Goal: Complete application form

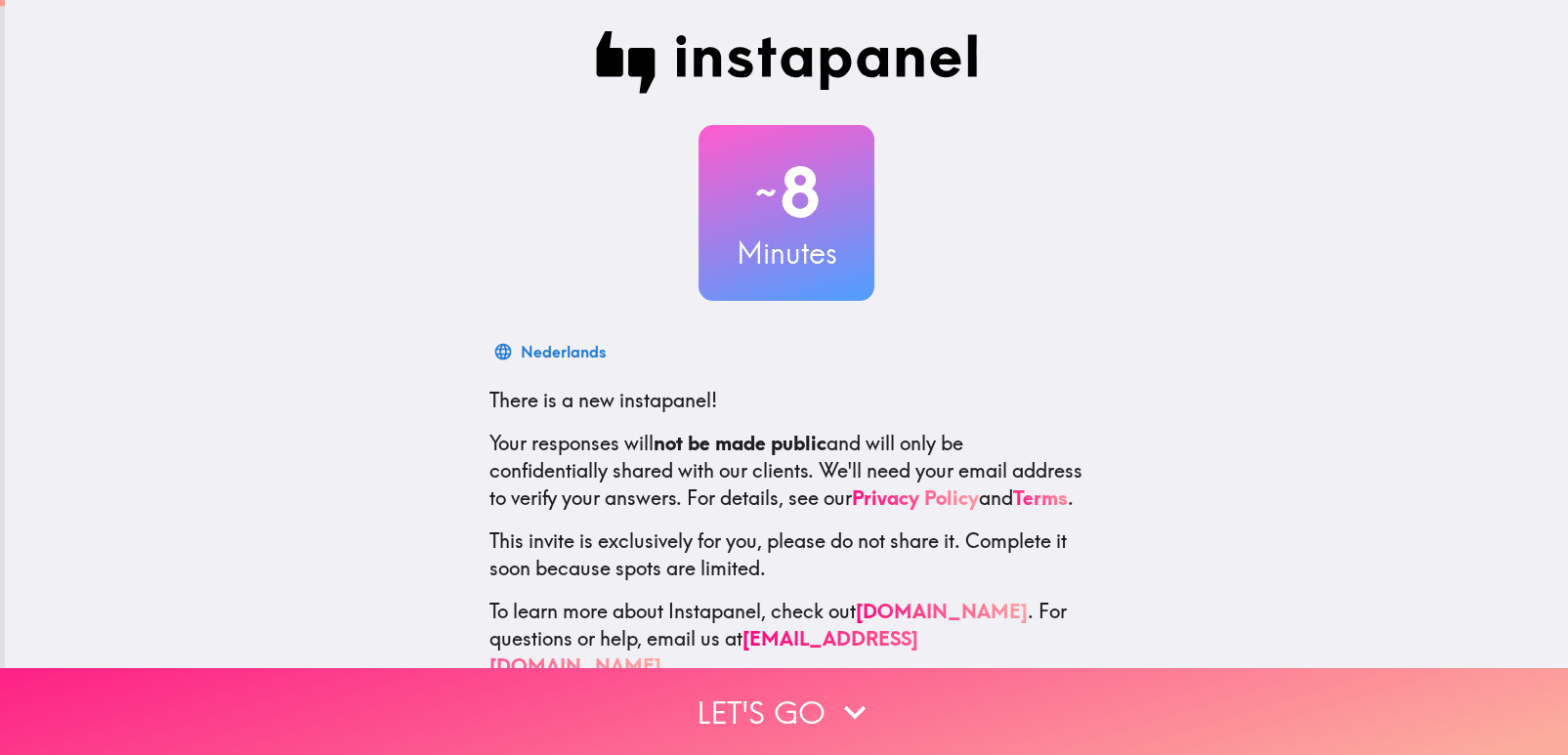
click at [849, 705] on icon "button" at bounding box center [855, 712] width 22 height 14
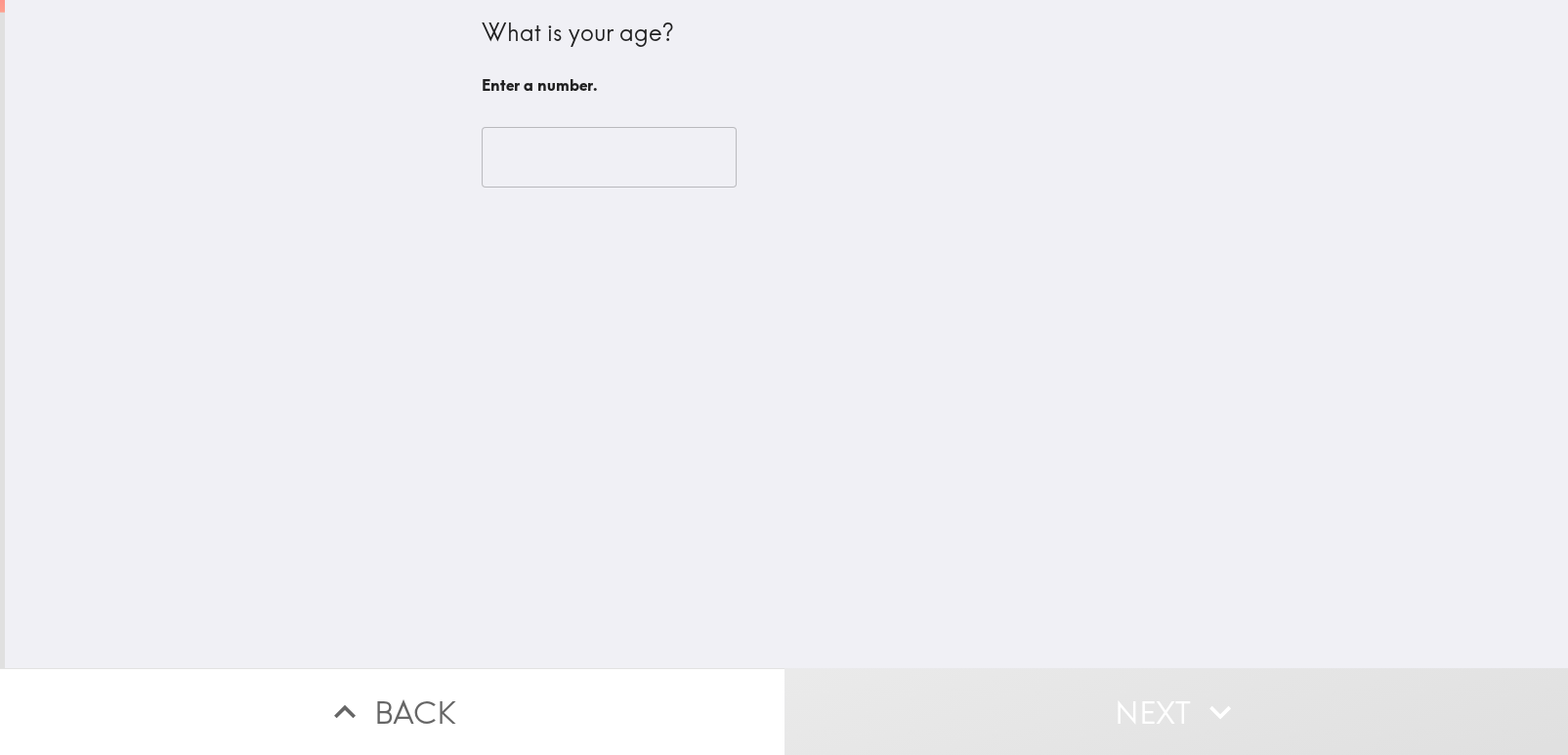
click at [643, 127] on input "number" at bounding box center [609, 157] width 255 height 61
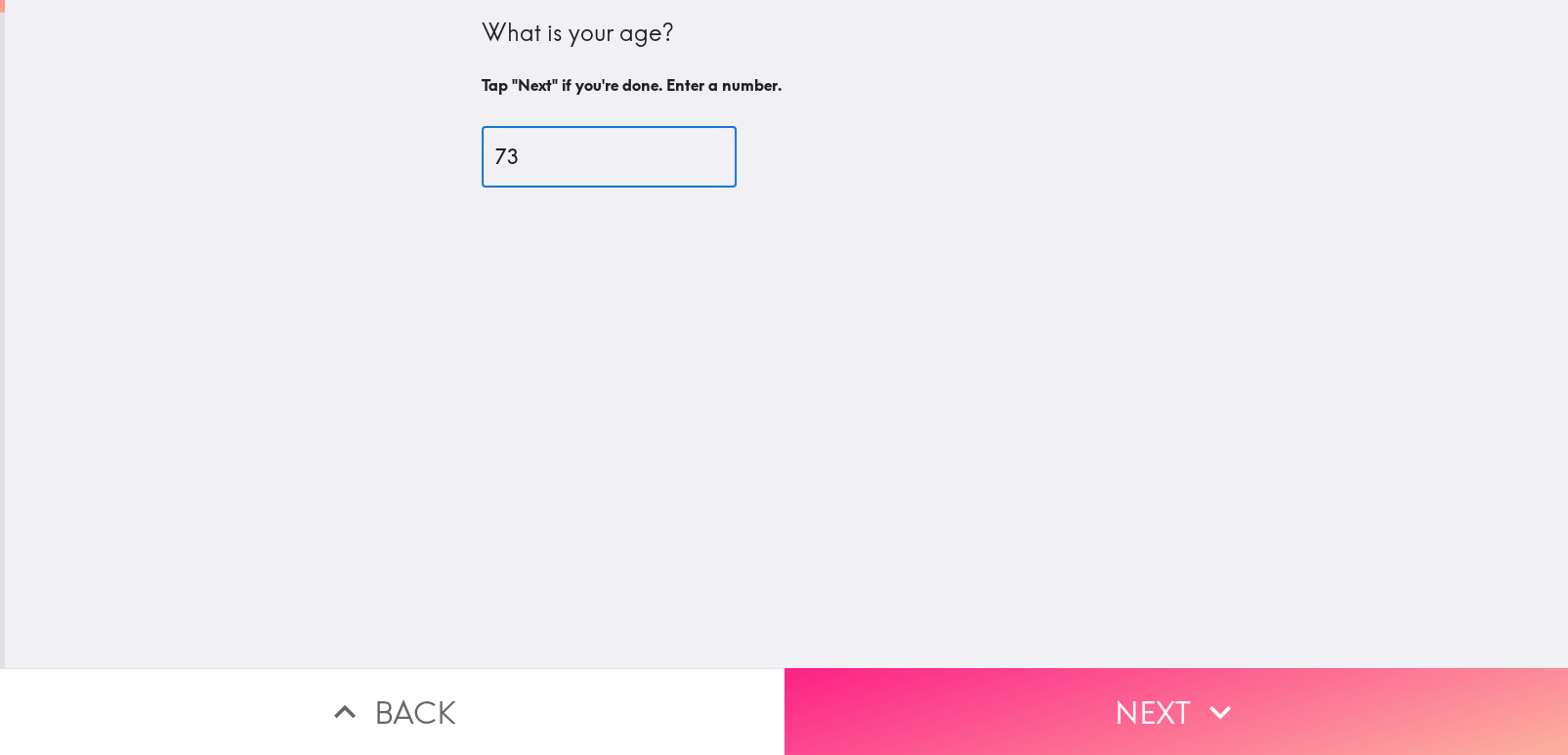
type input "73"
click at [944, 695] on button "Next" at bounding box center [1177, 712] width 784 height 87
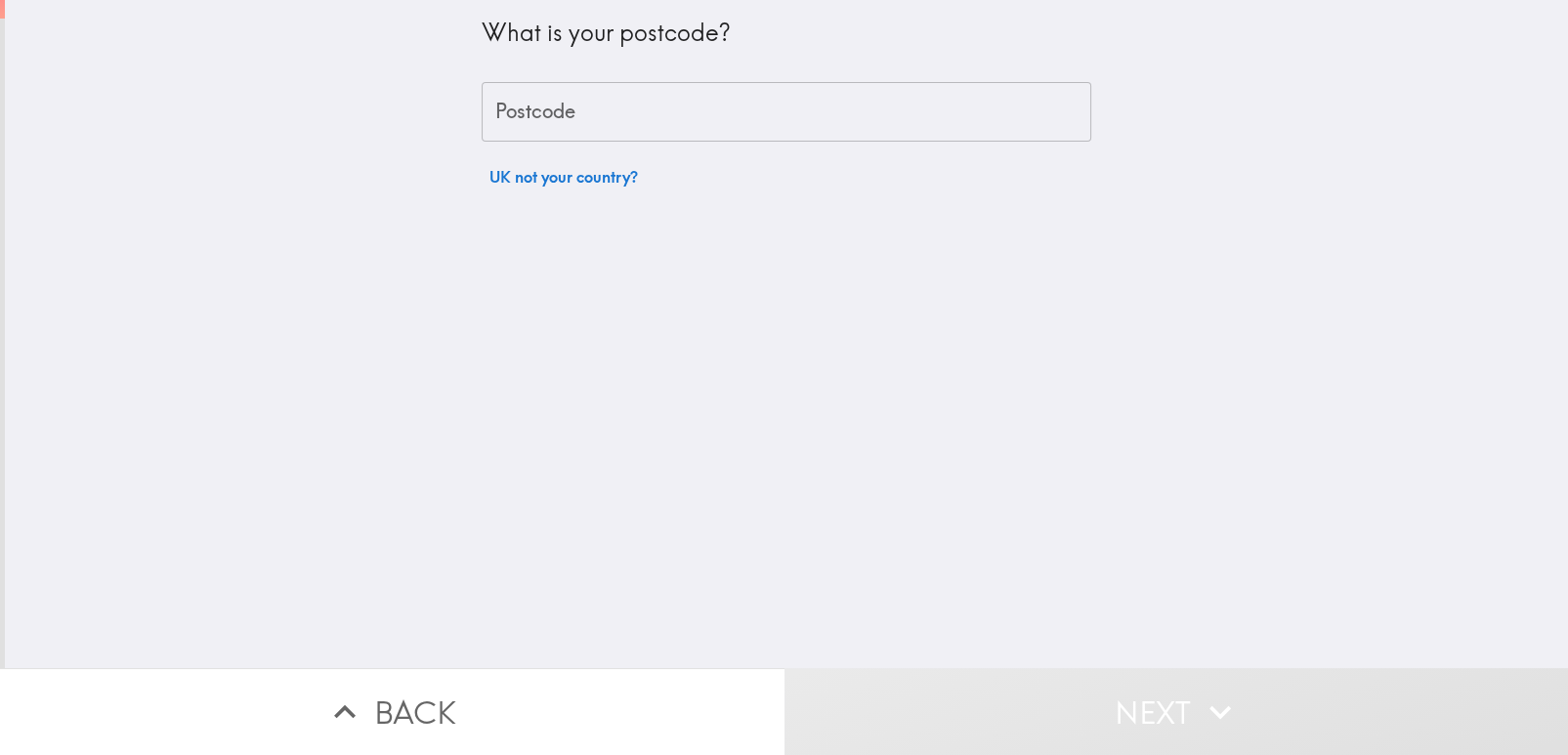
click at [716, 123] on input "Postcode" at bounding box center [786, 112] width 610 height 61
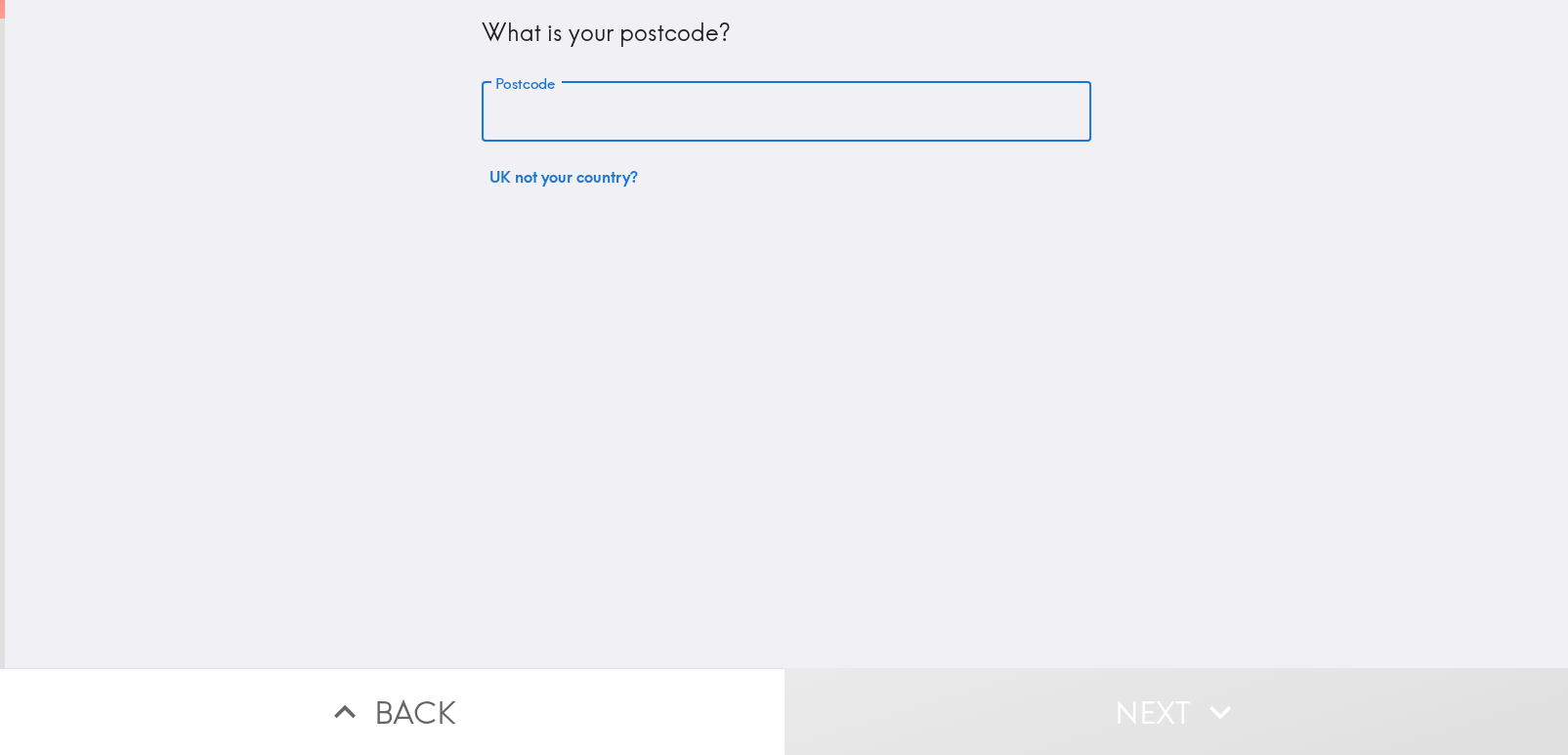
type input "WR5 3RN"
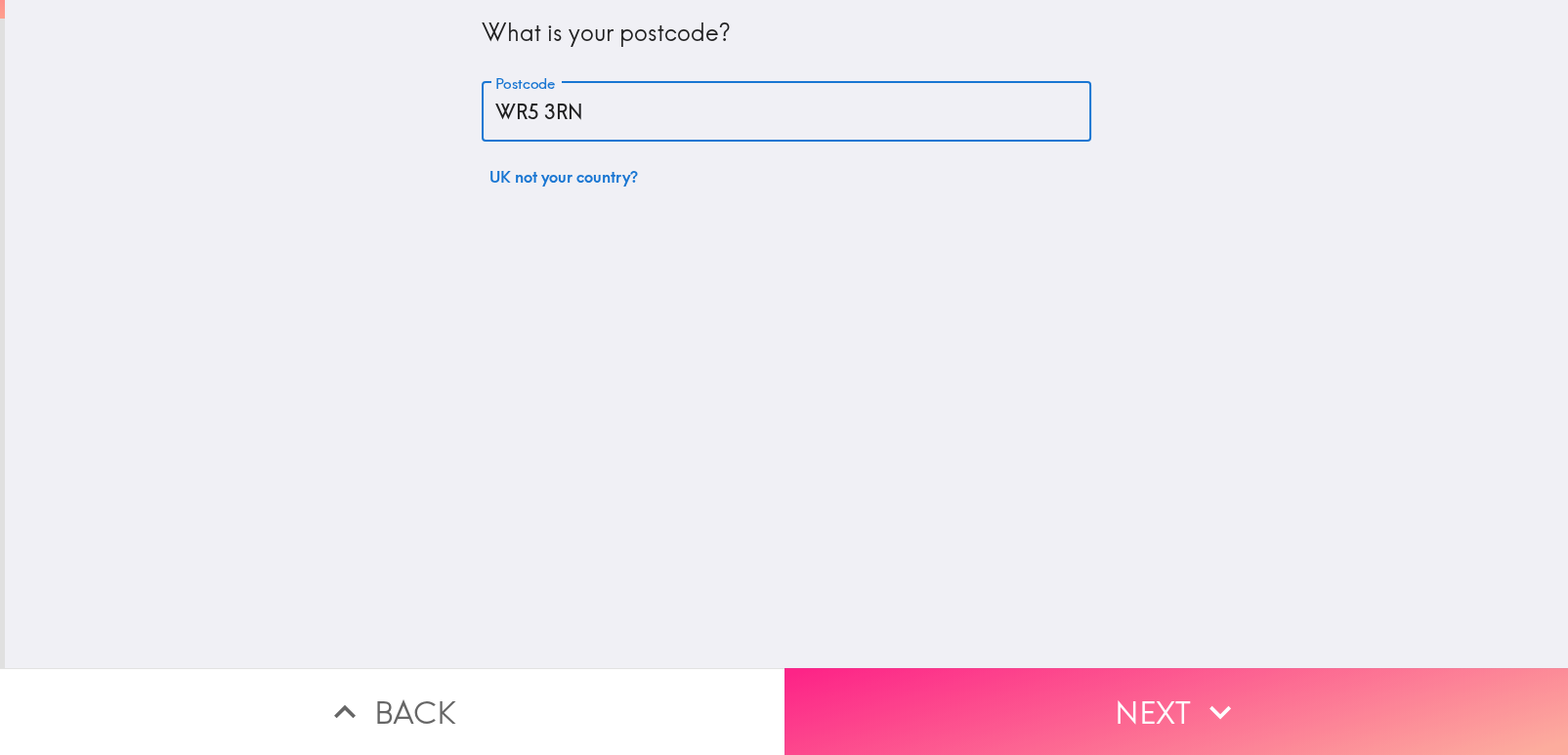
click at [1042, 676] on button "Next" at bounding box center [1177, 712] width 784 height 87
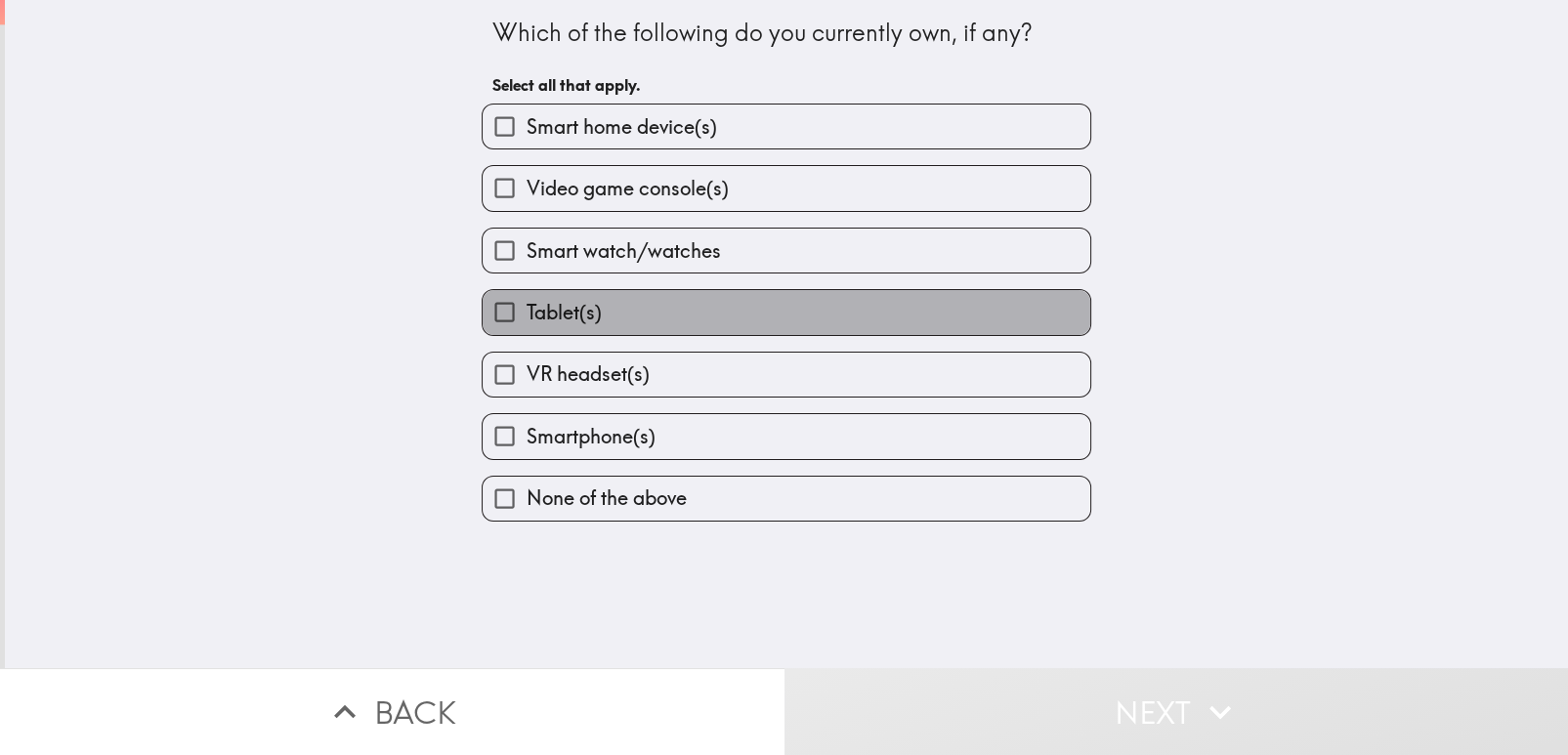
click at [924, 290] on label "Tablet(s)" at bounding box center [786, 312] width 608 height 44
click at [526, 290] on input "Tablet(s)" at bounding box center [504, 312] width 44 height 44
checkbox input "true"
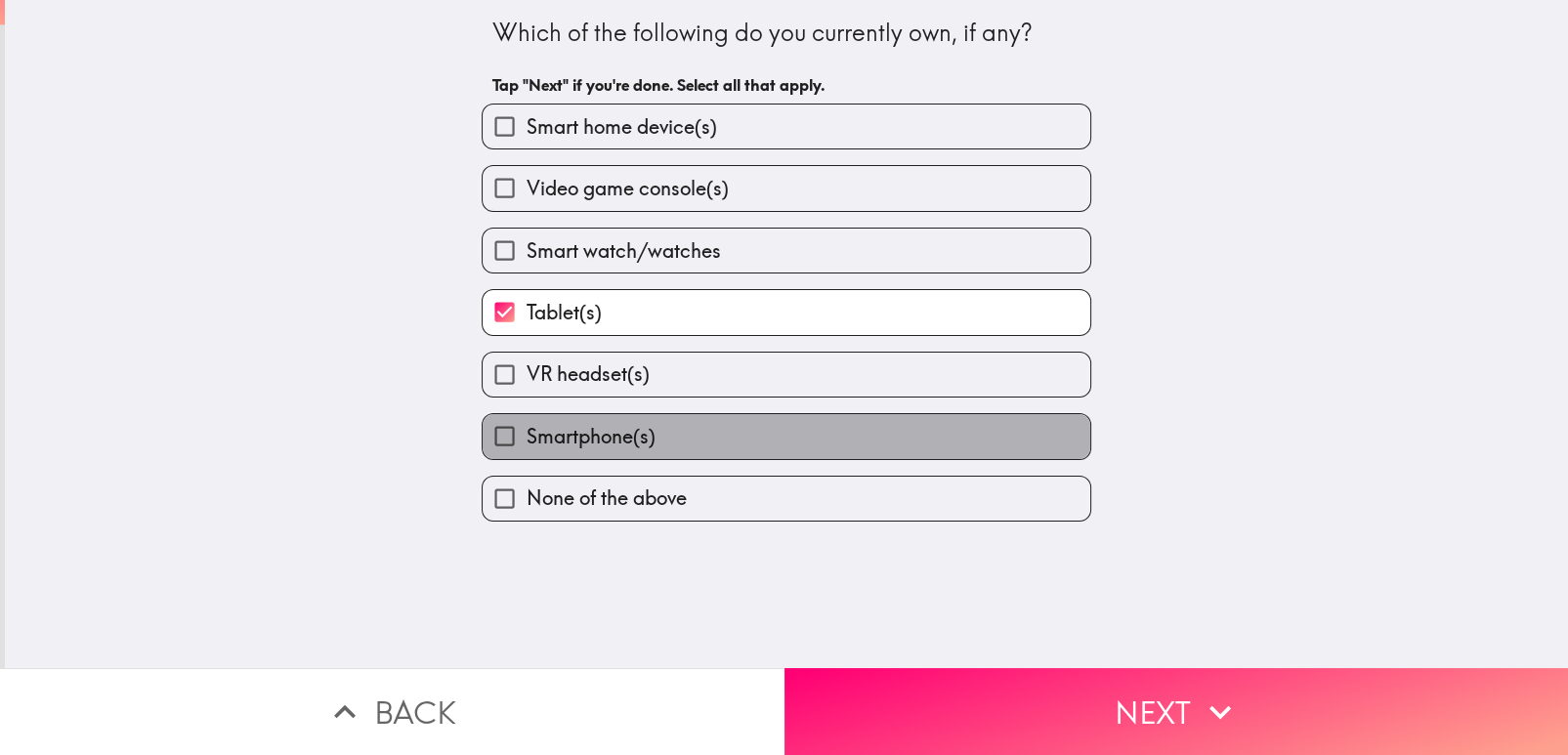
click at [924, 414] on label "Smartphone(s)" at bounding box center [786, 436] width 608 height 44
click at [526, 414] on input "Smartphone(s)" at bounding box center [504, 436] width 44 height 44
checkbox input "true"
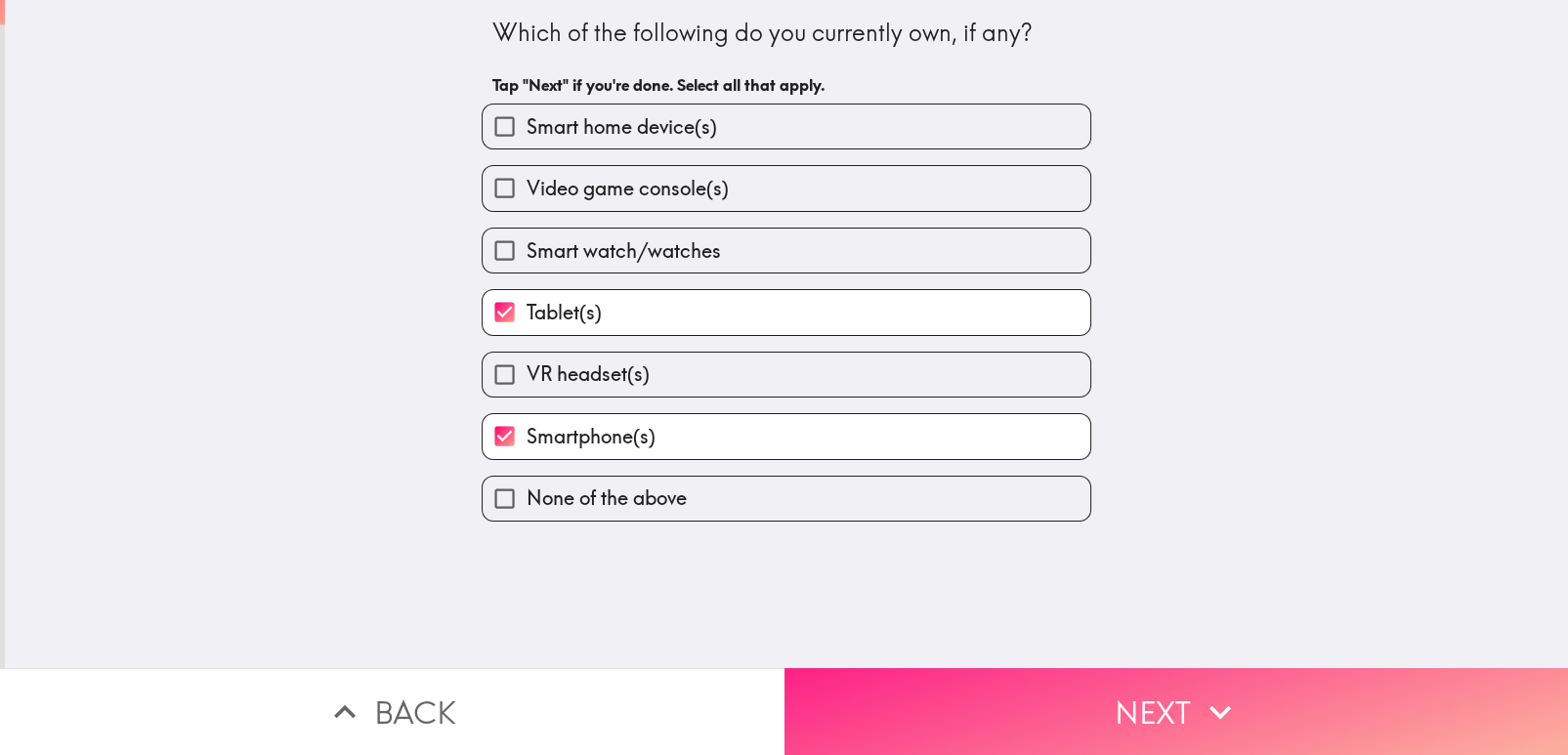
click at [1090, 694] on button "Next" at bounding box center [1177, 712] width 784 height 87
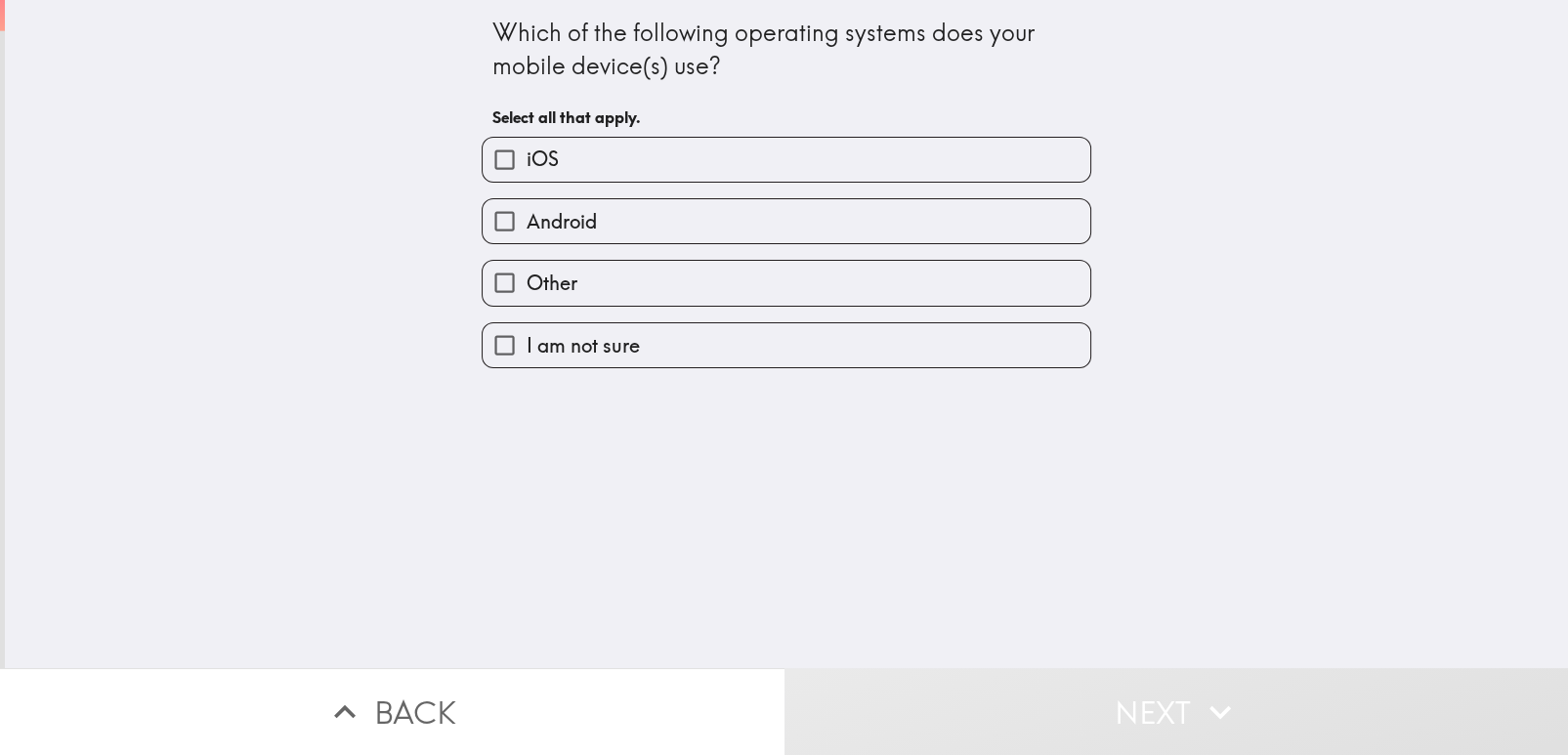
click at [958, 219] on label "Android" at bounding box center [786, 222] width 608 height 44
click at [526, 219] on input "Android" at bounding box center [504, 222] width 44 height 44
checkbox input "true"
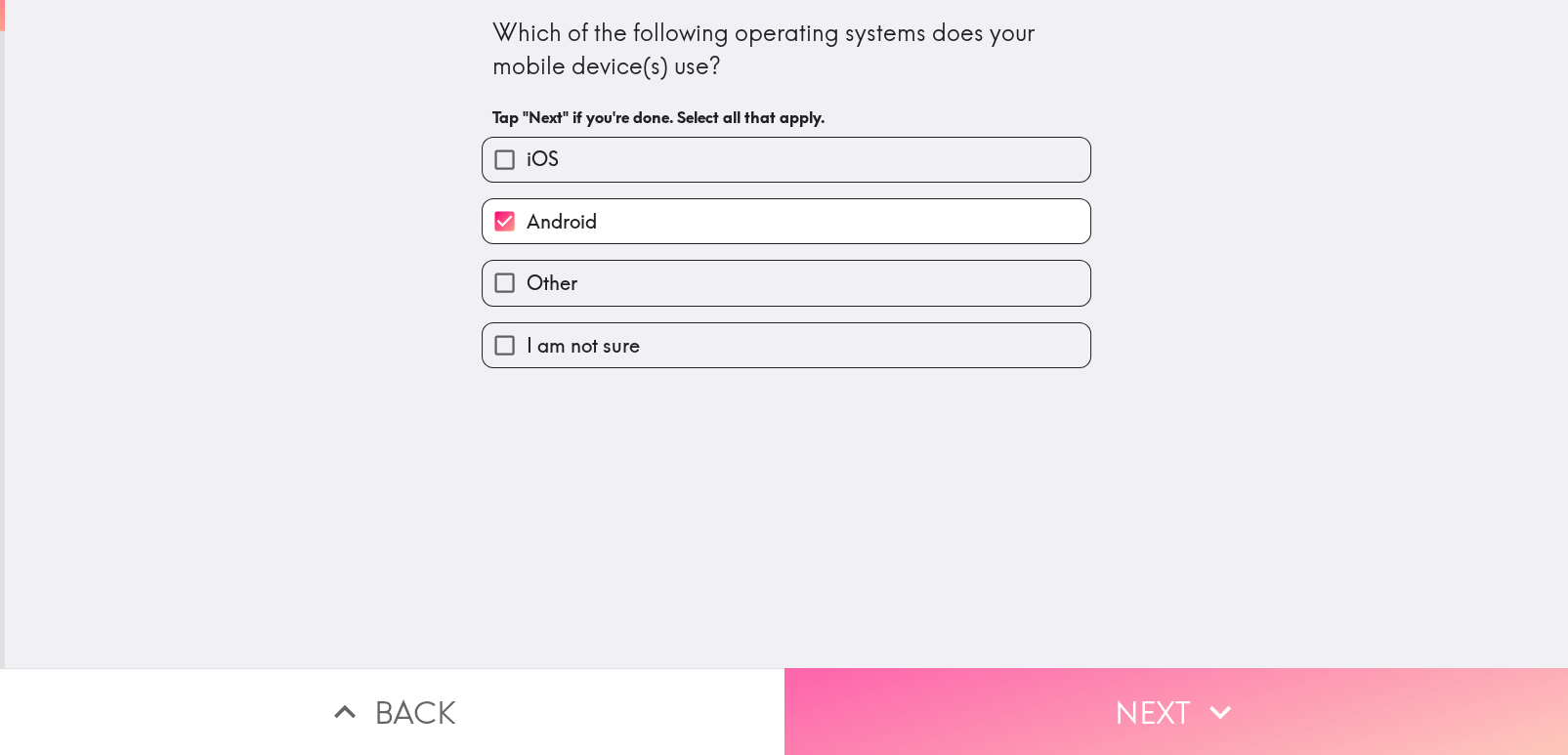
click at [1020, 701] on button "Next" at bounding box center [1177, 712] width 784 height 87
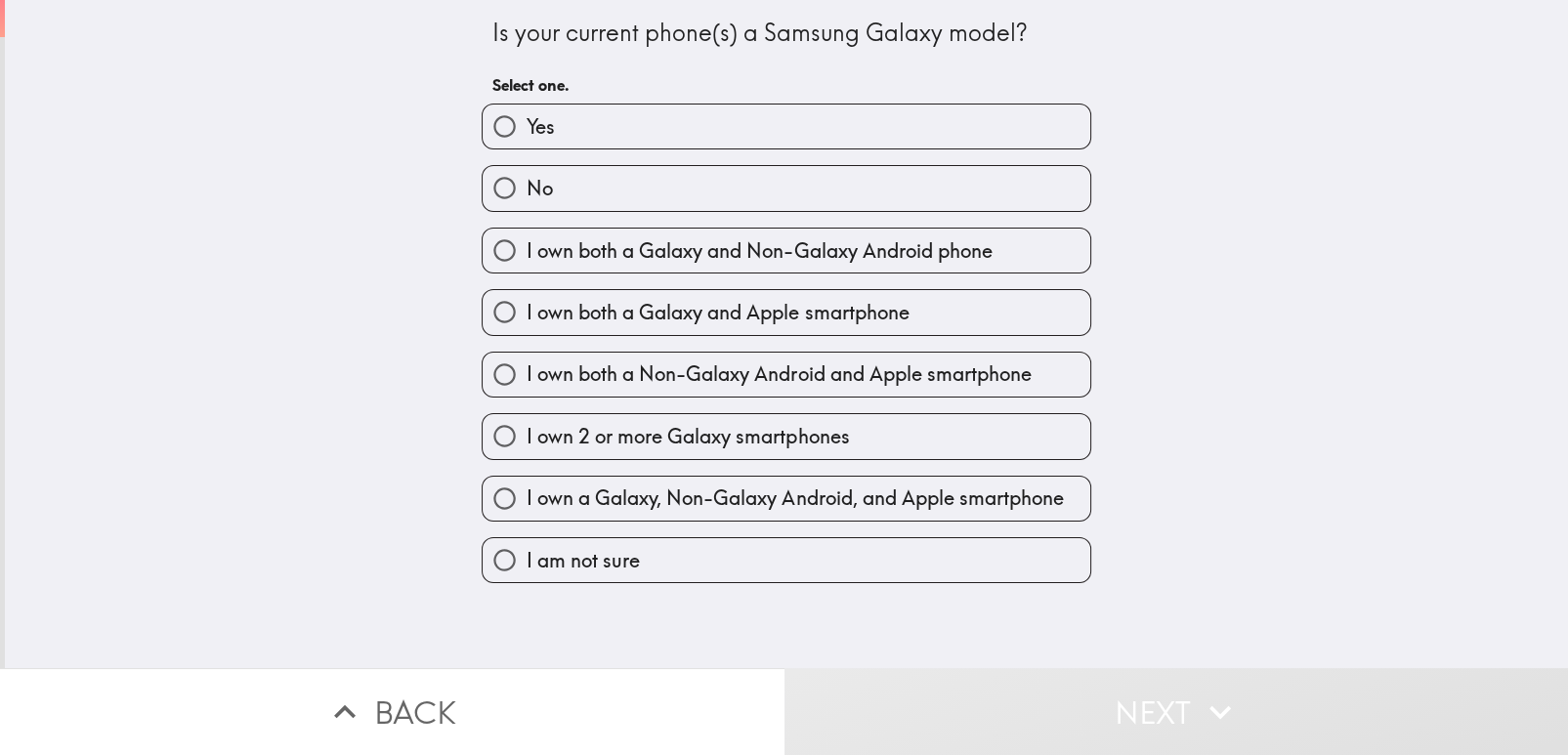
click at [944, 120] on label "Yes" at bounding box center [786, 126] width 608 height 44
click at [526, 120] on input "Yes" at bounding box center [504, 126] width 44 height 44
radio input "true"
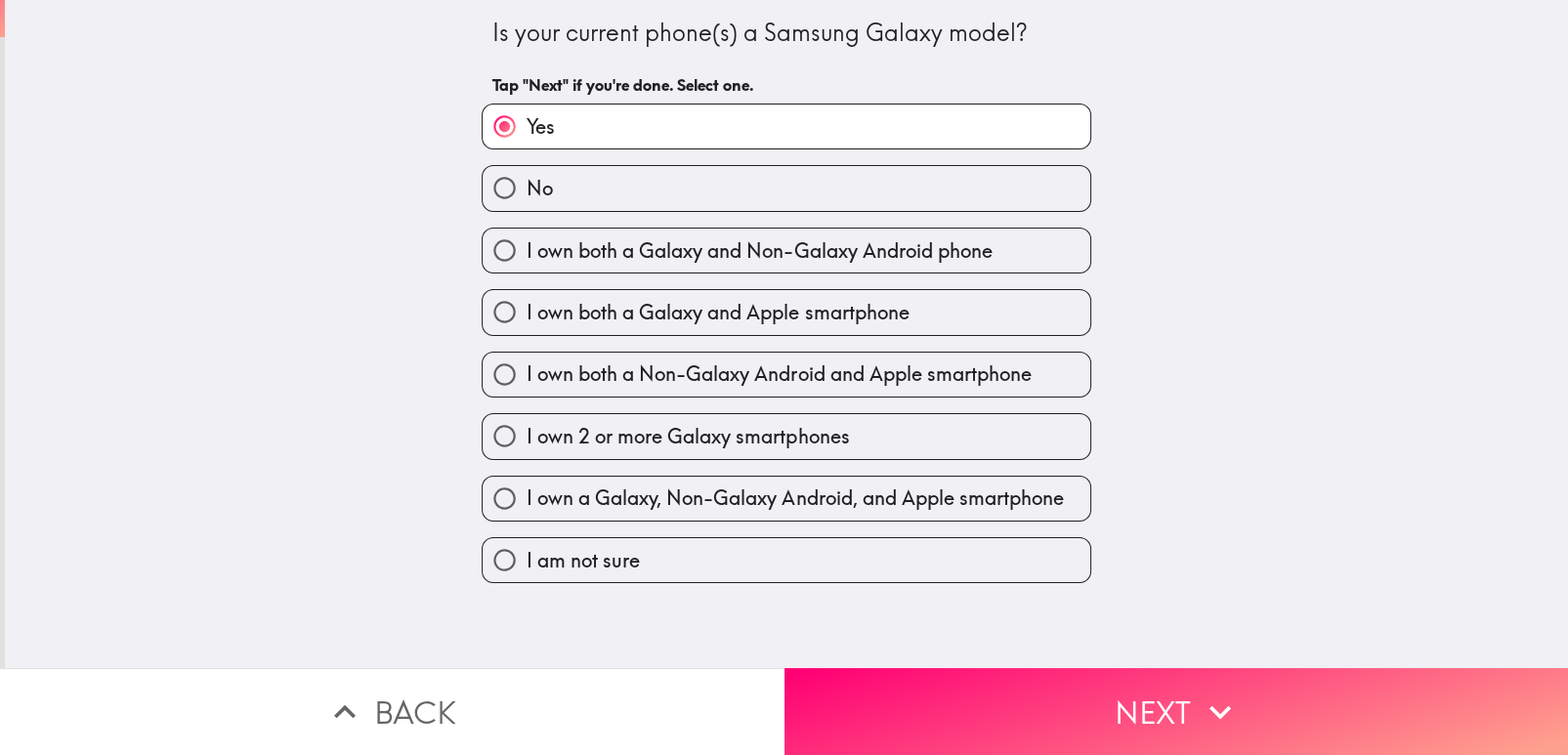
click at [815, 181] on label "No" at bounding box center [786, 188] width 608 height 44
click at [526, 181] on input "No" at bounding box center [504, 188] width 44 height 44
radio input "true"
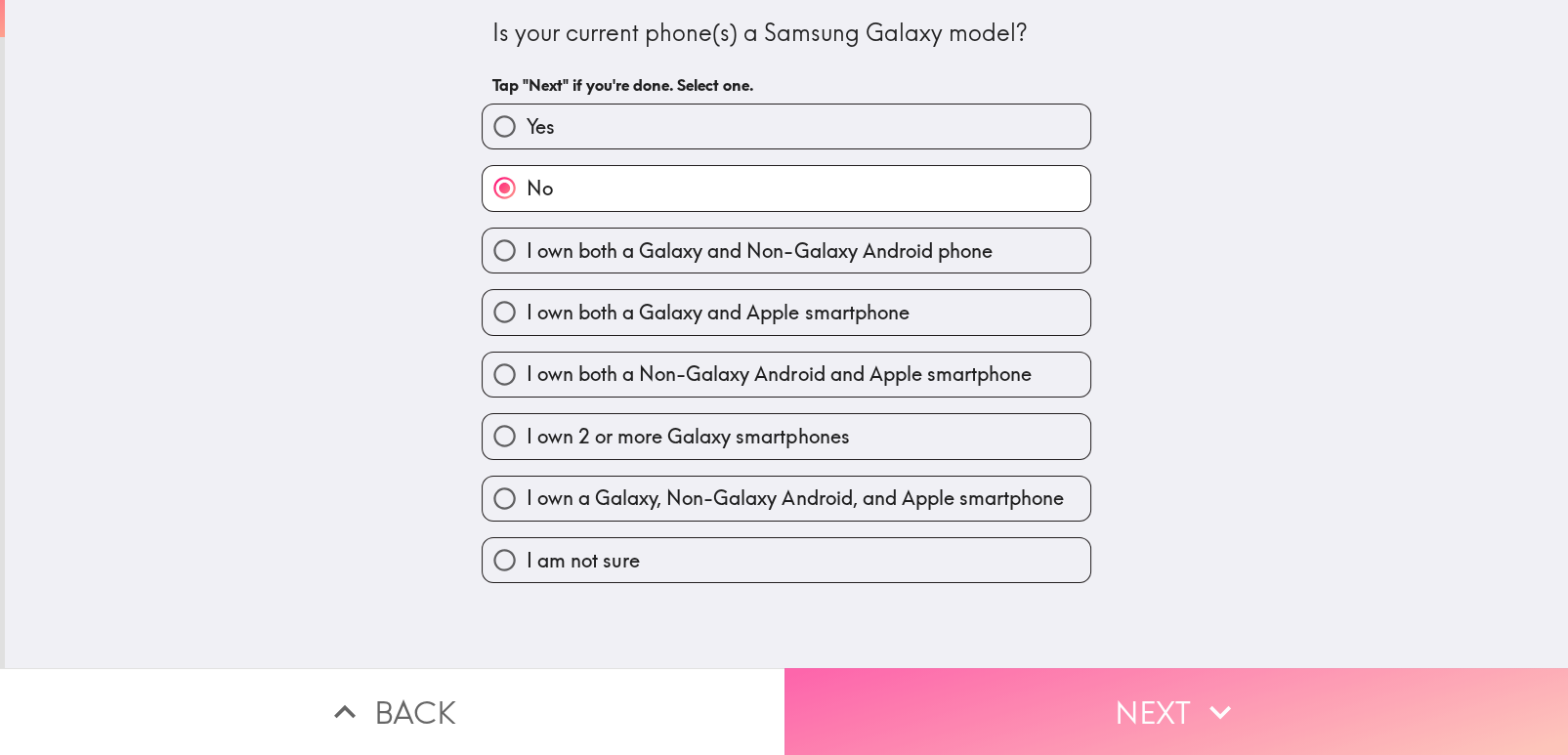
click at [958, 679] on button "Next" at bounding box center [1177, 712] width 784 height 87
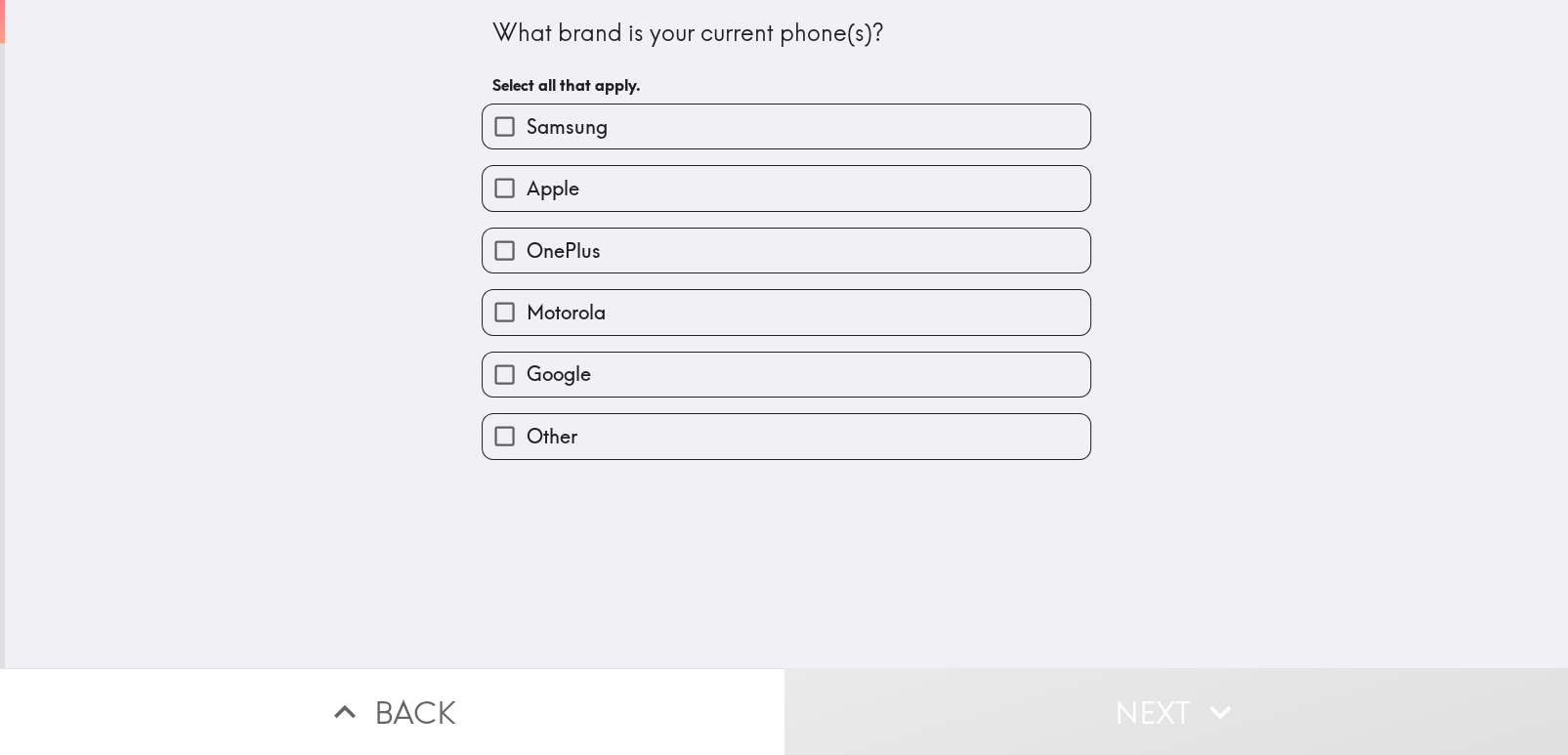
click at [1051, 290] on label "Motorola" at bounding box center [786, 312] width 608 height 44
click at [526, 290] on input "Motorola" at bounding box center [504, 312] width 44 height 44
checkbox input "true"
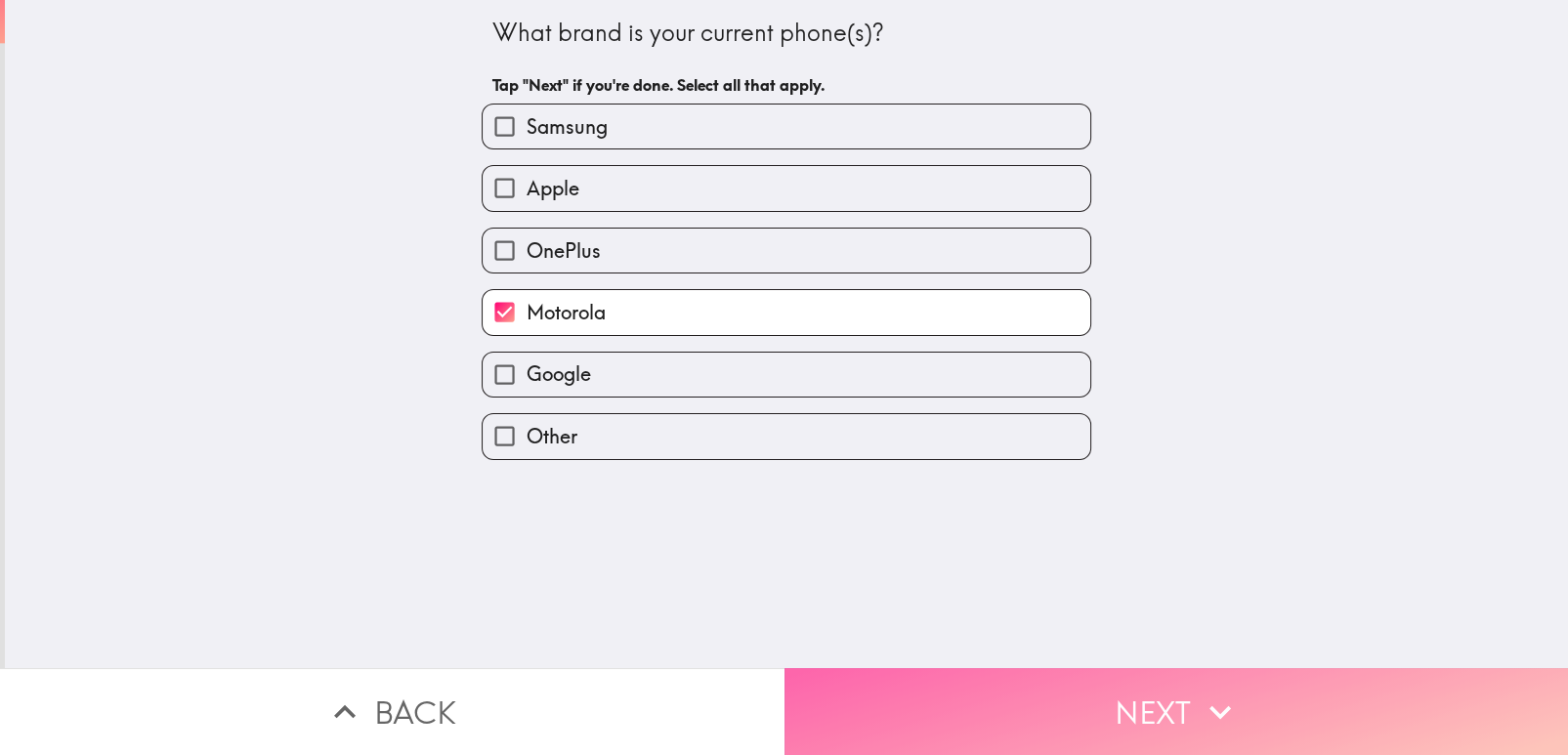
click at [1016, 704] on button "Next" at bounding box center [1177, 712] width 784 height 87
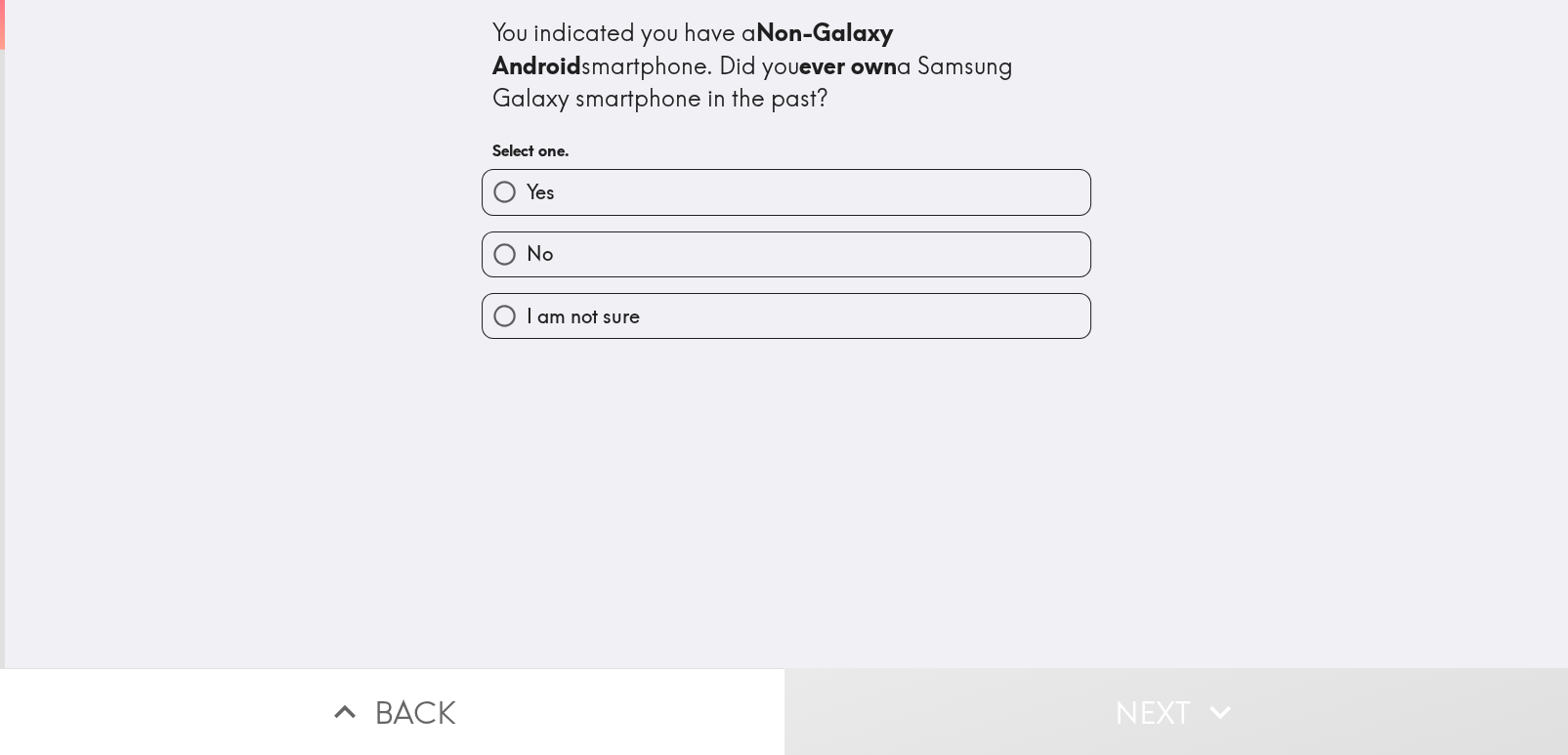
click at [979, 234] on label "No" at bounding box center [786, 254] width 608 height 44
click at [526, 234] on input "No" at bounding box center [504, 254] width 44 height 44
radio input "true"
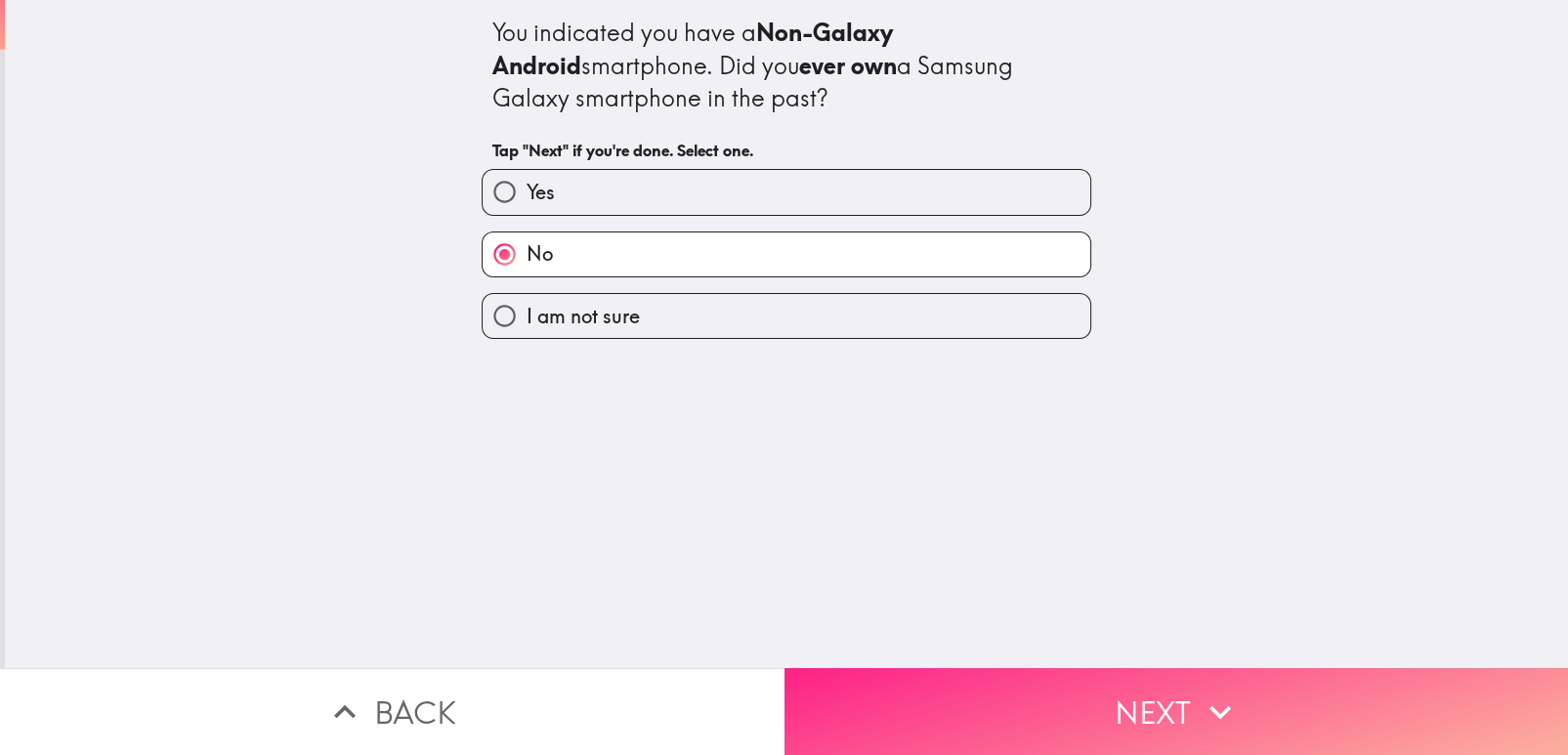
click at [1012, 687] on button "Next" at bounding box center [1177, 712] width 784 height 87
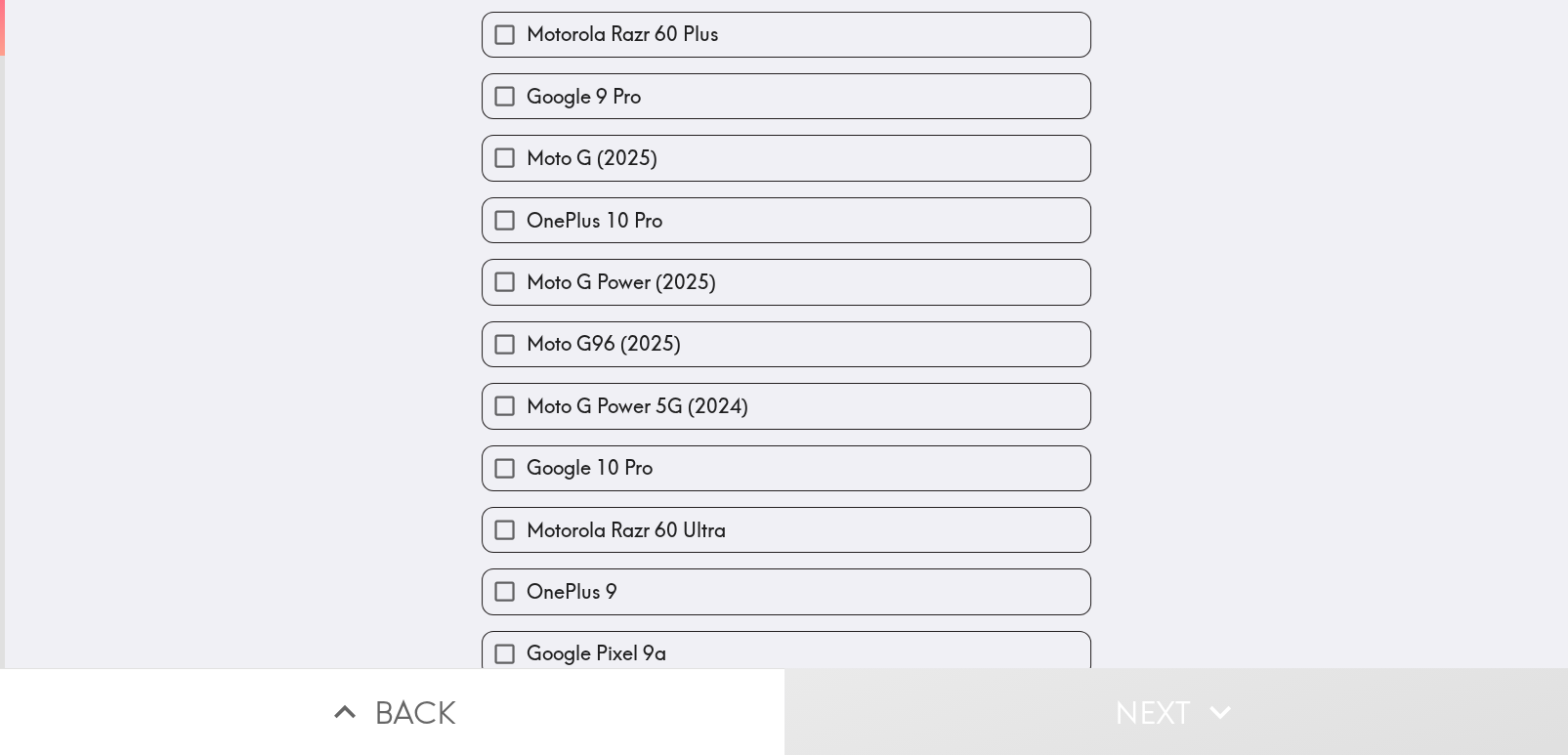
scroll to position [1769, 0]
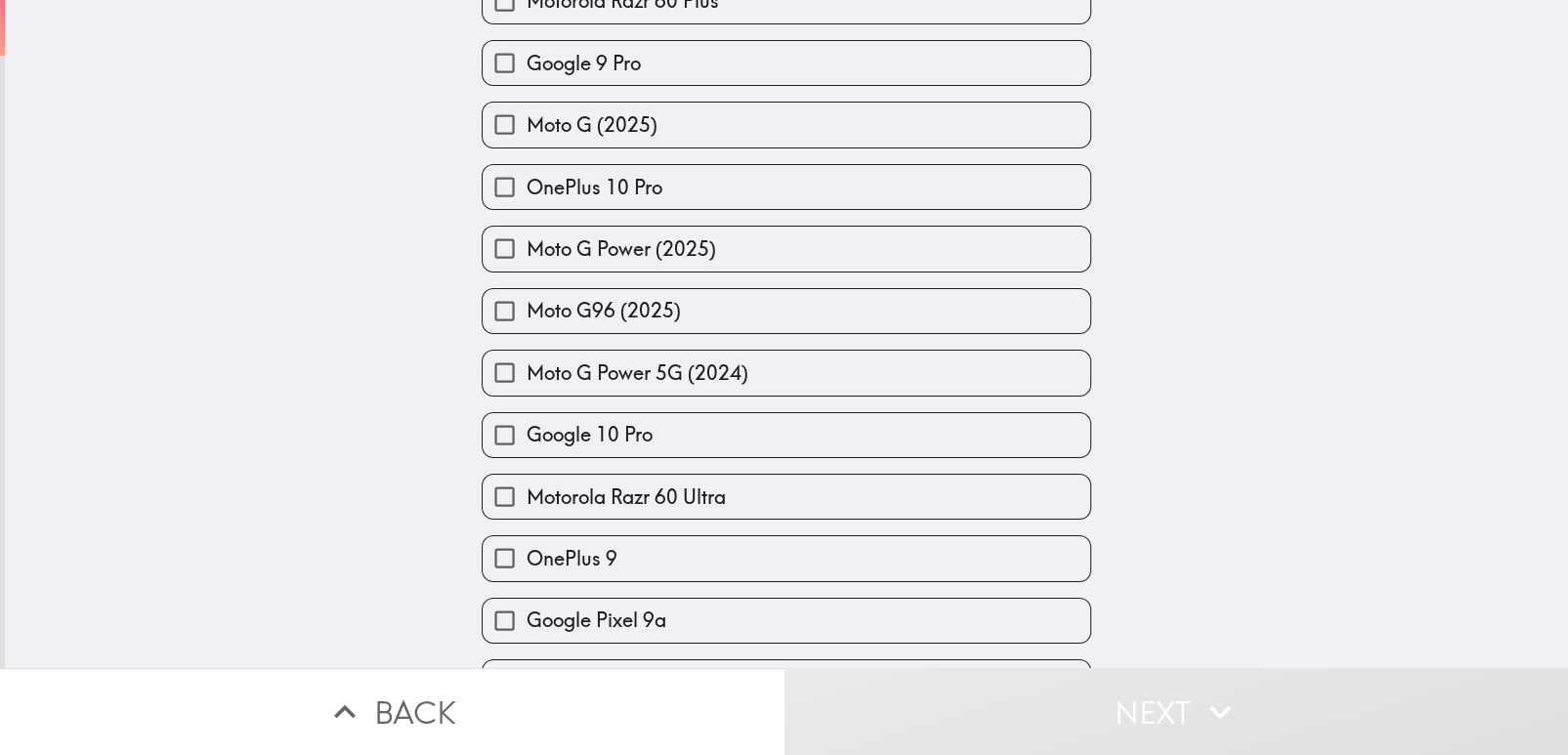
checkbox input "true"
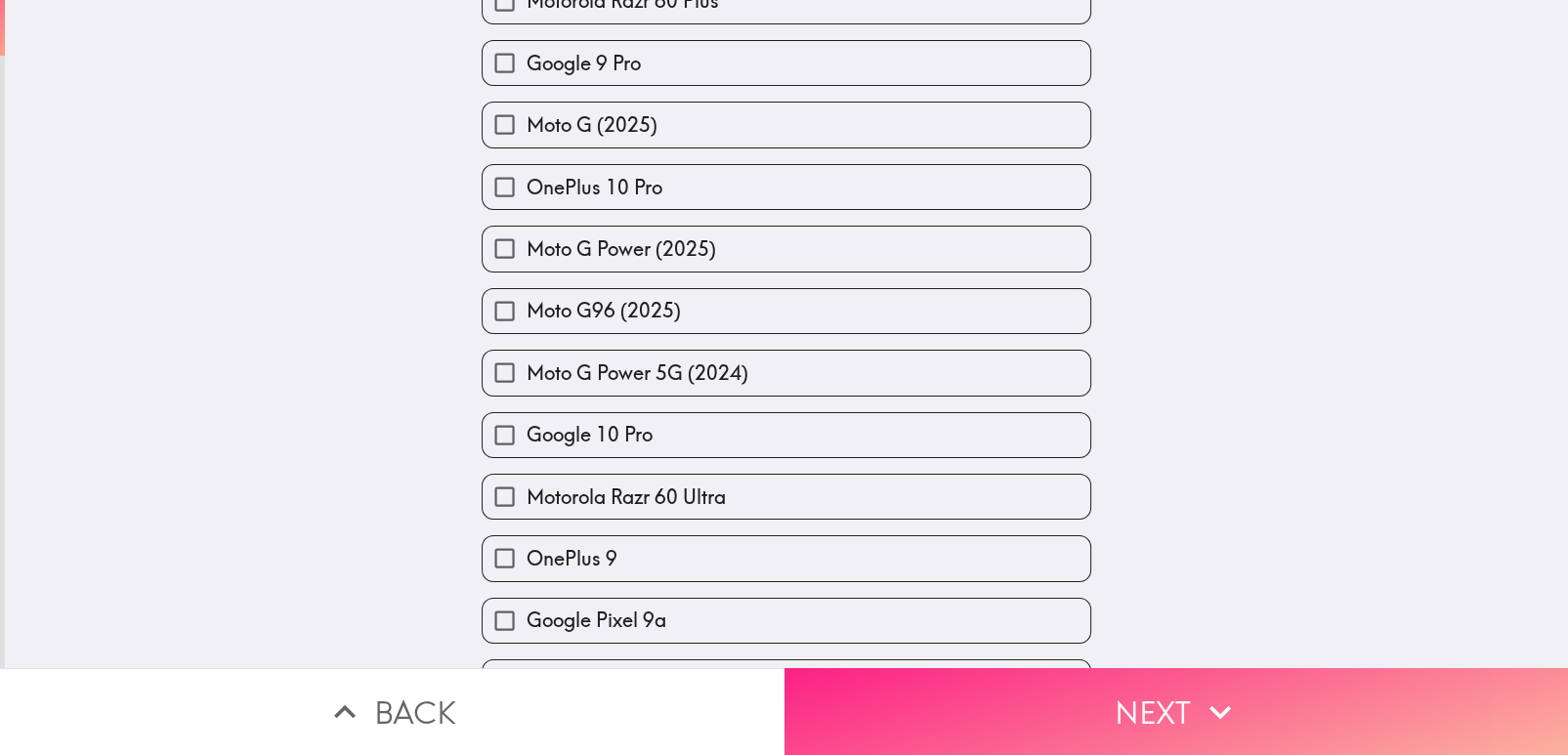
type input "motog 6"
click at [876, 683] on button "Next" at bounding box center [1177, 712] width 784 height 87
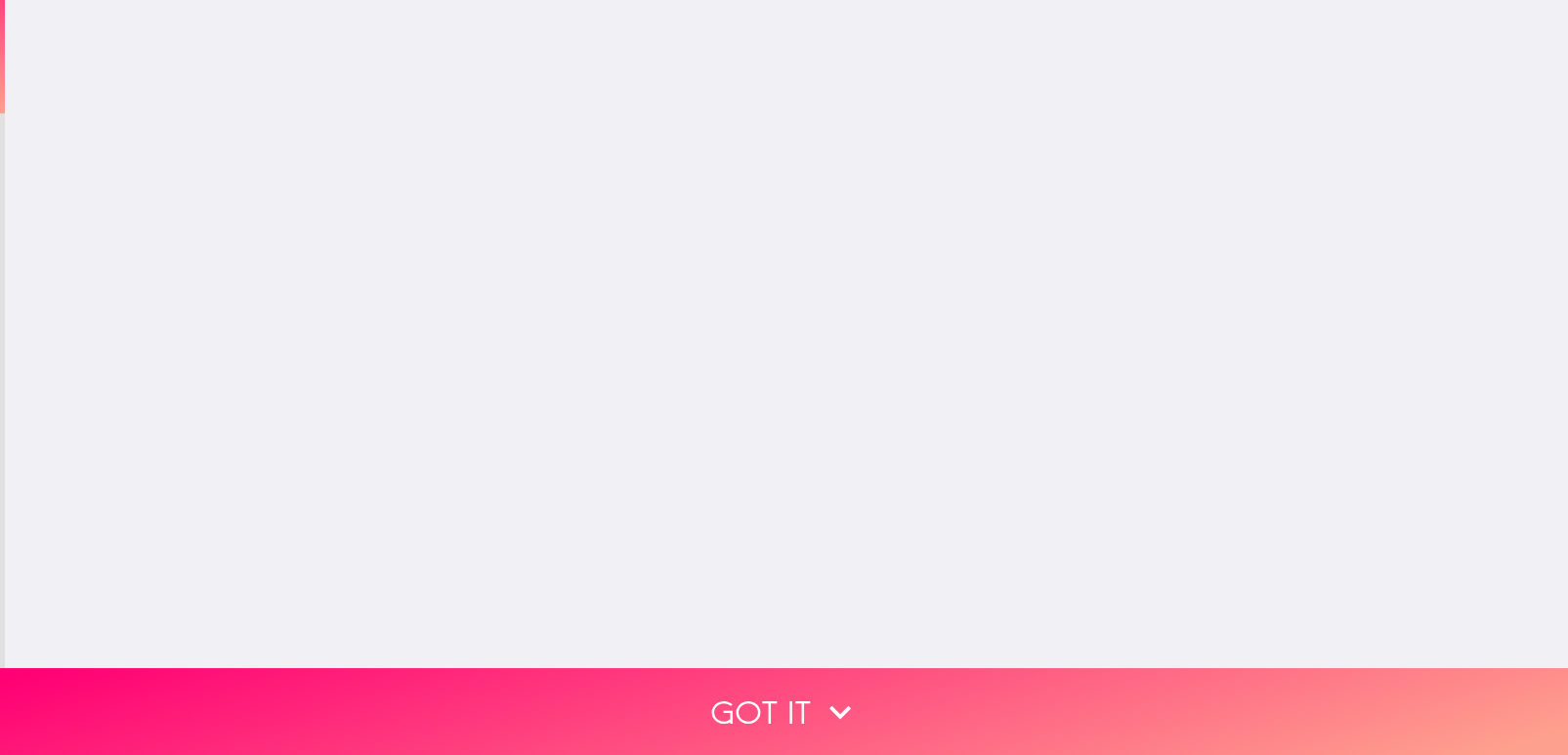
scroll to position [0, 0]
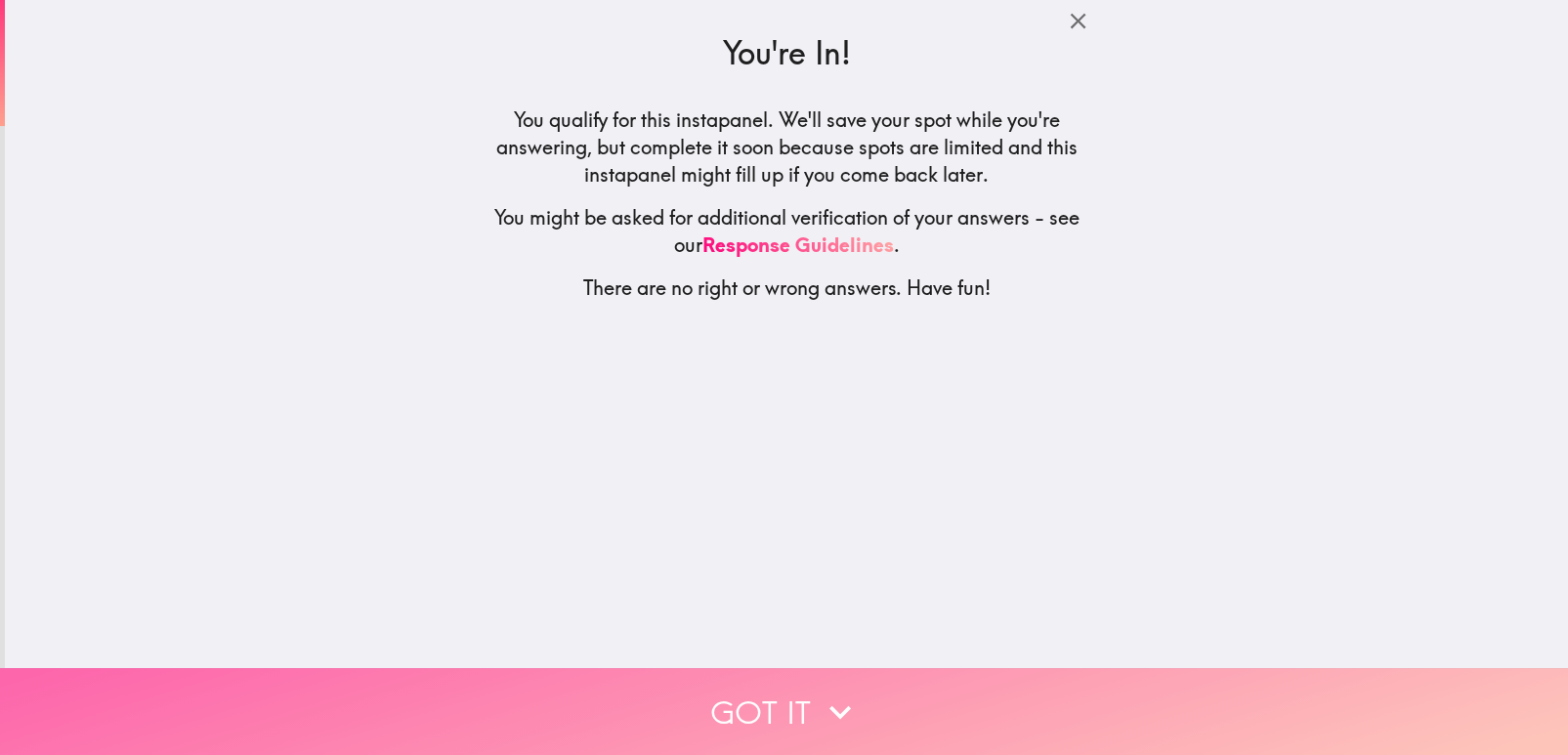
click at [936, 669] on button "Got it" at bounding box center [784, 712] width 1568 height 87
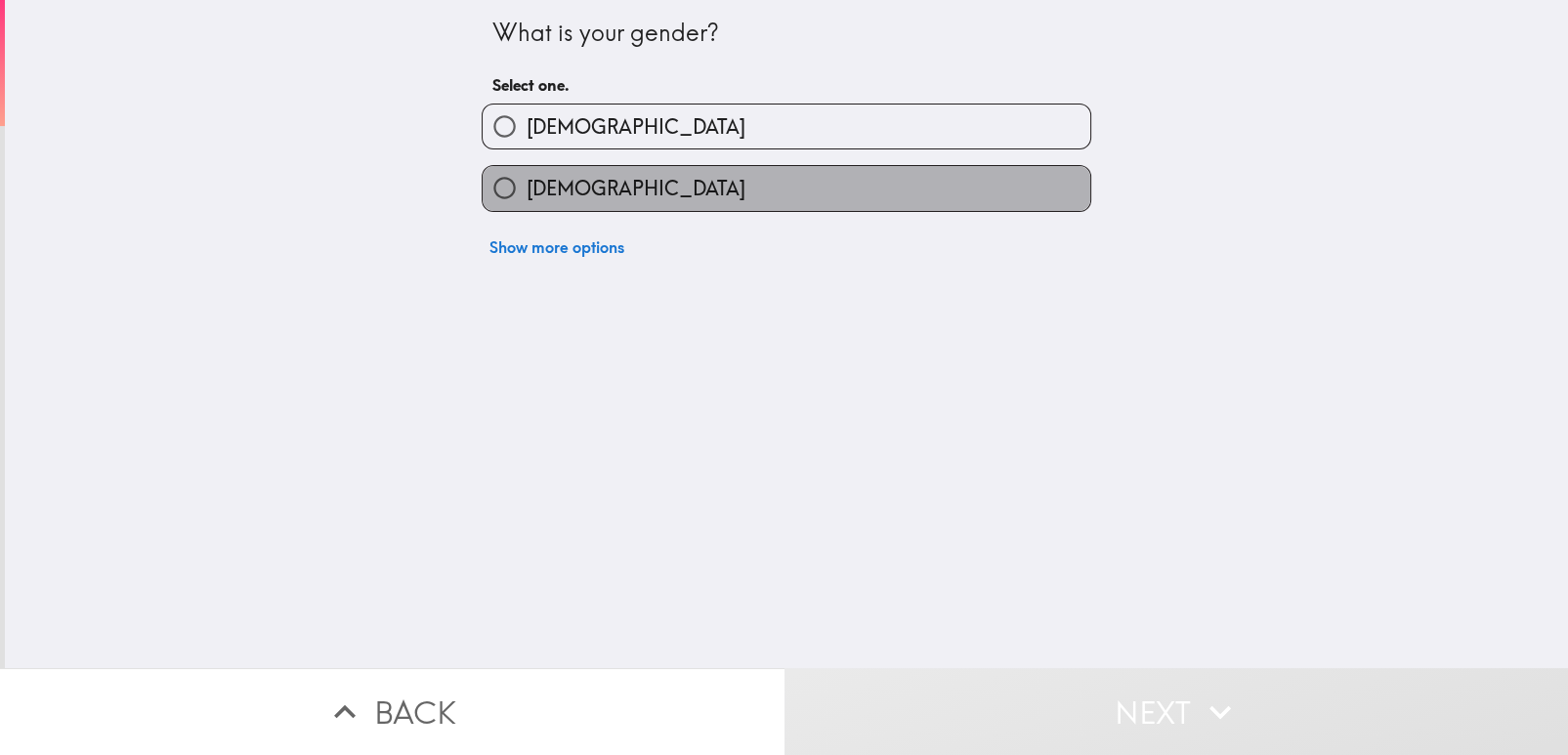
click at [882, 166] on label "[DEMOGRAPHIC_DATA]" at bounding box center [786, 188] width 608 height 44
click at [526, 166] on input "[DEMOGRAPHIC_DATA]" at bounding box center [504, 188] width 44 height 44
radio input "true"
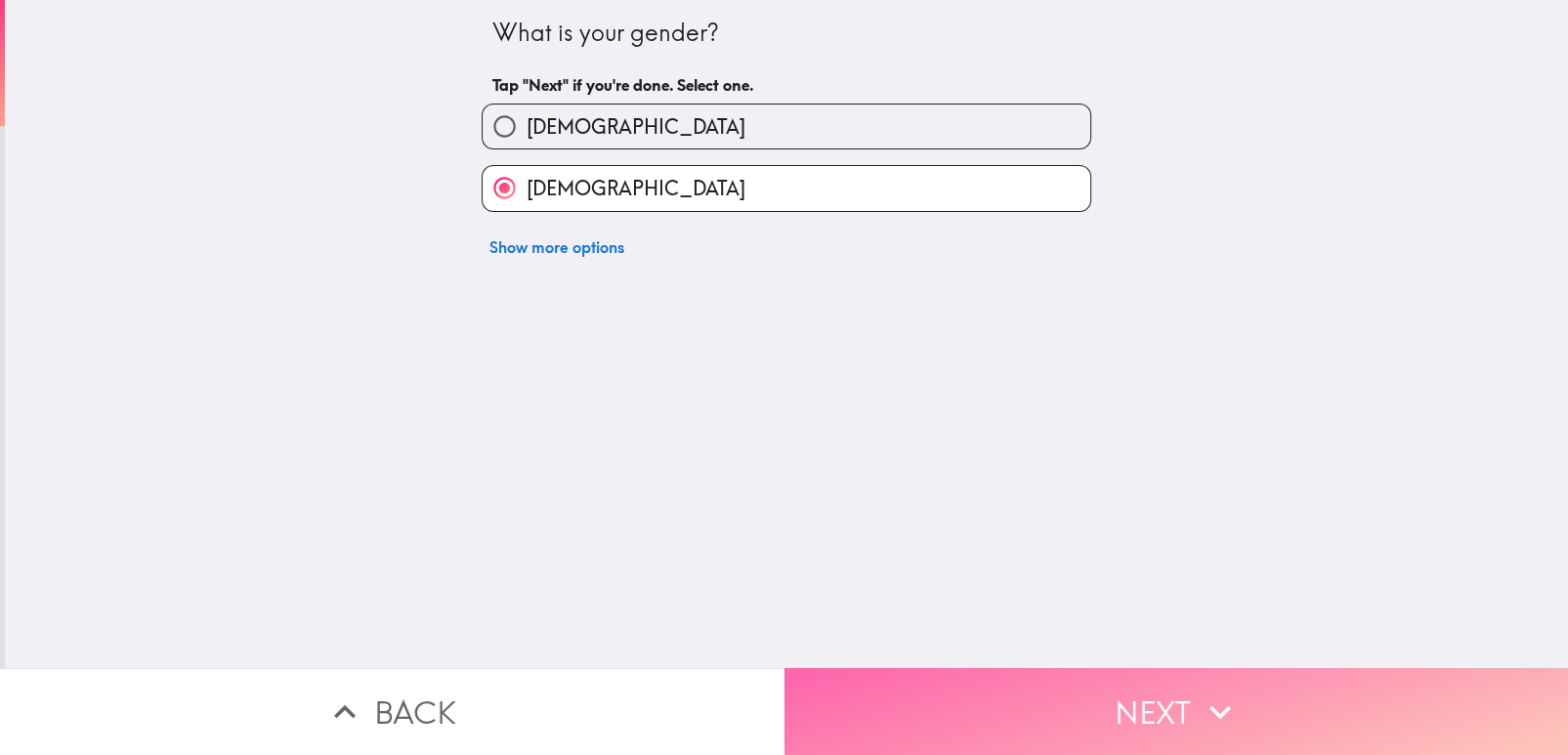
click at [966, 692] on button "Next" at bounding box center [1177, 712] width 784 height 87
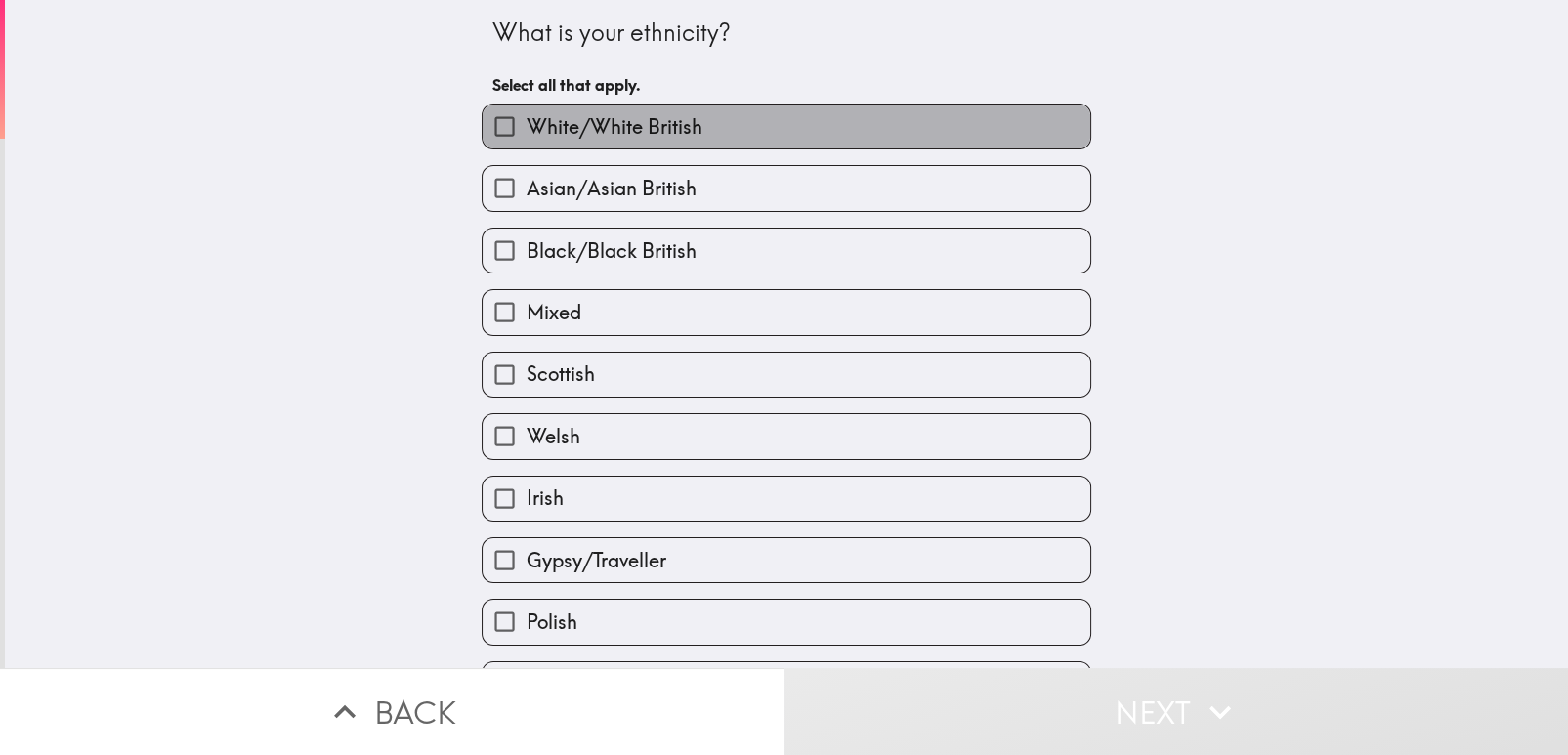
click at [907, 104] on label "White/White British" at bounding box center [786, 126] width 608 height 44
click at [526, 104] on input "White/White British" at bounding box center [504, 126] width 44 height 44
checkbox input "true"
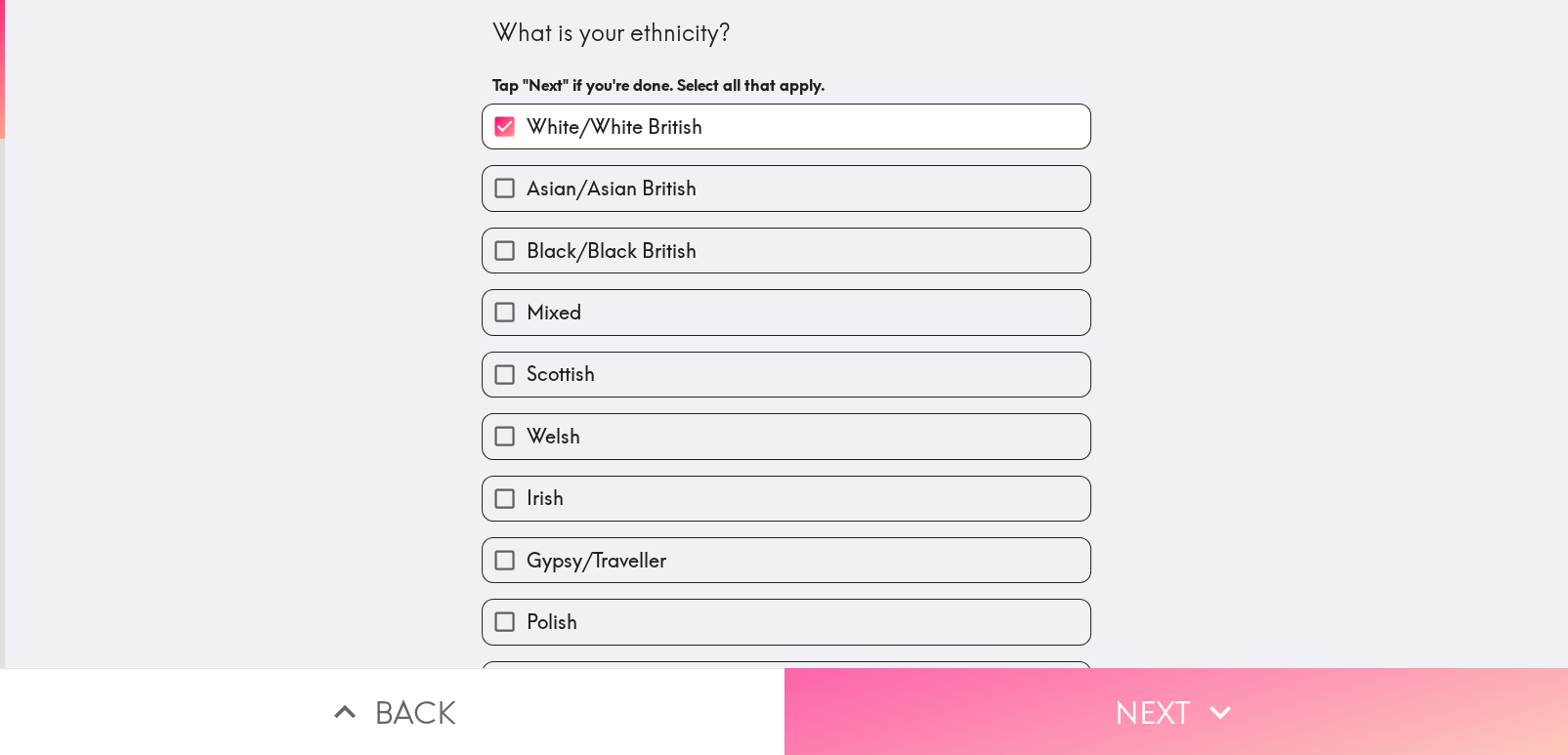
click at [976, 692] on button "Next" at bounding box center [1177, 712] width 784 height 87
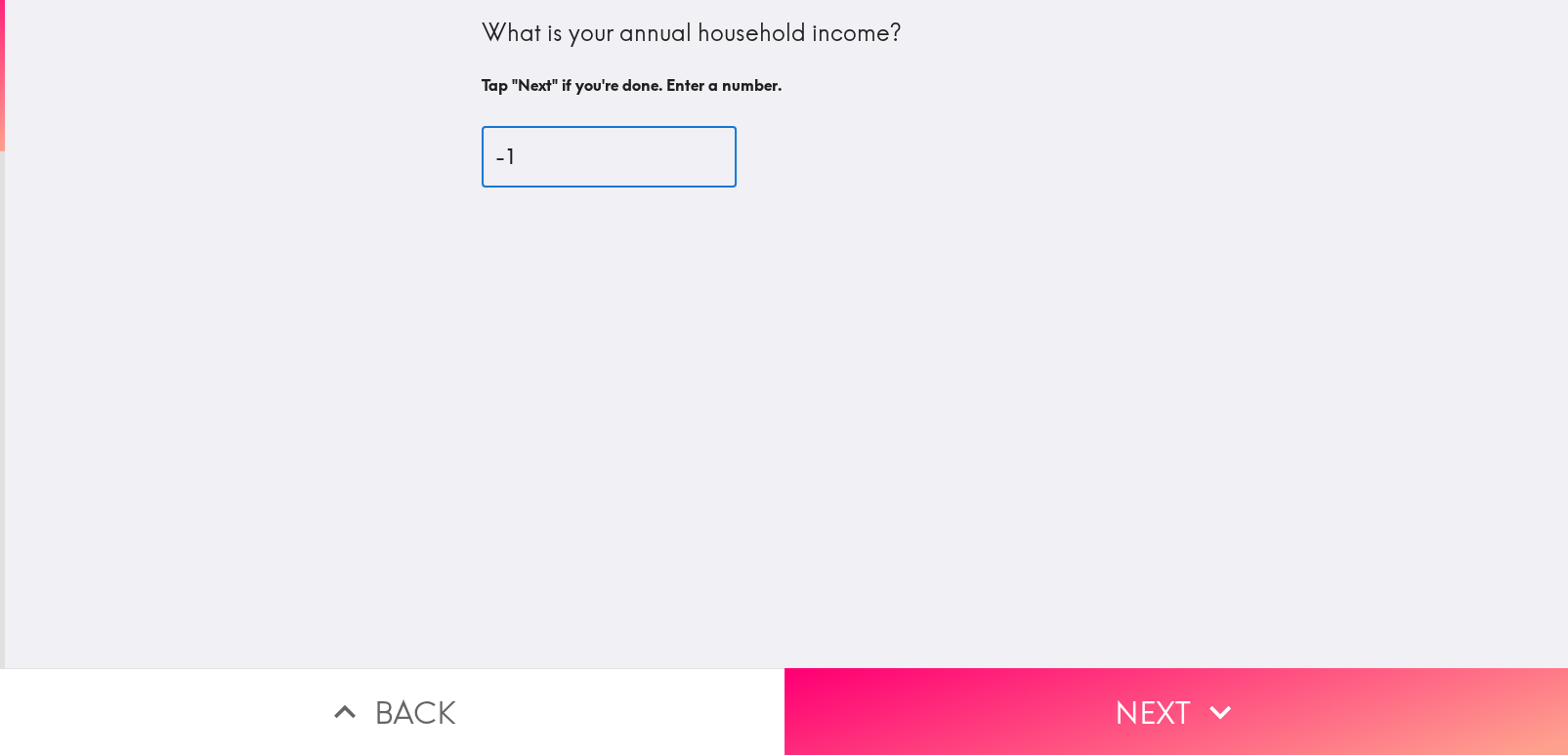
click at [683, 160] on input "-1" at bounding box center [609, 157] width 255 height 61
drag, startPoint x: 485, startPoint y: 156, endPoint x: 378, endPoint y: 171, distance: 108.0
click at [380, 170] on div "What is your annual household income? Tap "Next" if you're done. Enter a number…" at bounding box center [786, 334] width 1563 height 669
drag, startPoint x: 516, startPoint y: 158, endPoint x: 381, endPoint y: 170, distance: 135.5
click at [385, 170] on div "What is your annual household income? Tap "Next" if you're done. Enter a number…" at bounding box center [786, 334] width 1563 height 669
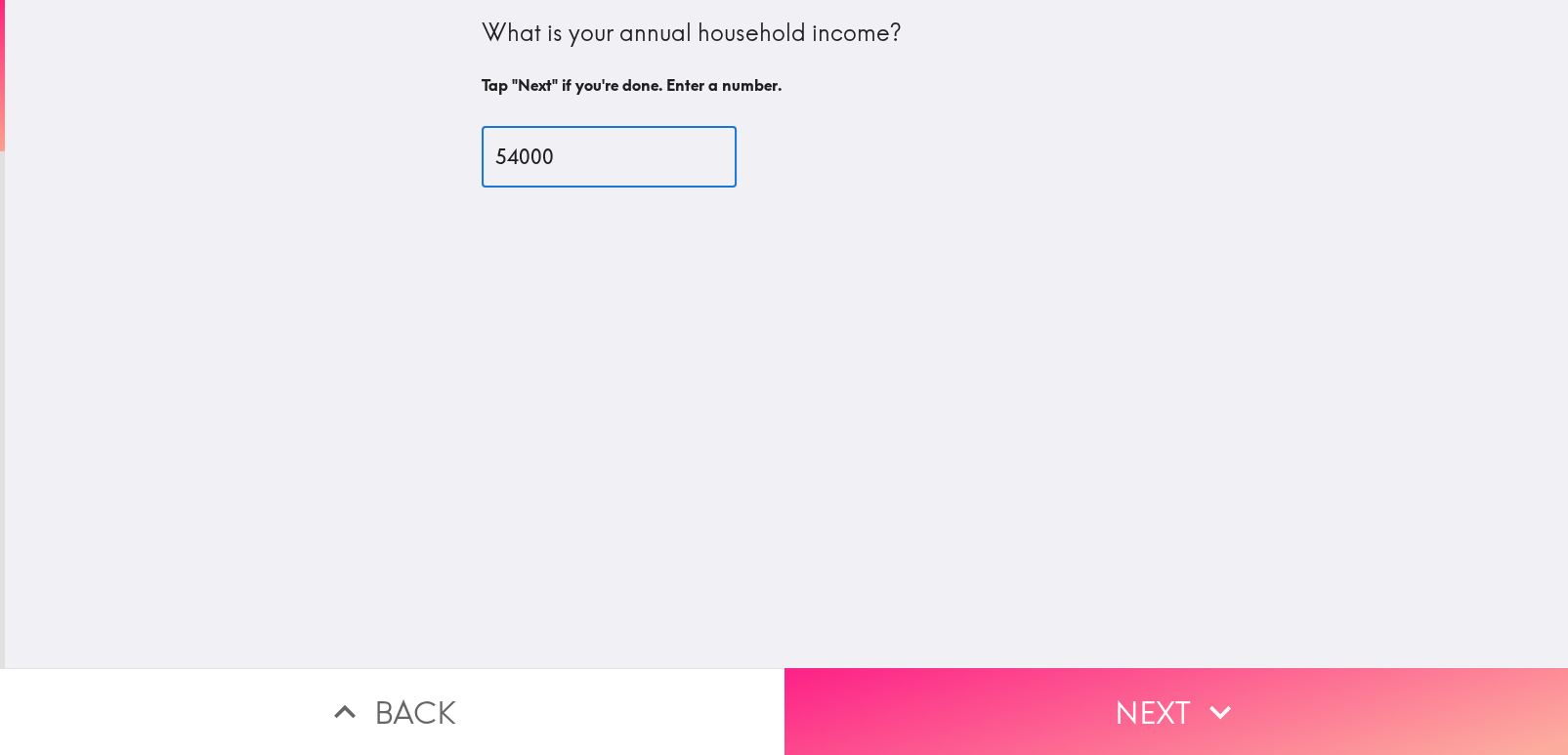
type input "54000"
click at [912, 703] on button "Next" at bounding box center [1177, 712] width 784 height 87
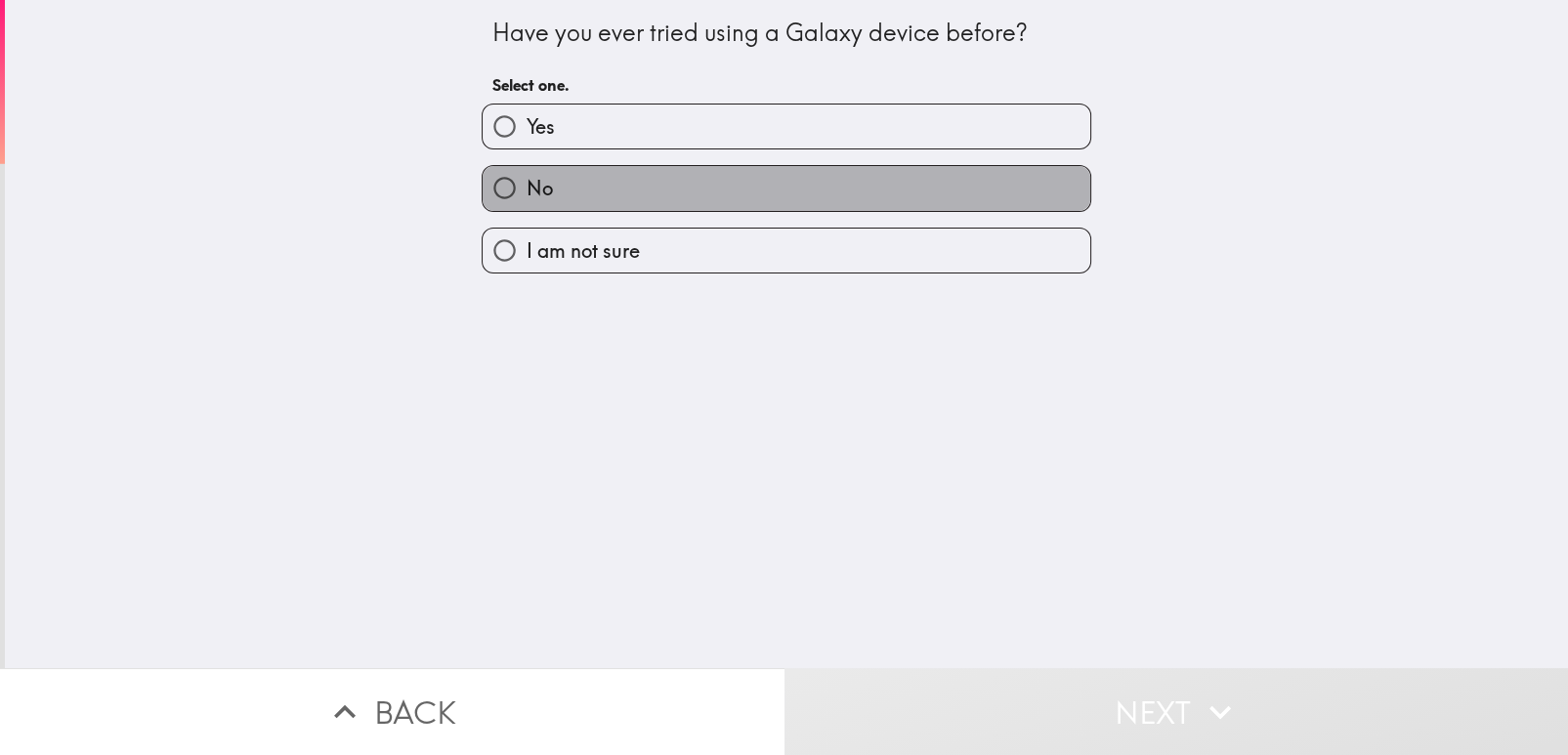
click at [891, 185] on label "No" at bounding box center [786, 188] width 608 height 44
click at [526, 185] on input "No" at bounding box center [504, 188] width 44 height 44
radio input "true"
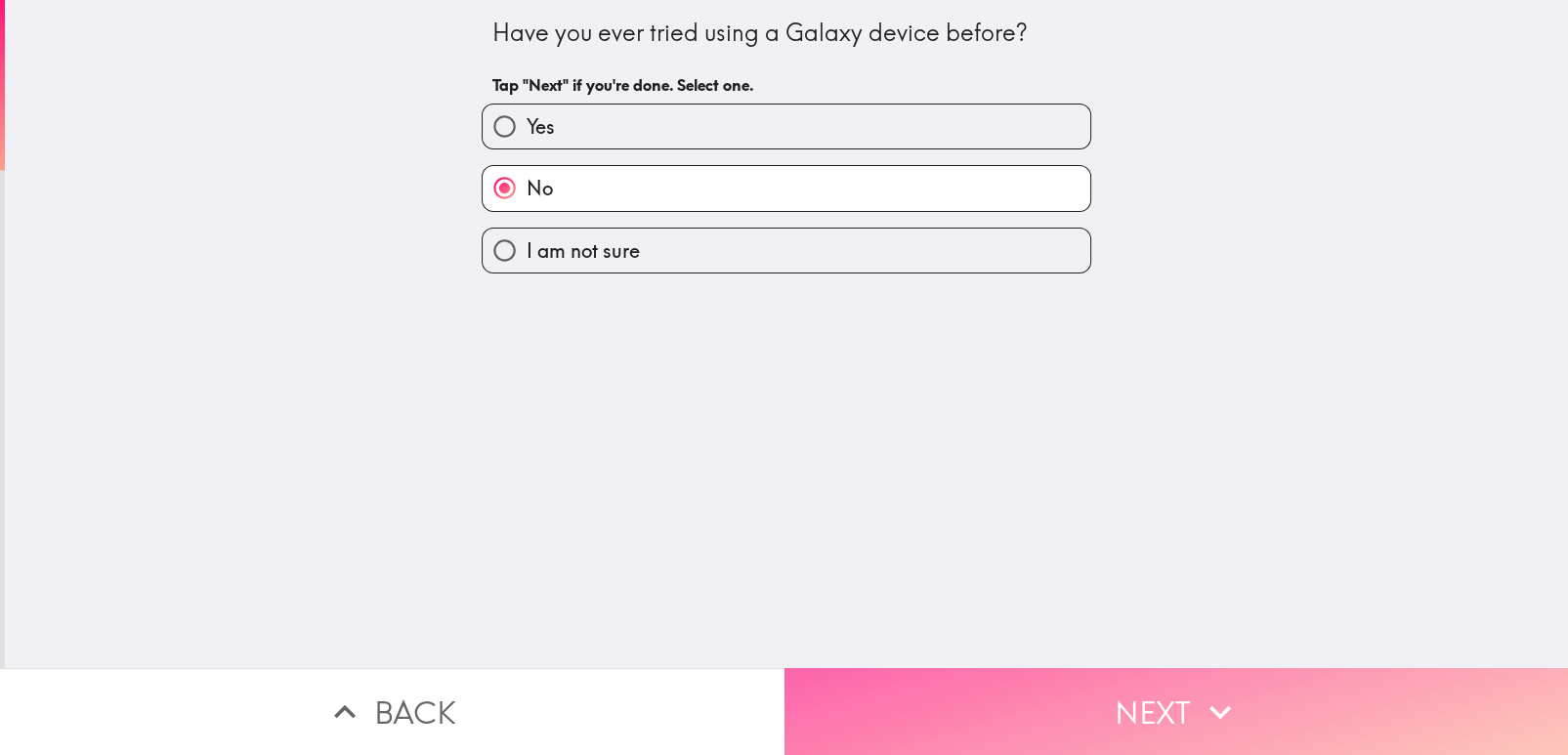
click at [978, 684] on button "Next" at bounding box center [1177, 712] width 784 height 87
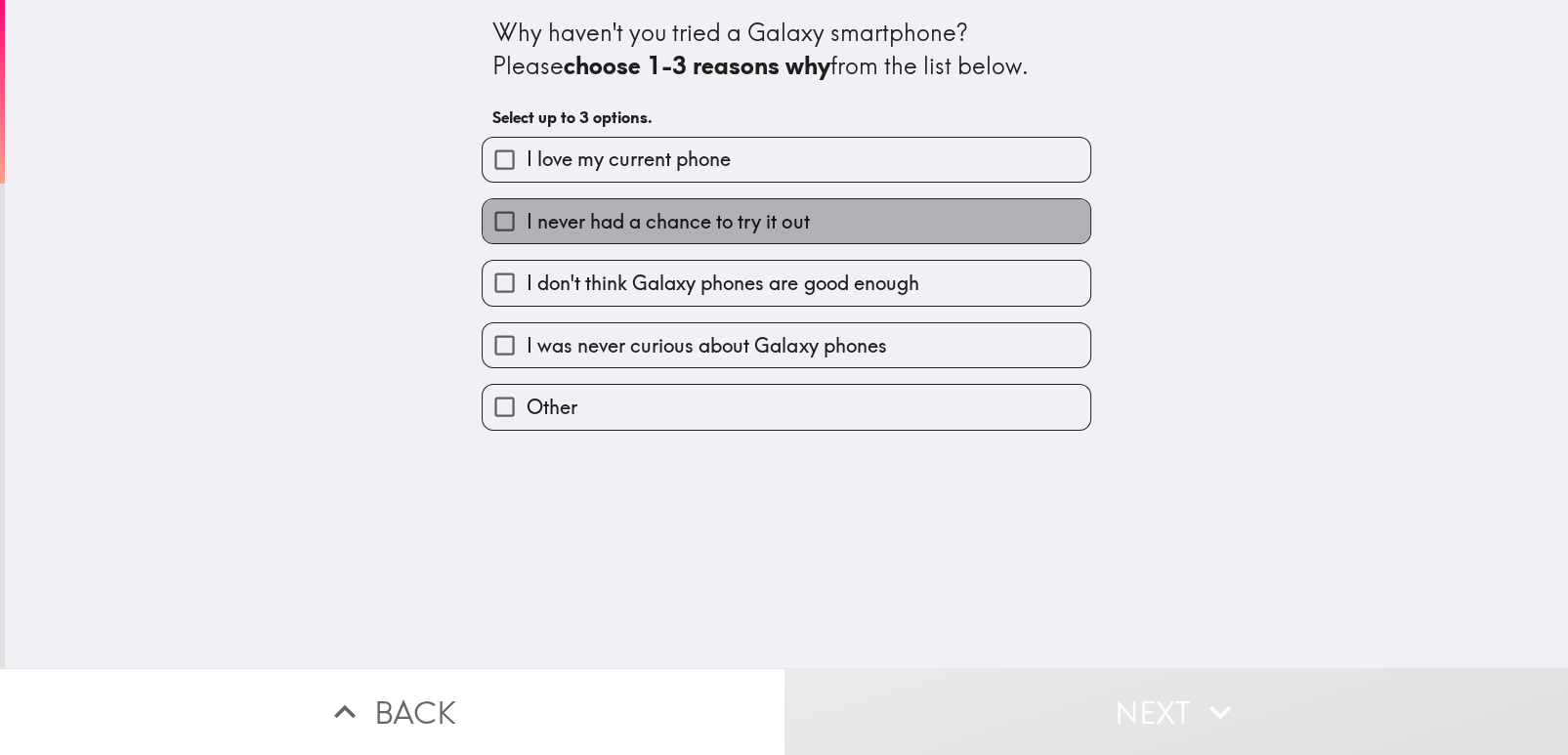
click at [812, 200] on label "I never had a chance to try it out" at bounding box center [786, 222] width 608 height 44
click at [526, 200] on input "I never had a chance to try it out" at bounding box center [504, 222] width 44 height 44
checkbox input "true"
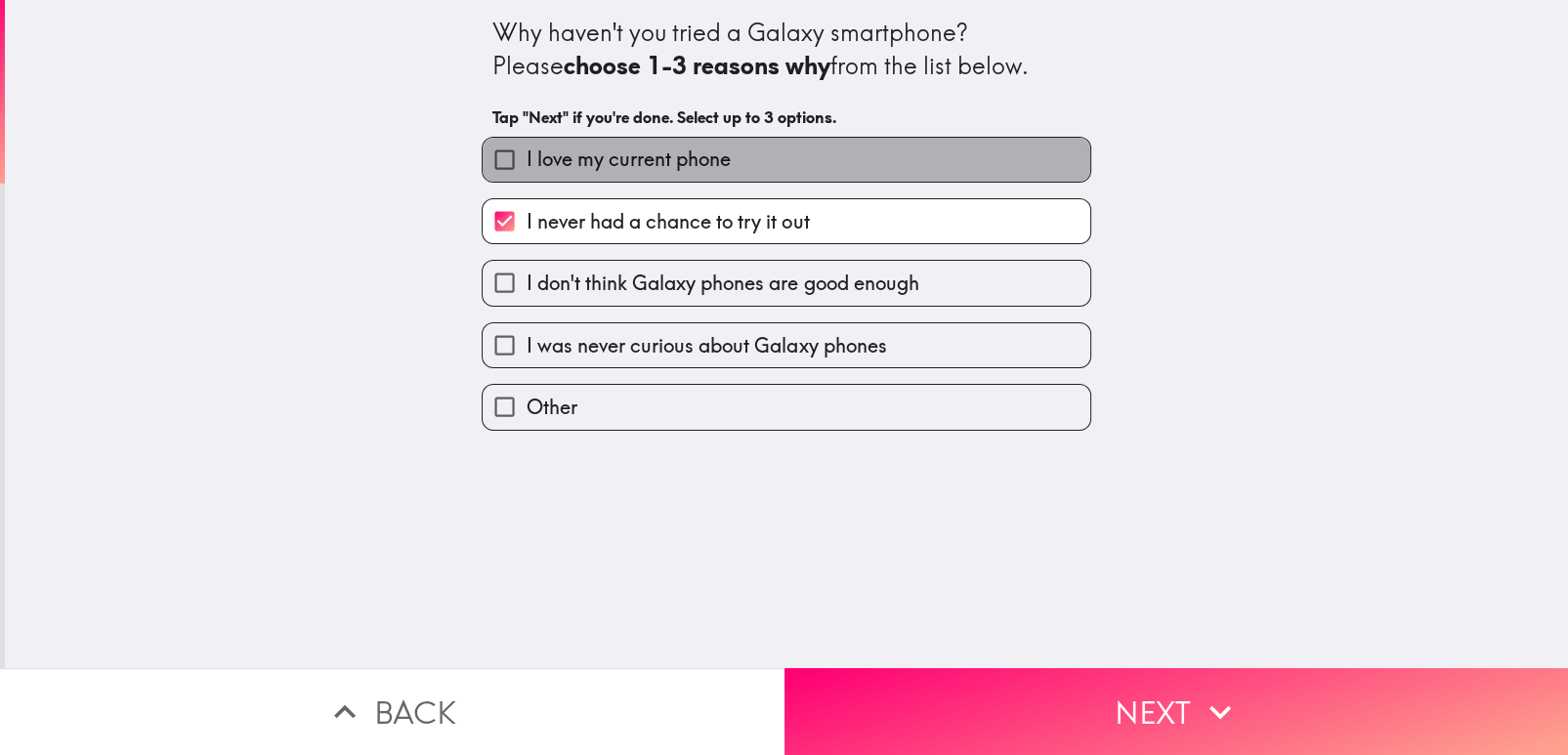
click at [808, 148] on label "I love my current phone" at bounding box center [786, 160] width 608 height 44
click at [526, 148] on input "I love my current phone" at bounding box center [504, 160] width 44 height 44
checkbox input "true"
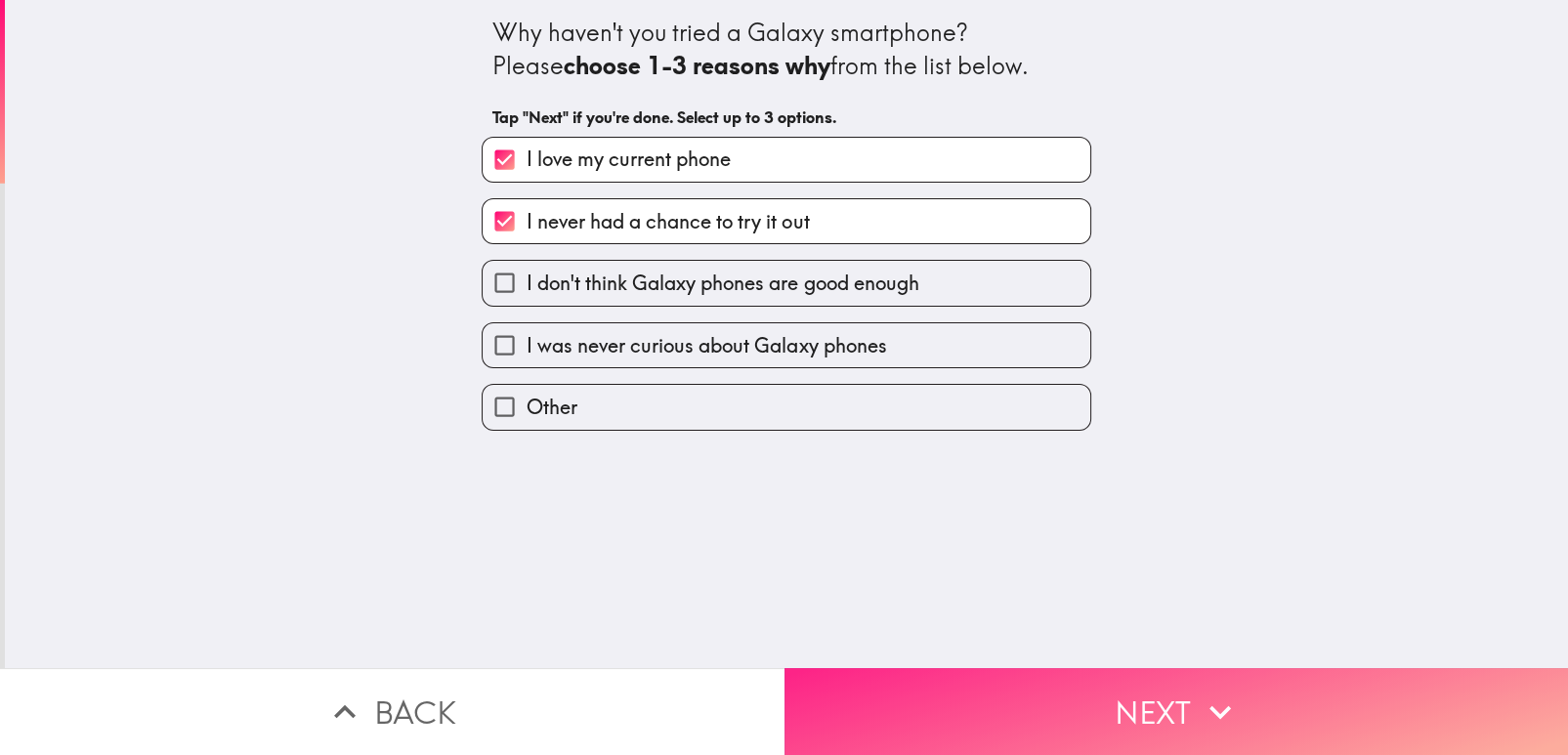
click at [873, 684] on button "Next" at bounding box center [1177, 712] width 784 height 87
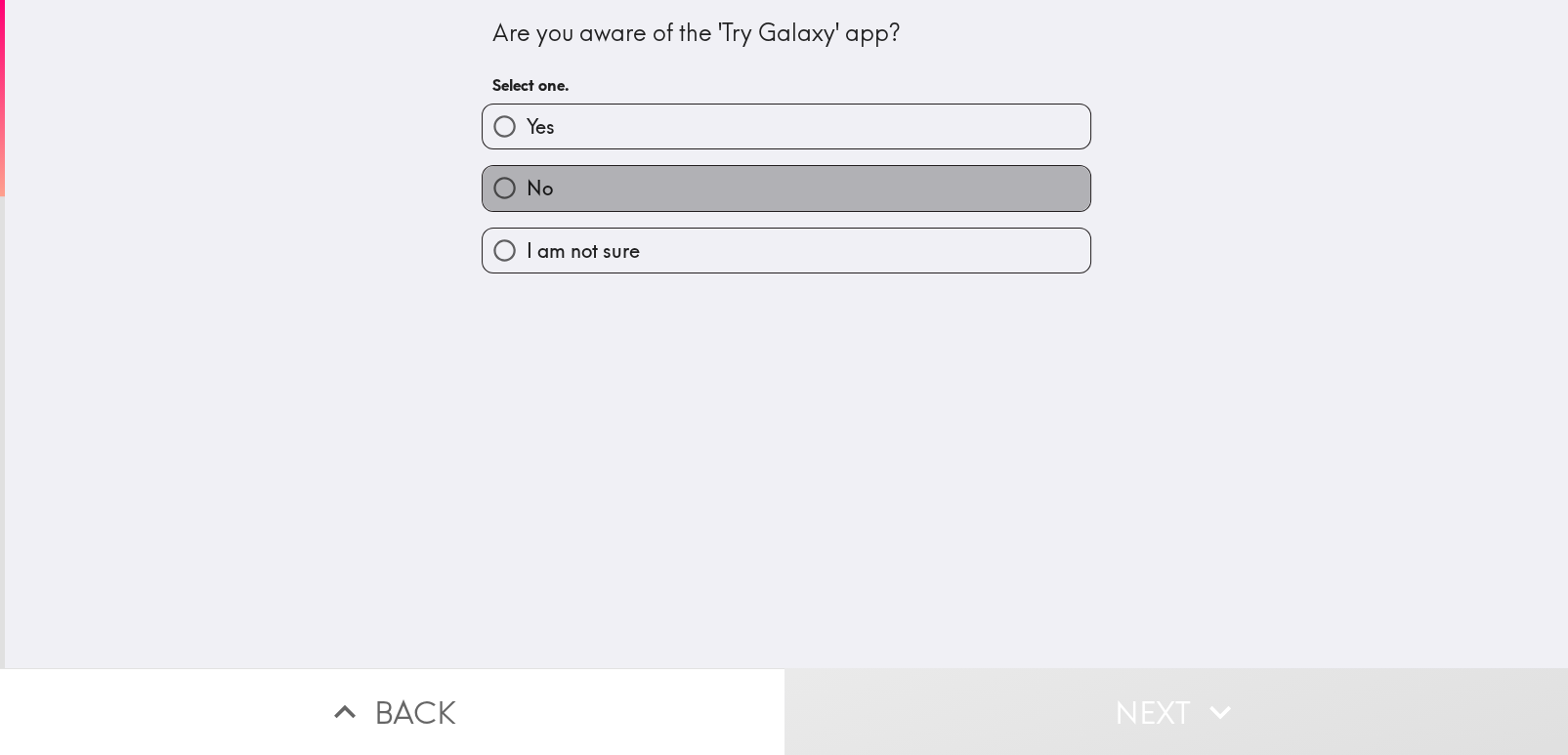
click at [976, 171] on label "No" at bounding box center [786, 188] width 608 height 44
click at [526, 171] on input "No" at bounding box center [504, 188] width 44 height 44
radio input "true"
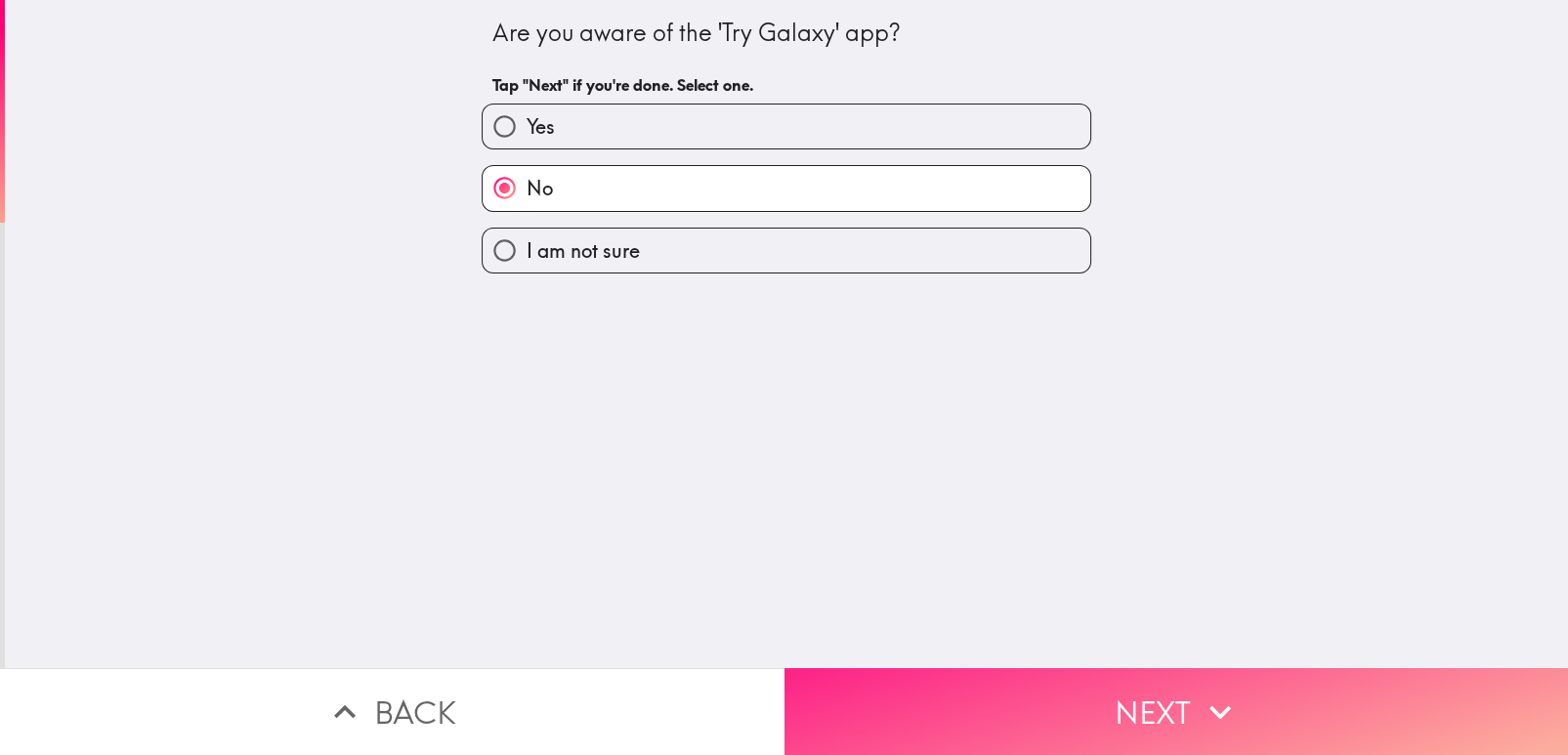
click at [992, 681] on button "Next" at bounding box center [1177, 712] width 784 height 87
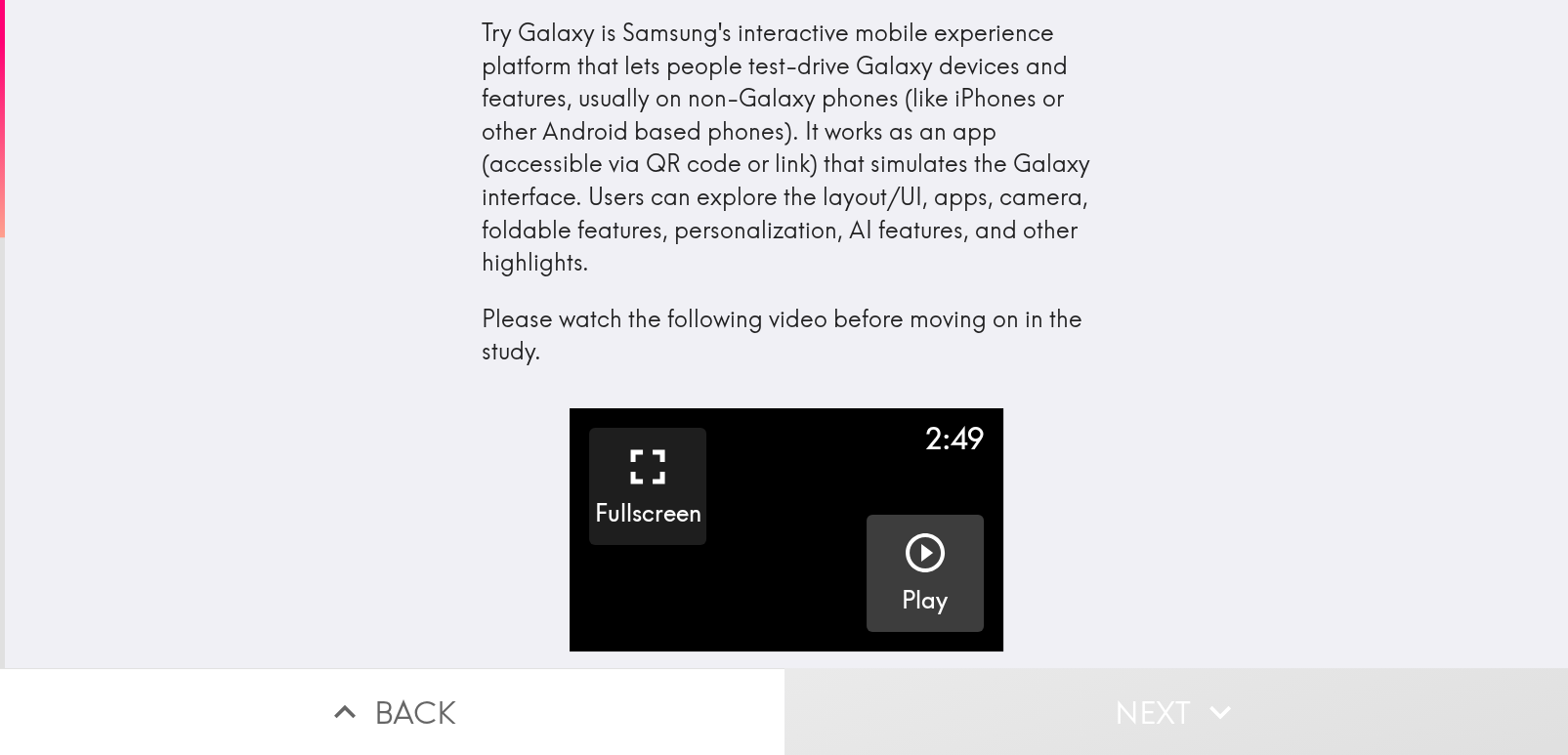
click at [916, 553] on icon "button" at bounding box center [925, 552] width 47 height 47
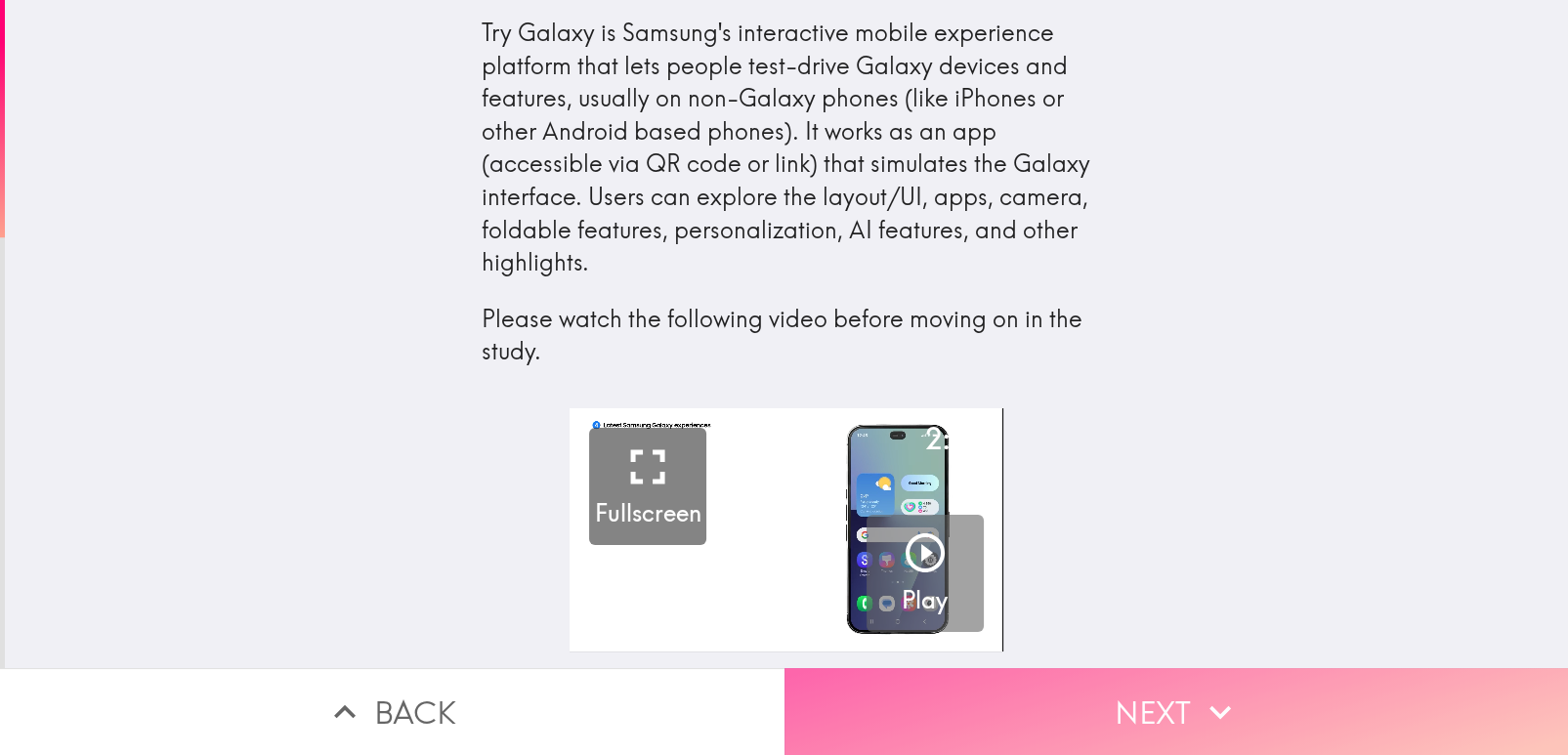
click at [976, 693] on button "Next" at bounding box center [1177, 712] width 784 height 87
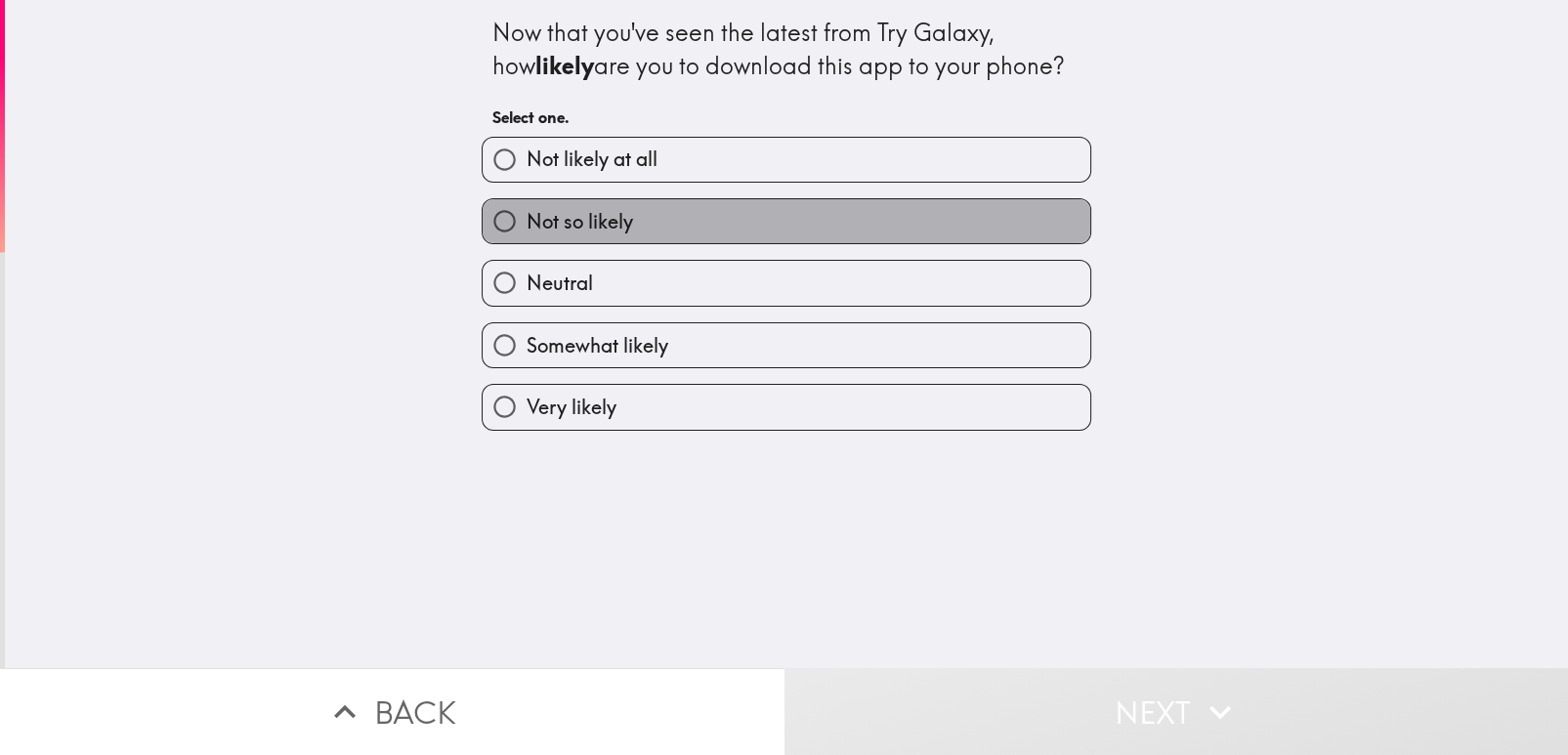
click at [986, 204] on label "Not so likely" at bounding box center [786, 222] width 608 height 44
click at [526, 204] on input "Not so likely" at bounding box center [504, 222] width 44 height 44
radio input "true"
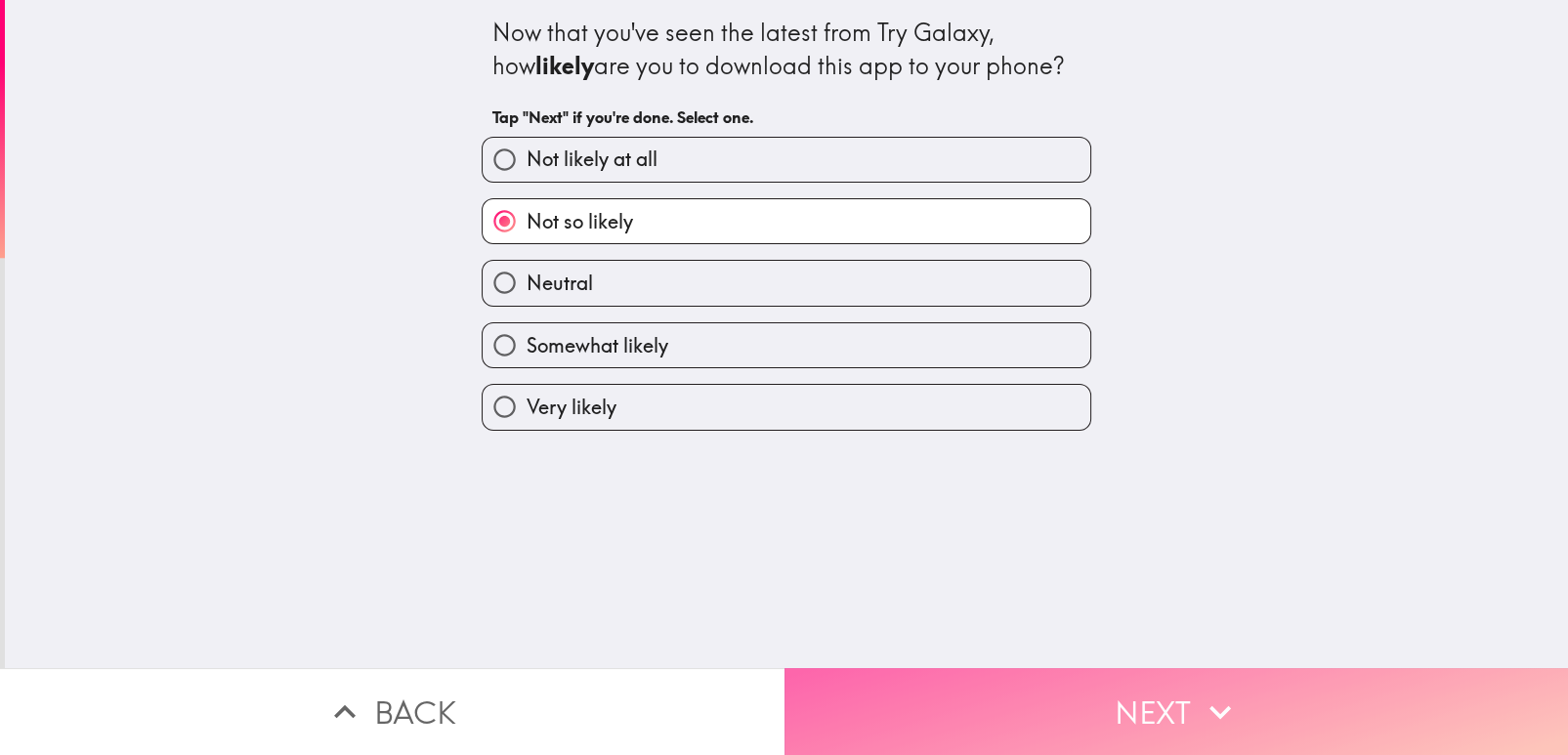
click at [978, 710] on button "Next" at bounding box center [1177, 712] width 784 height 87
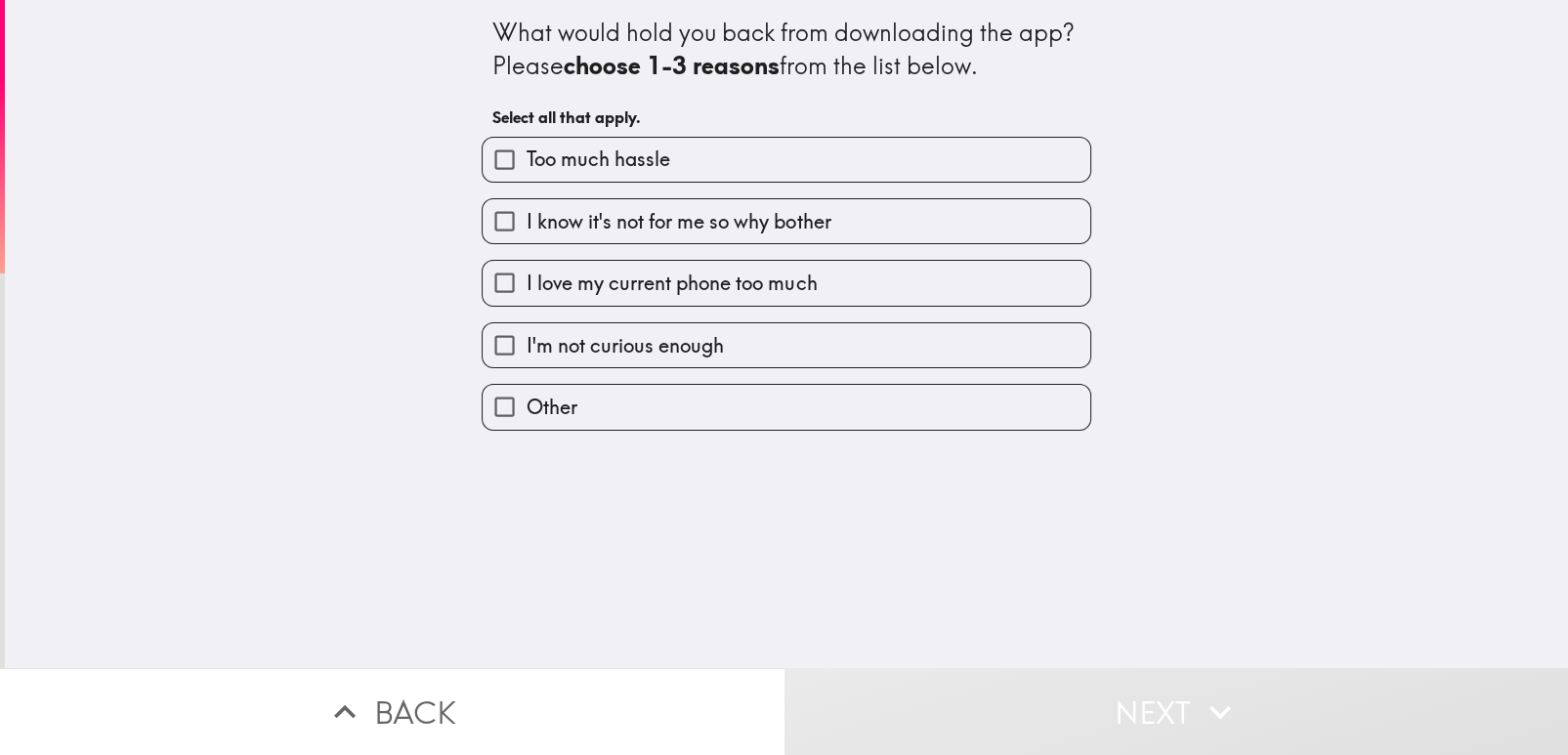
click at [966, 121] on div "Too much hassle" at bounding box center [778, 152] width 625 height 62
click at [963, 138] on label "Too much hassle" at bounding box center [786, 160] width 608 height 44
click at [526, 138] on input "Too much hassle" at bounding box center [504, 160] width 44 height 44
checkbox input "true"
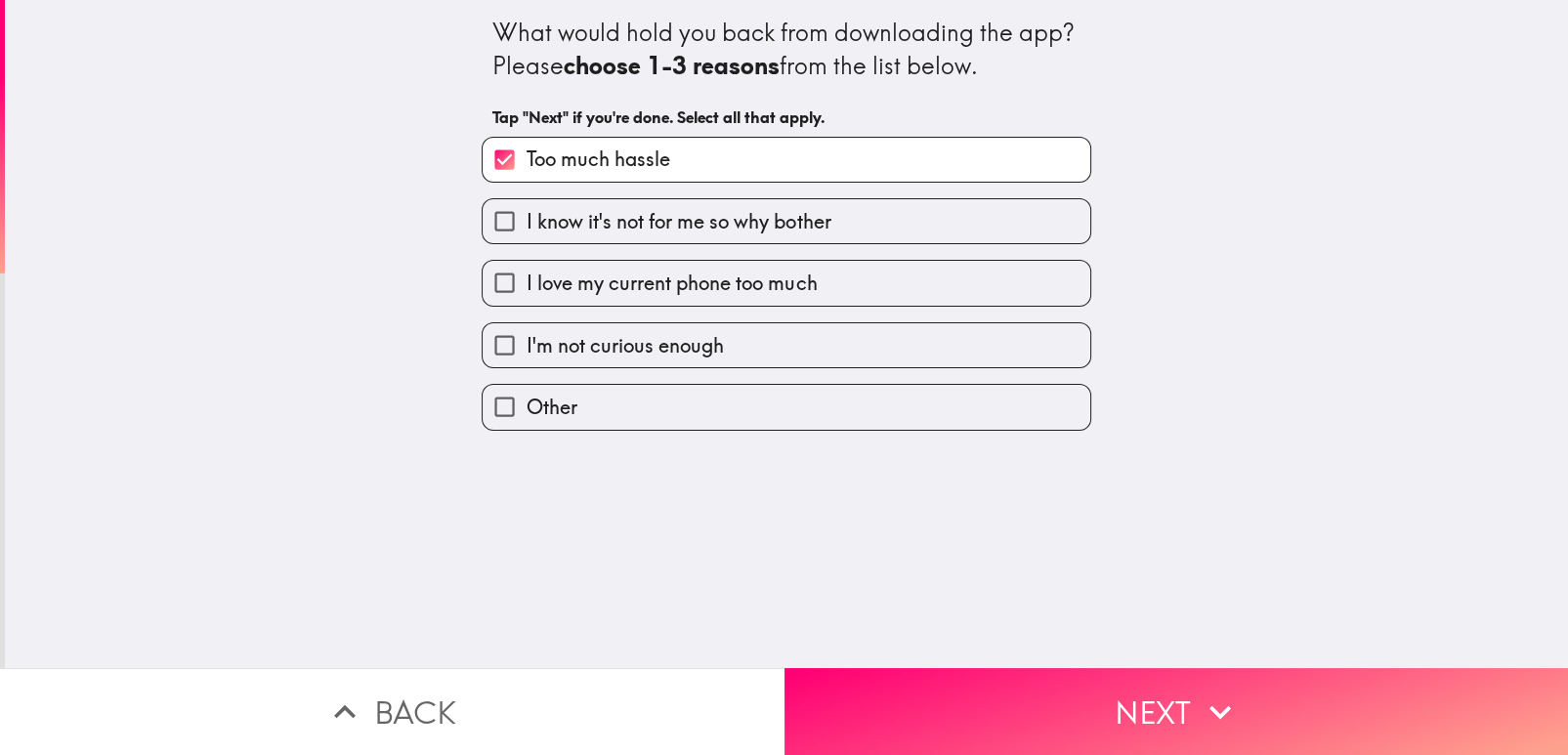
click at [946, 200] on label "I know it's not for me so why bother" at bounding box center [786, 222] width 608 height 44
click at [526, 200] on input "I know it's not for me so why bother" at bounding box center [504, 222] width 44 height 44
checkbox input "true"
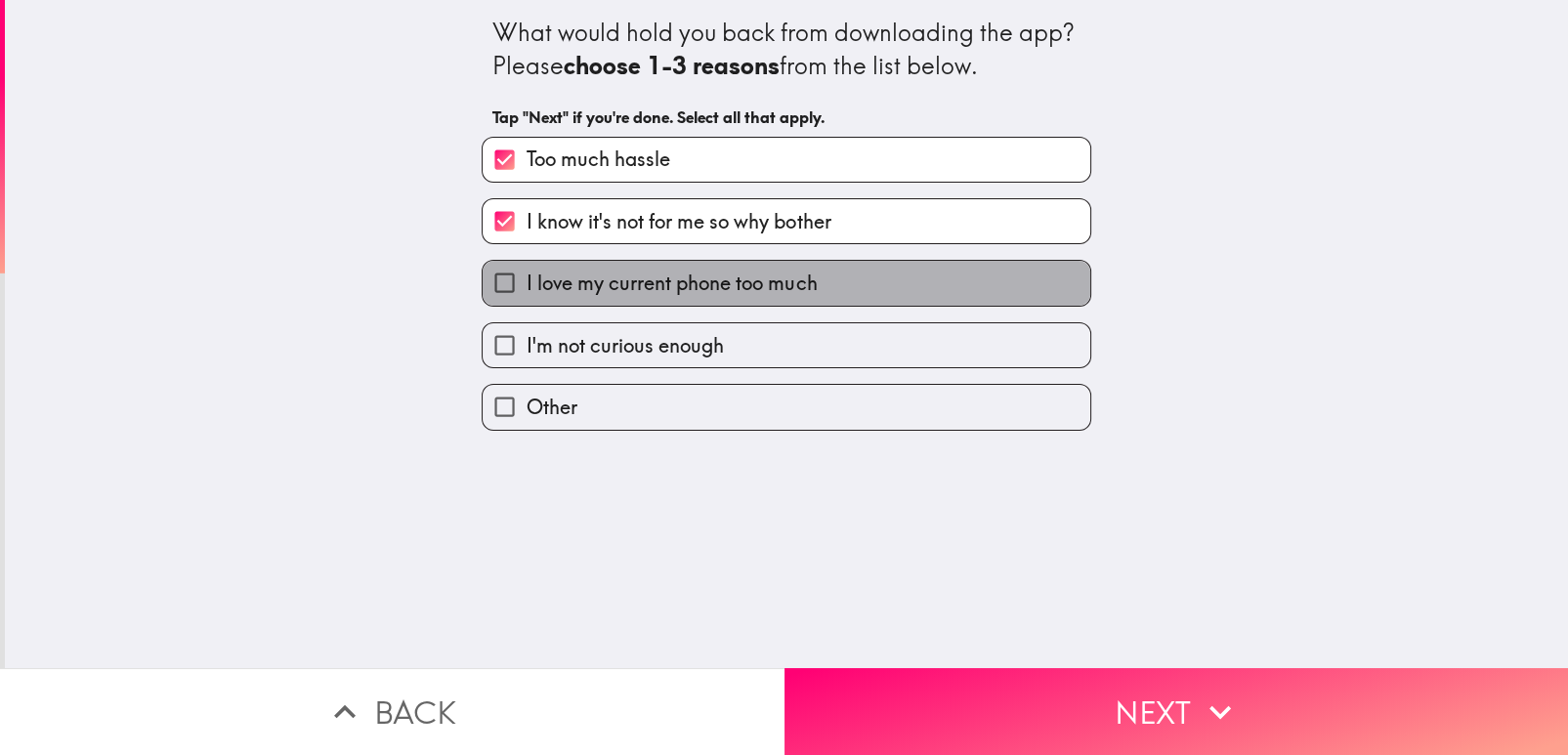
click at [931, 261] on label "I love my current phone too much" at bounding box center [786, 283] width 608 height 44
click at [526, 261] on input "I love my current phone too much" at bounding box center [504, 283] width 44 height 44
checkbox input "true"
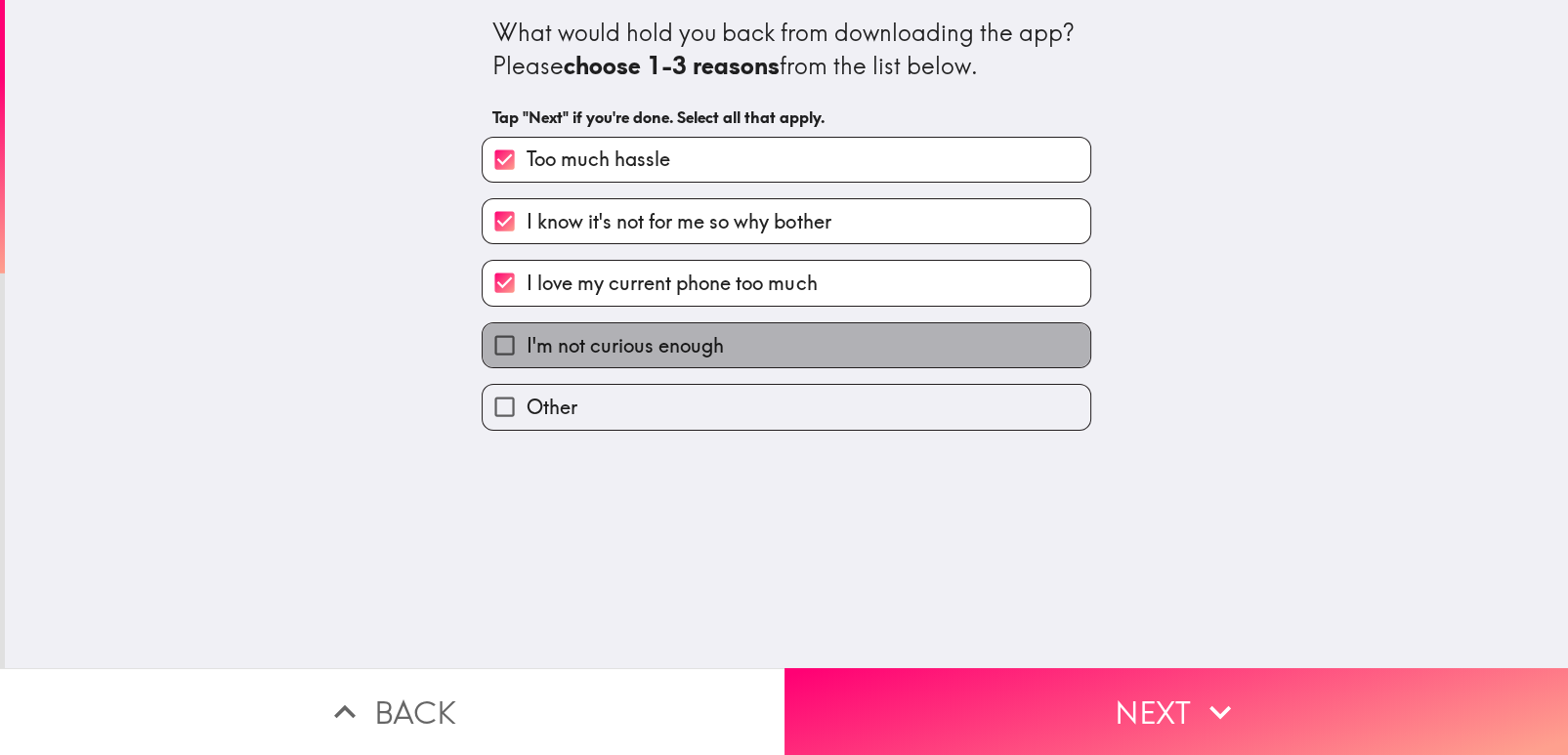
click at [834, 324] on label "I'm not curious enough" at bounding box center [786, 346] width 608 height 44
click at [526, 324] on input "I'm not curious enough" at bounding box center [504, 346] width 44 height 44
checkbox input "true"
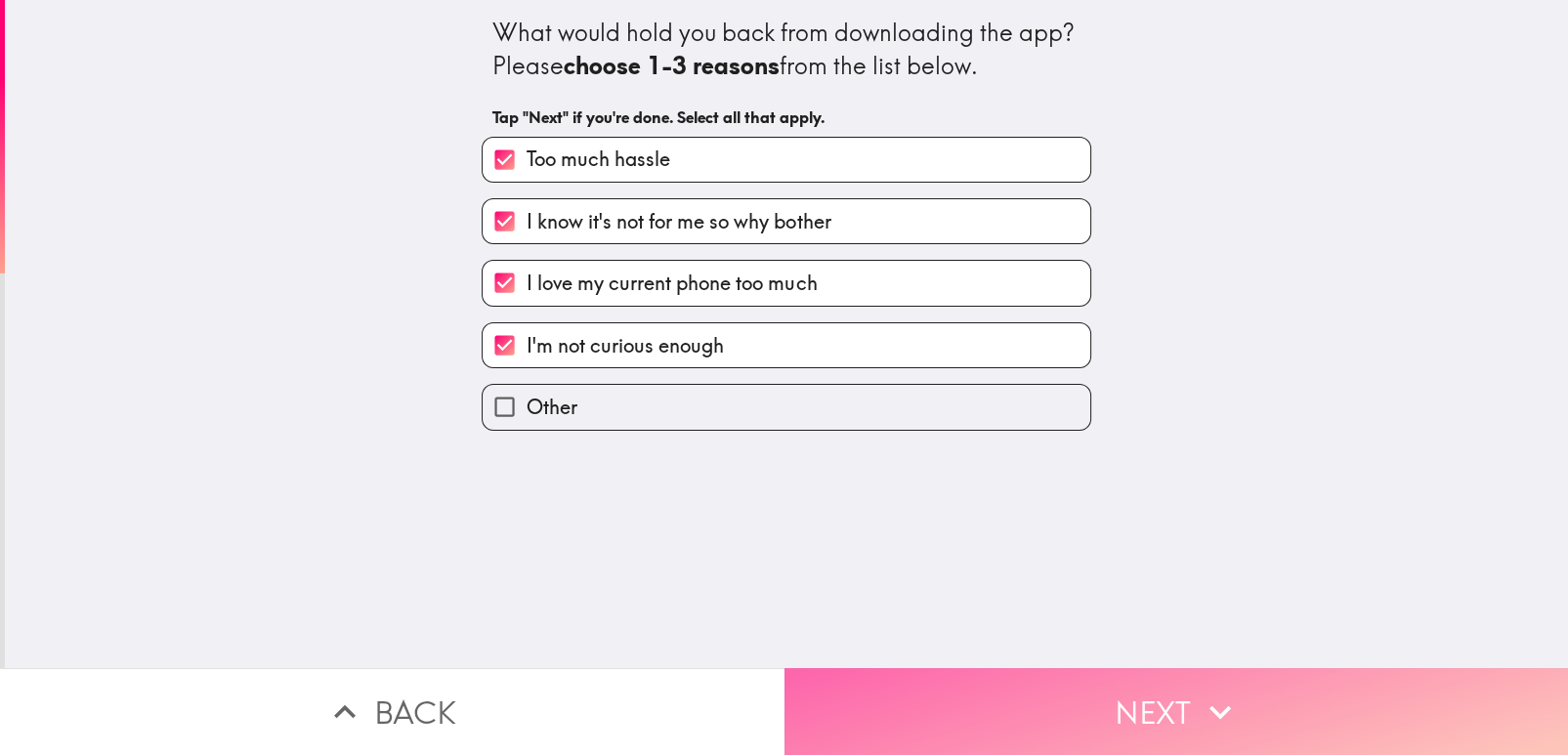
click at [869, 691] on button "Next" at bounding box center [1177, 712] width 784 height 87
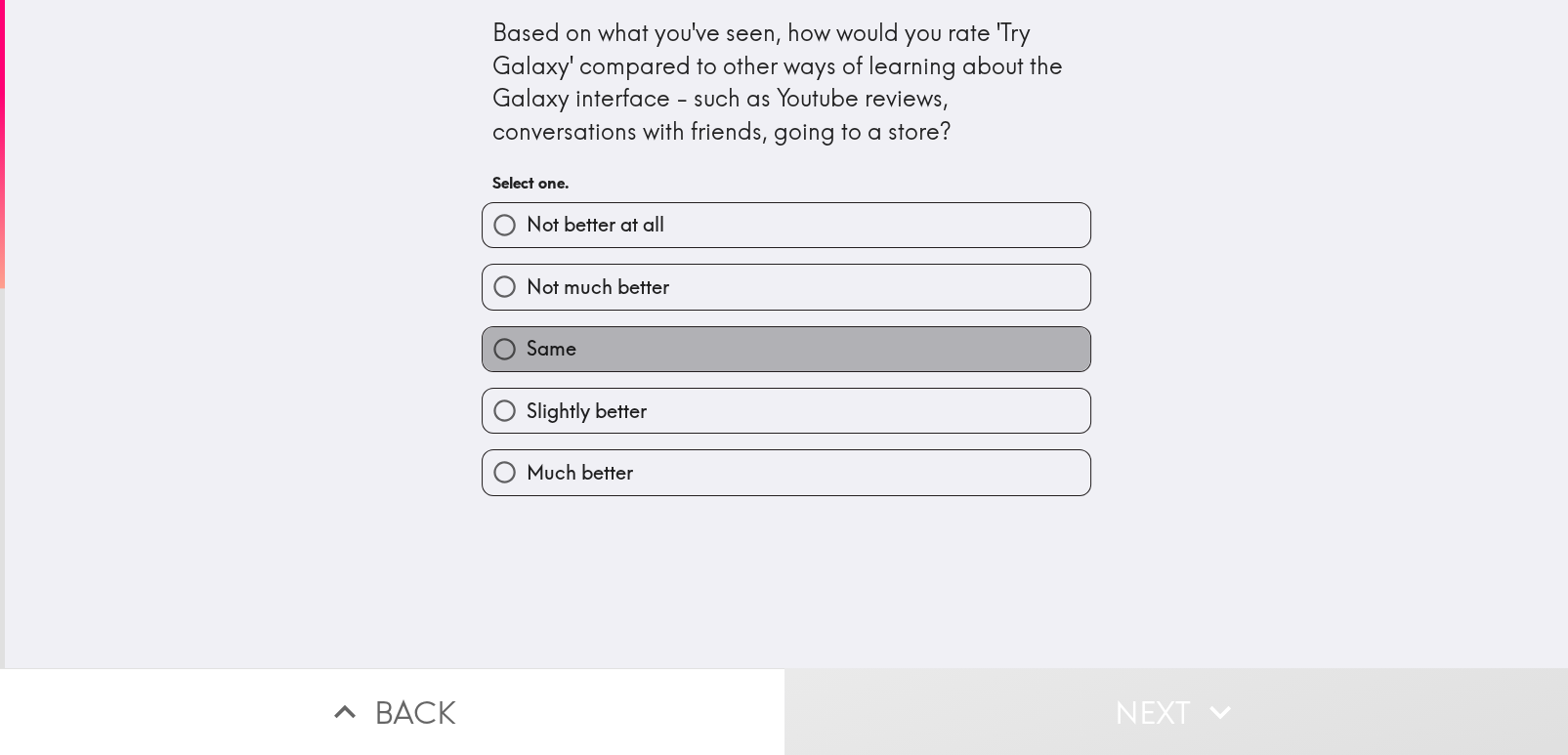
click at [927, 327] on label "Same" at bounding box center [786, 349] width 608 height 44
click at [526, 327] on input "Same" at bounding box center [504, 349] width 44 height 44
radio input "true"
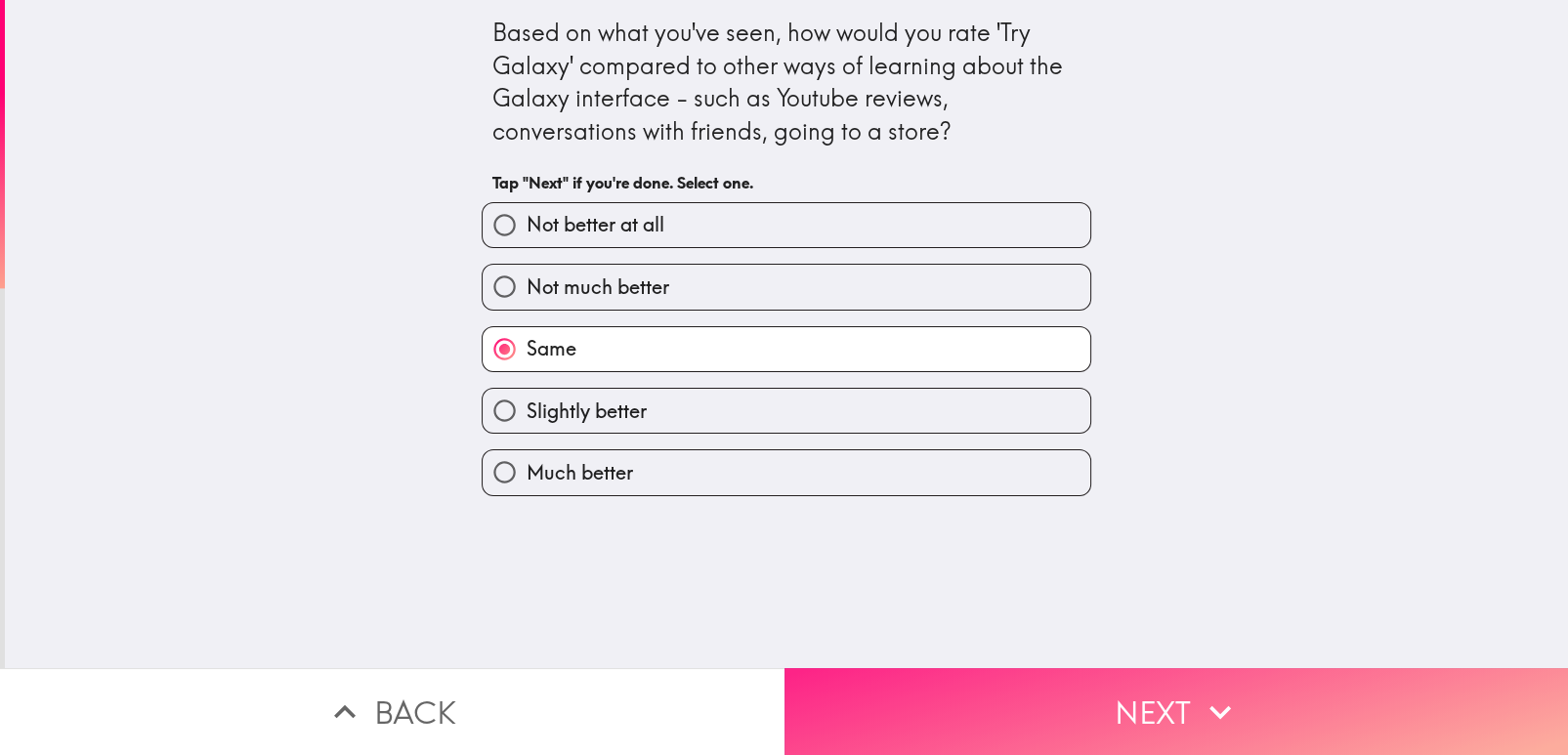
click at [918, 702] on button "Next" at bounding box center [1177, 712] width 784 height 87
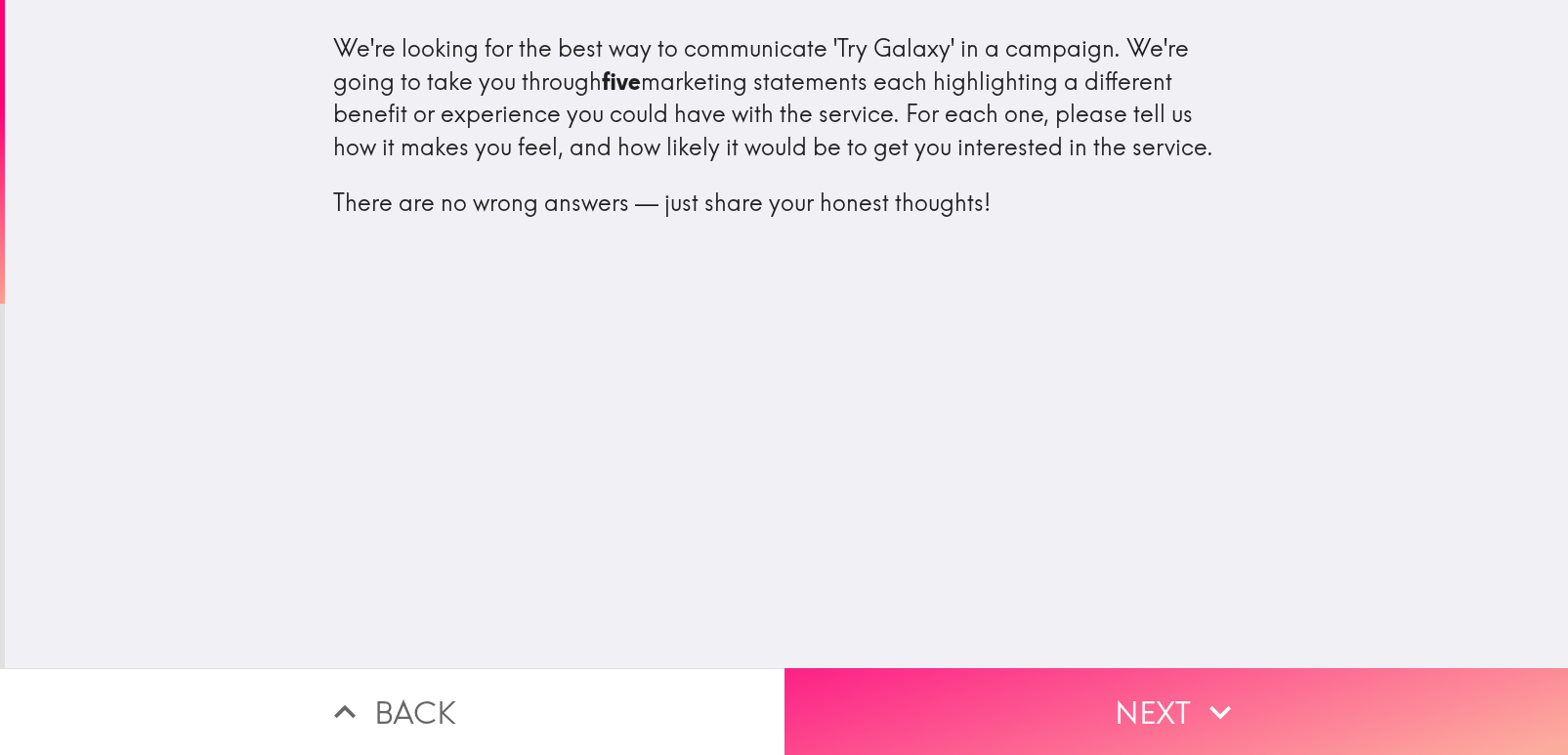
click at [936, 684] on button "Next" at bounding box center [1177, 712] width 784 height 87
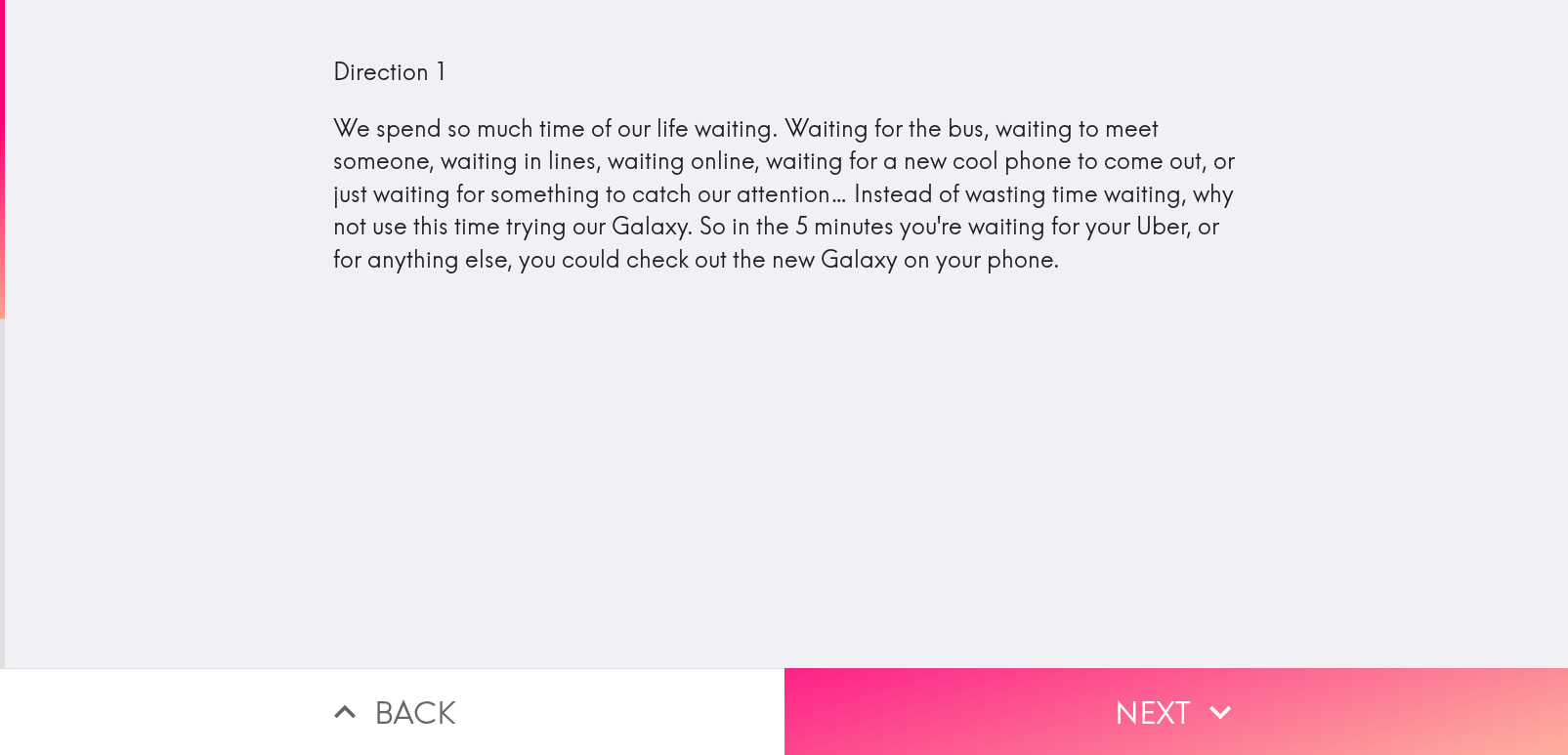
click at [1027, 695] on button "Next" at bounding box center [1177, 712] width 784 height 87
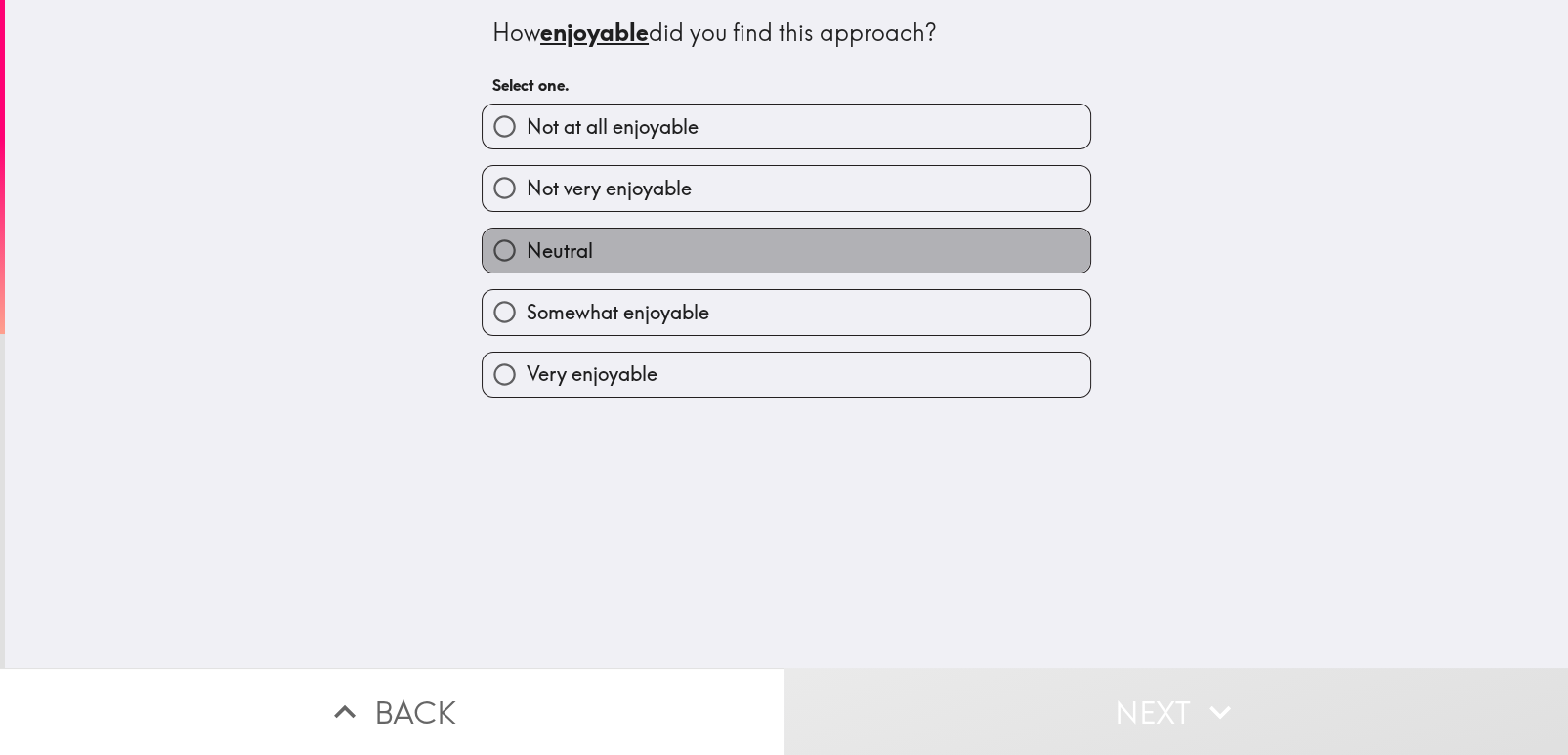
click at [969, 237] on label "Neutral" at bounding box center [786, 250] width 608 height 44
click at [526, 237] on input "Neutral" at bounding box center [504, 250] width 44 height 44
radio input "true"
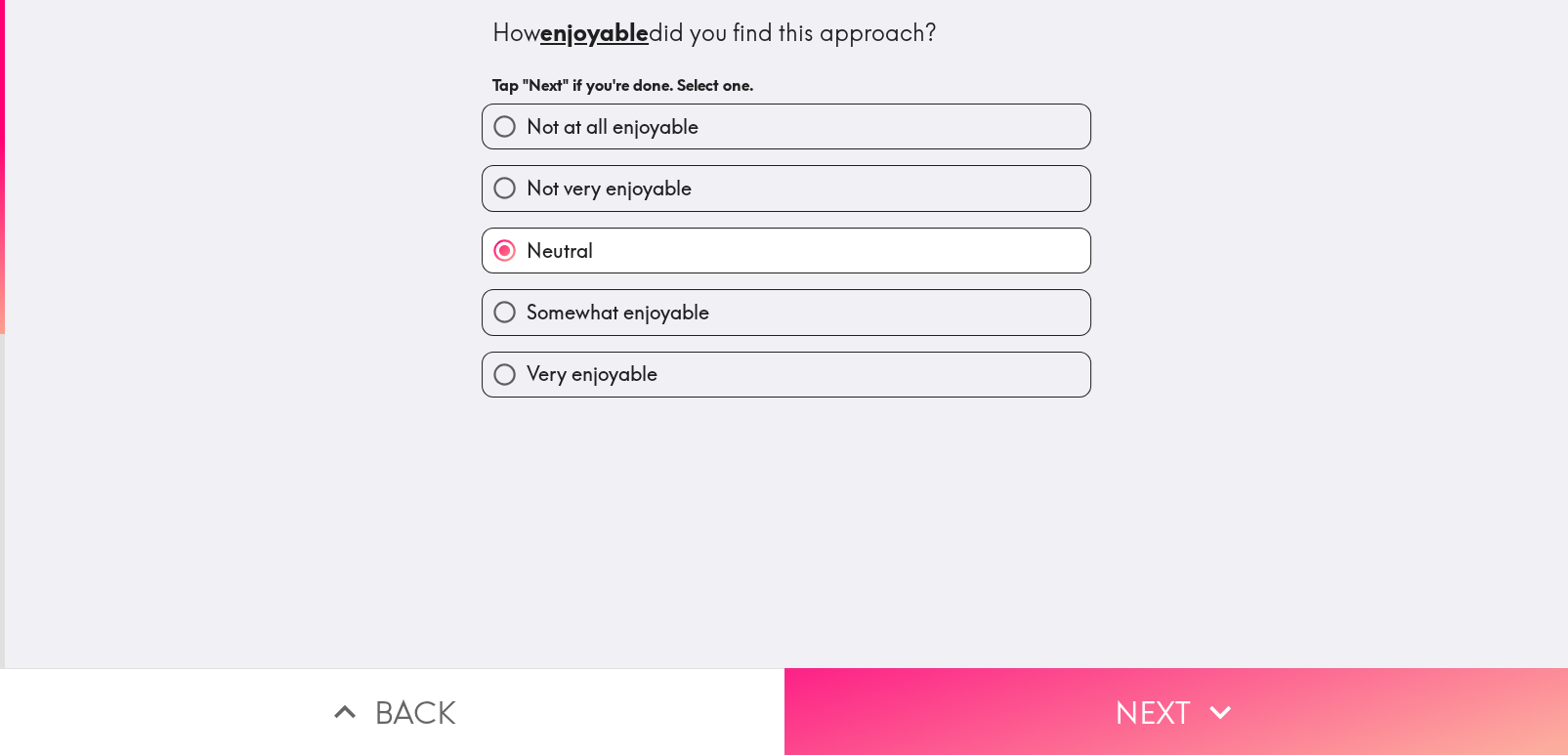
click at [982, 685] on button "Next" at bounding box center [1177, 712] width 784 height 87
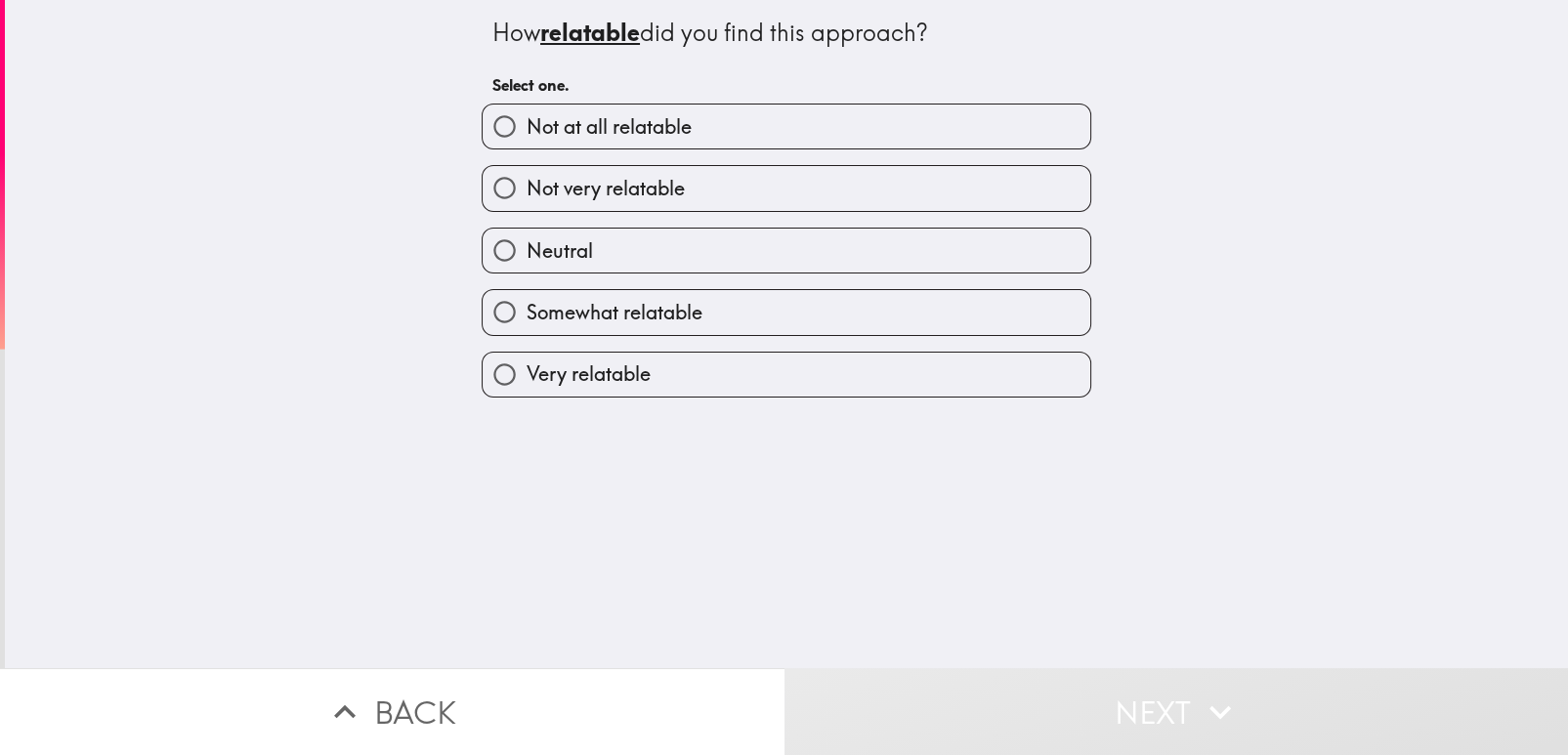
click at [909, 174] on label "Not very relatable" at bounding box center [786, 188] width 608 height 44
click at [526, 174] on input "Not very relatable" at bounding box center [504, 188] width 44 height 44
radio input "true"
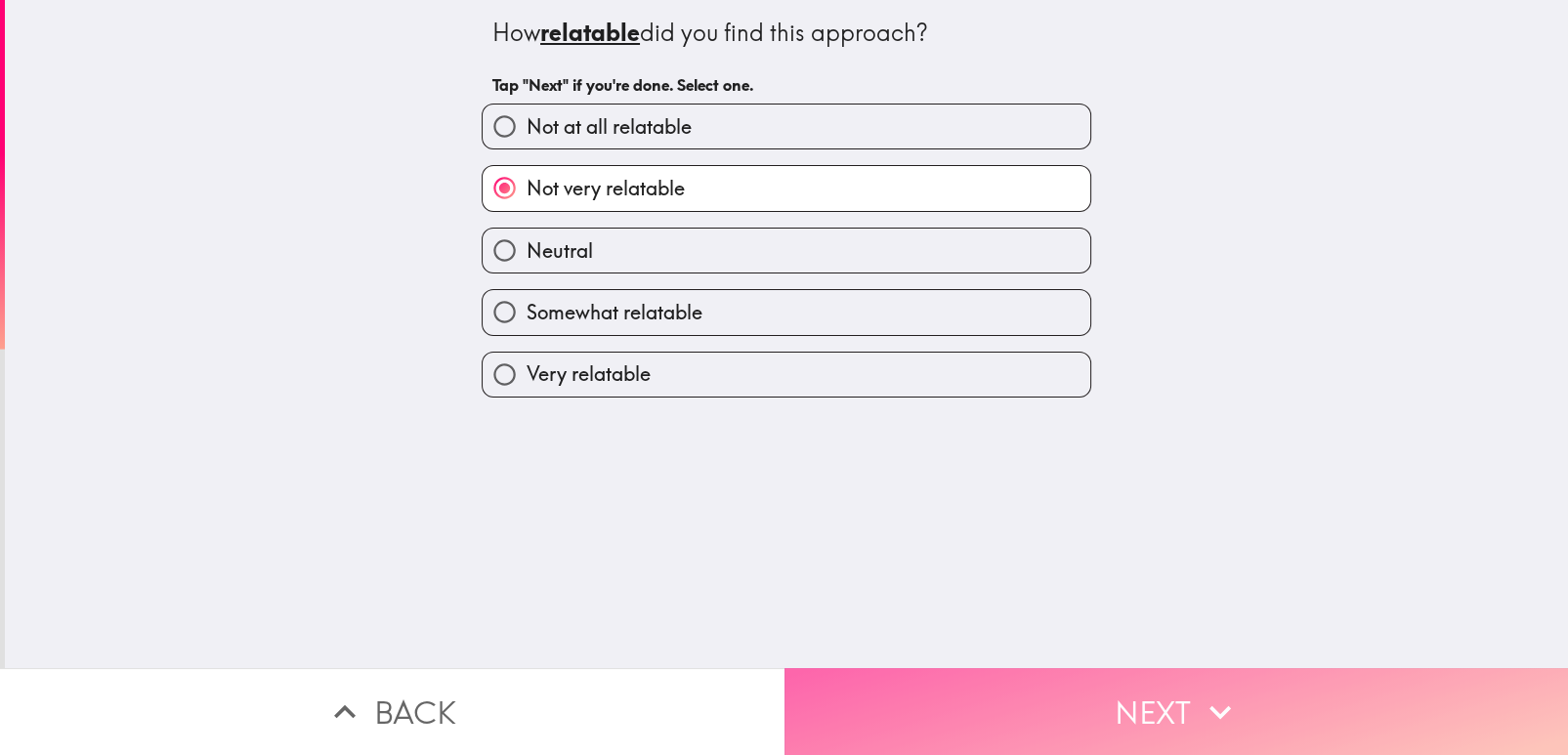
click at [977, 701] on button "Next" at bounding box center [1177, 712] width 784 height 87
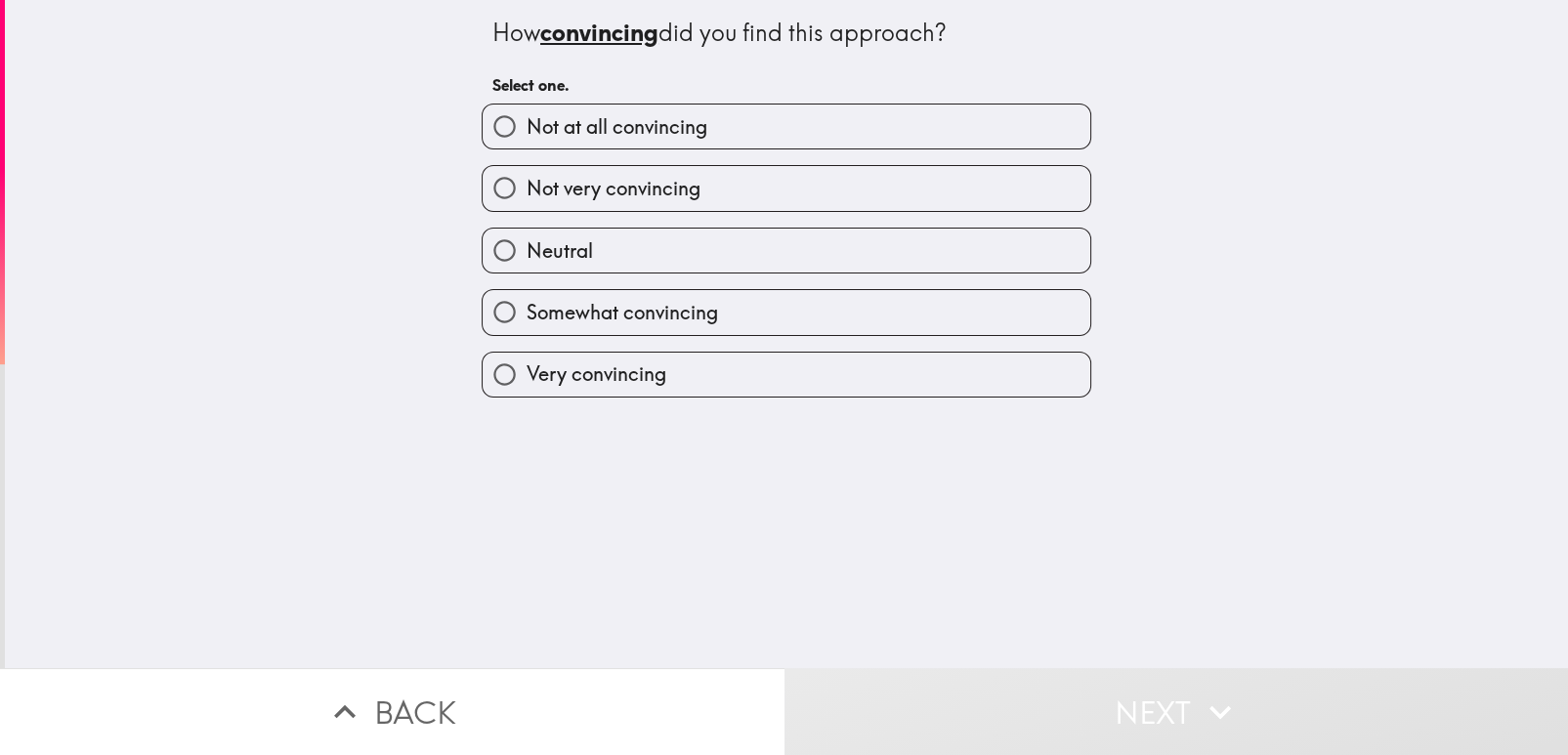
click at [831, 185] on label "Not very convincing" at bounding box center [786, 188] width 608 height 44
click at [526, 185] on input "Not very convincing" at bounding box center [504, 188] width 44 height 44
radio input "true"
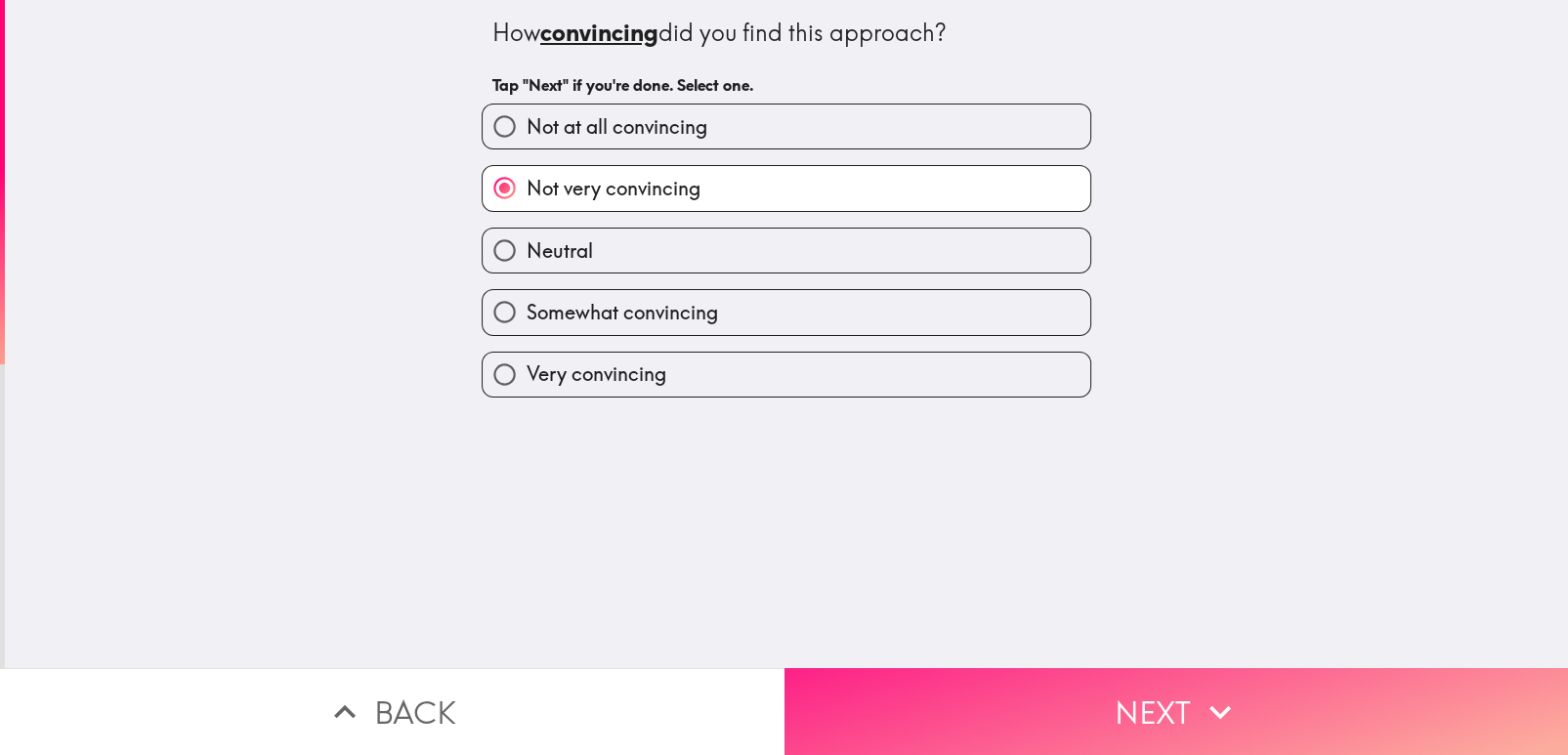
click at [902, 695] on button "Next" at bounding box center [1177, 712] width 784 height 87
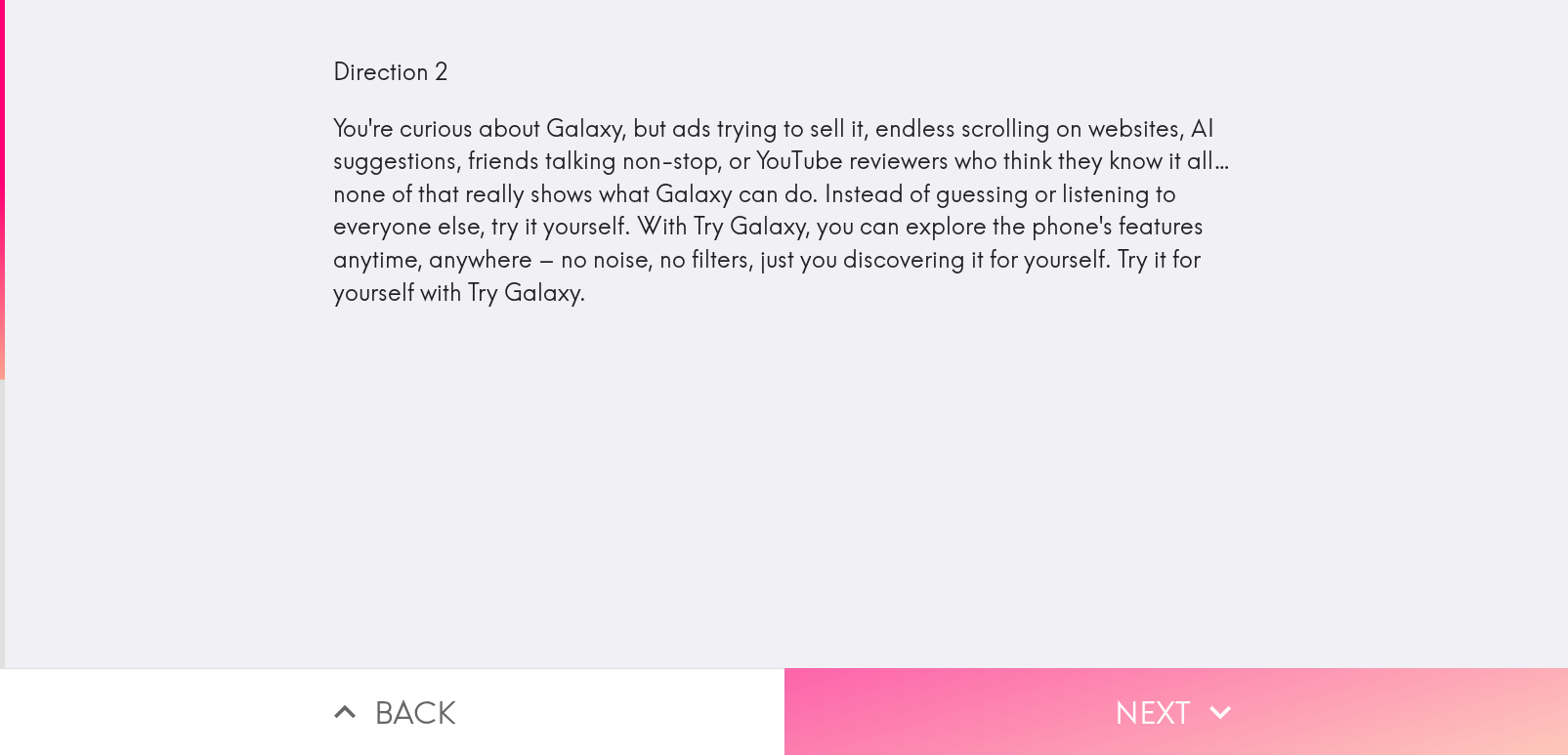
click at [921, 725] on button "Next" at bounding box center [1177, 712] width 784 height 87
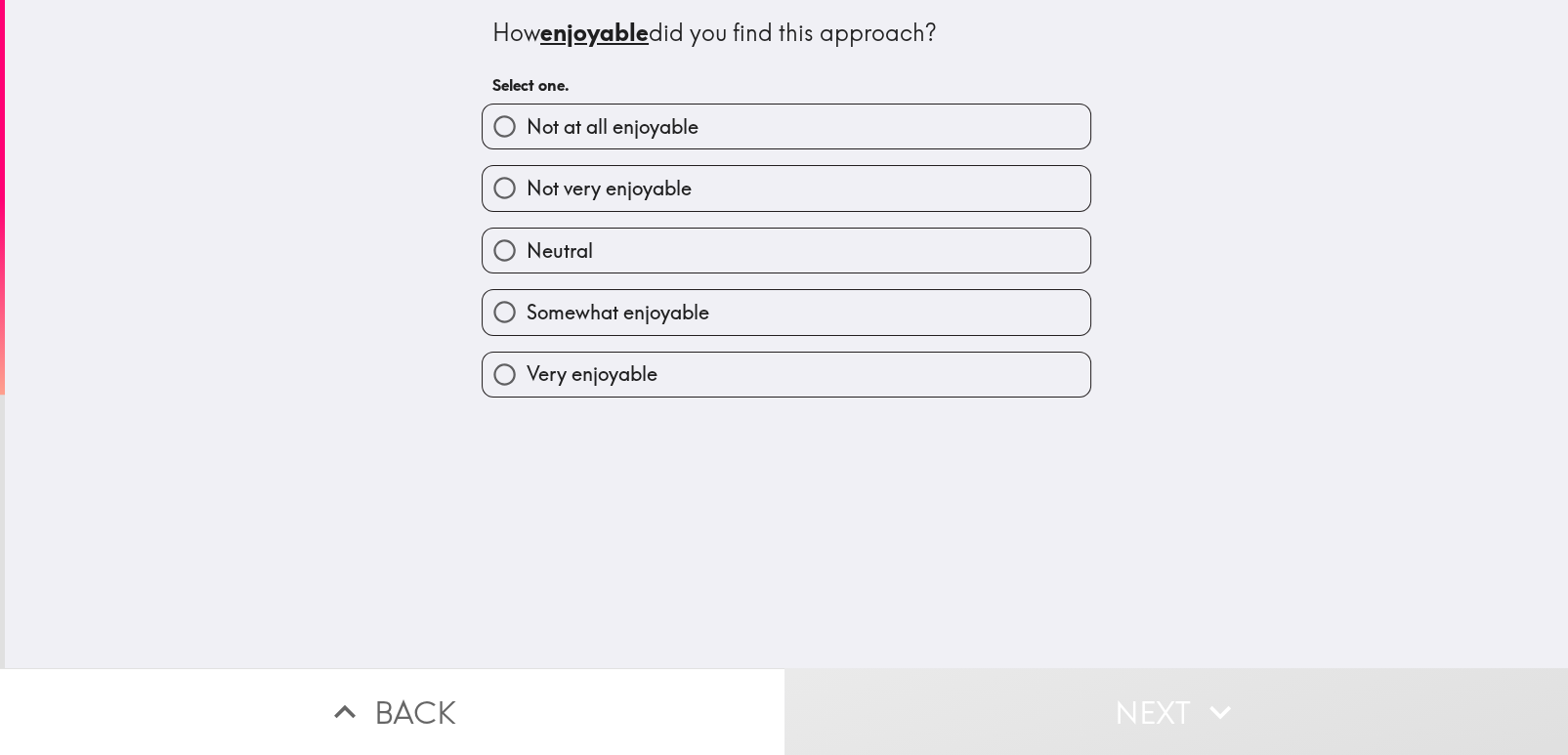
click at [988, 230] on label "Neutral" at bounding box center [786, 250] width 608 height 44
click at [526, 230] on input "Neutral" at bounding box center [504, 250] width 44 height 44
radio input "true"
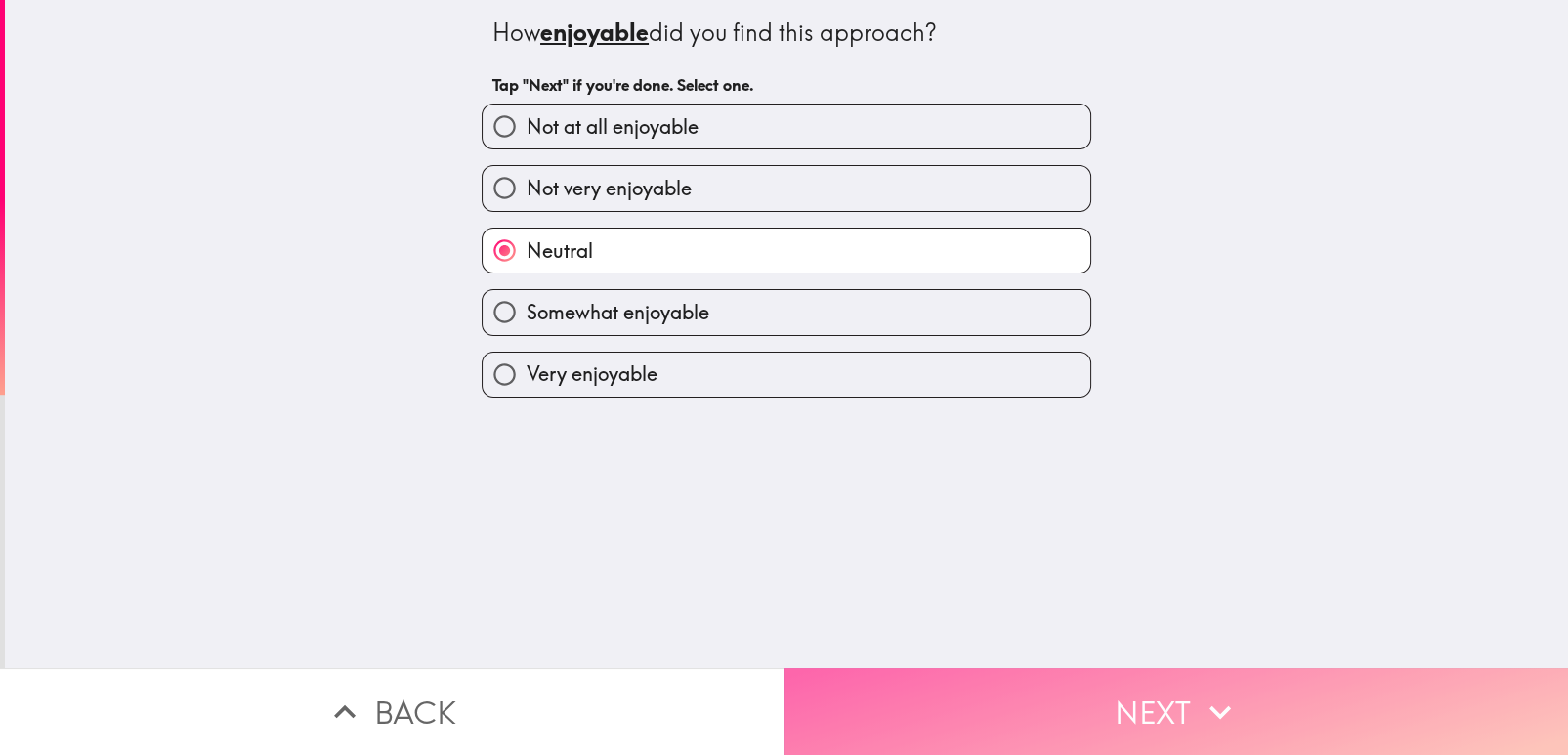
click at [907, 709] on button "Next" at bounding box center [1177, 712] width 784 height 87
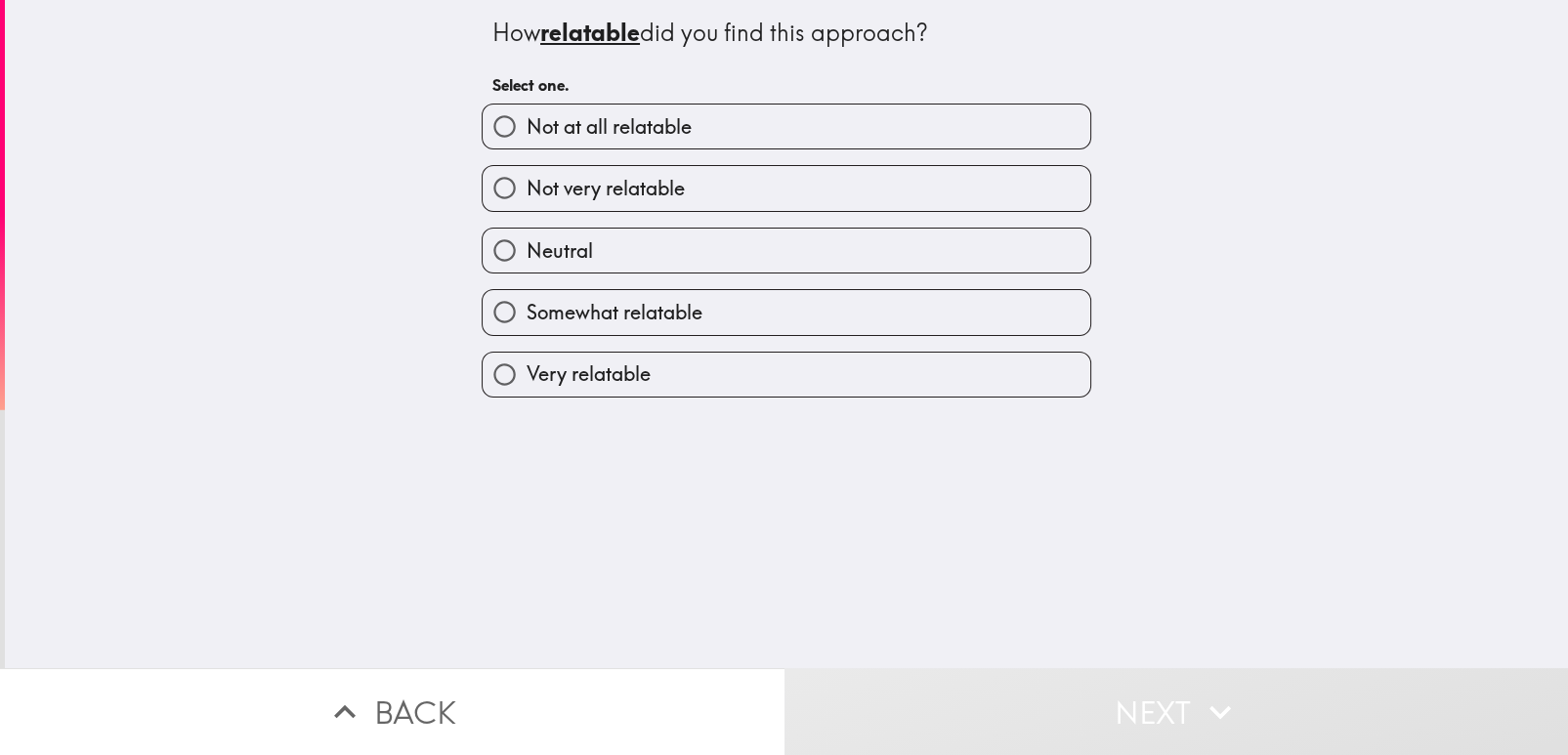
click at [924, 167] on label "Not very relatable" at bounding box center [786, 188] width 608 height 44
click at [526, 167] on input "Not very relatable" at bounding box center [504, 188] width 44 height 44
radio input "true"
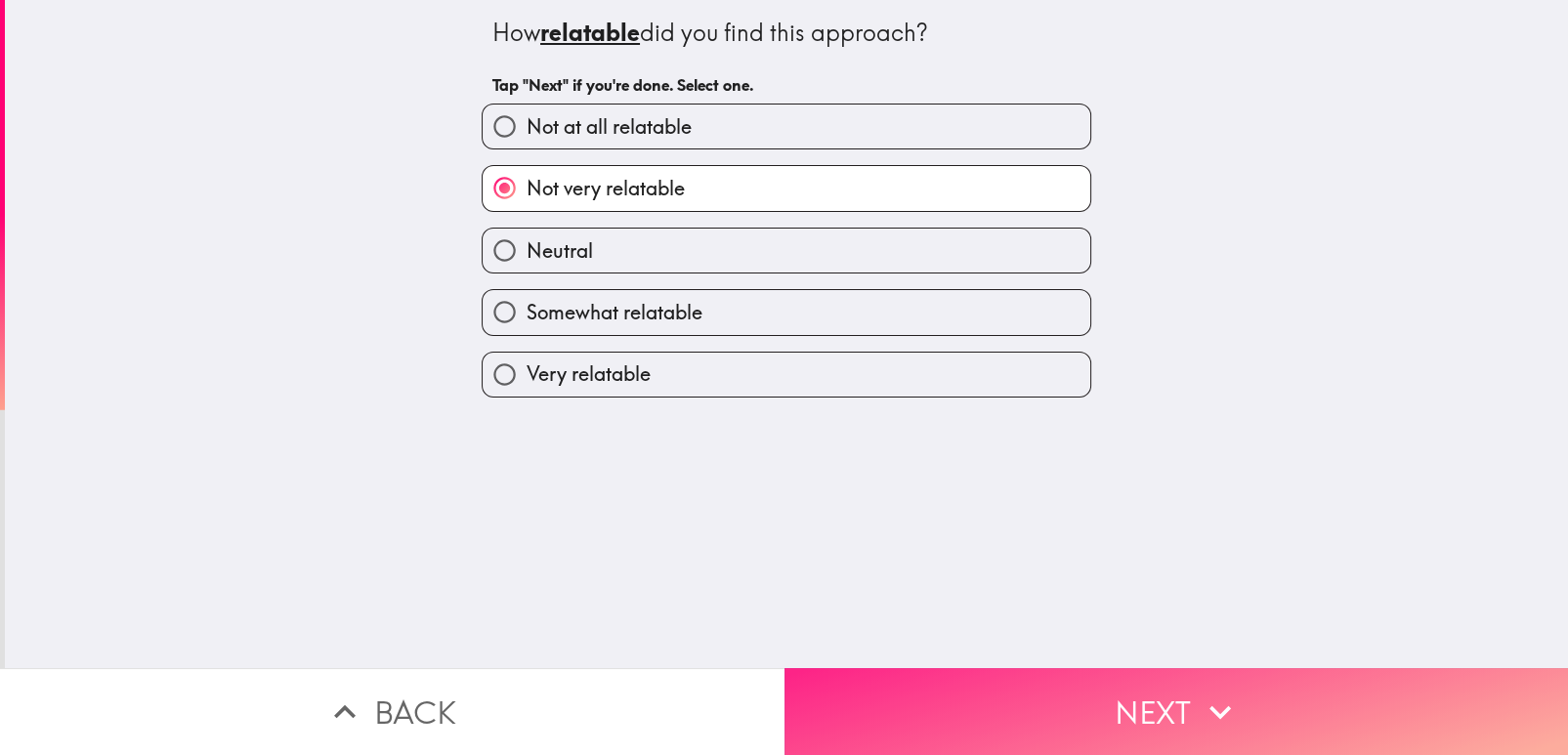
click at [917, 696] on button "Next" at bounding box center [1177, 712] width 784 height 87
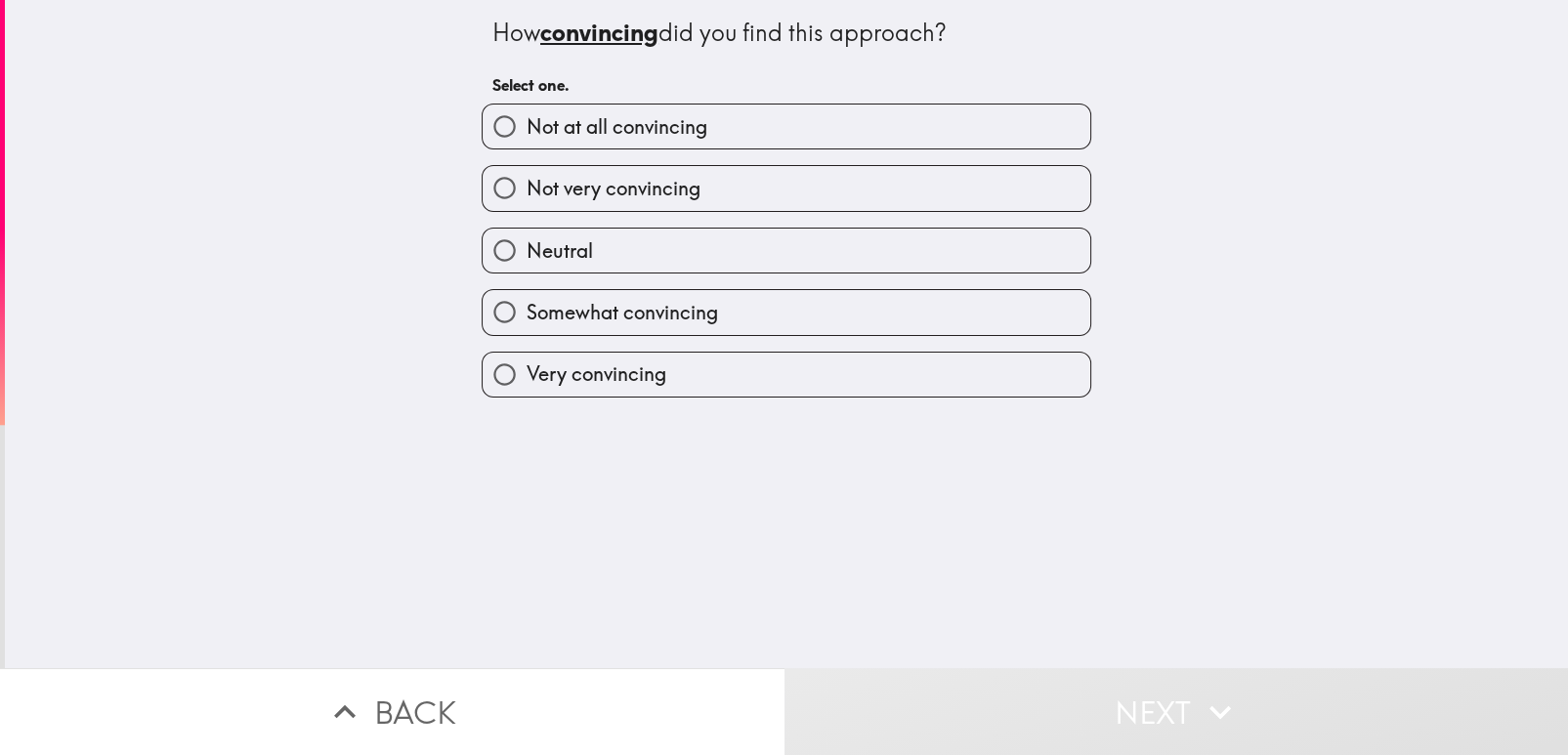
click at [840, 173] on label "Not very convincing" at bounding box center [786, 188] width 608 height 44
click at [526, 173] on input "Not very convincing" at bounding box center [504, 188] width 44 height 44
radio input "true"
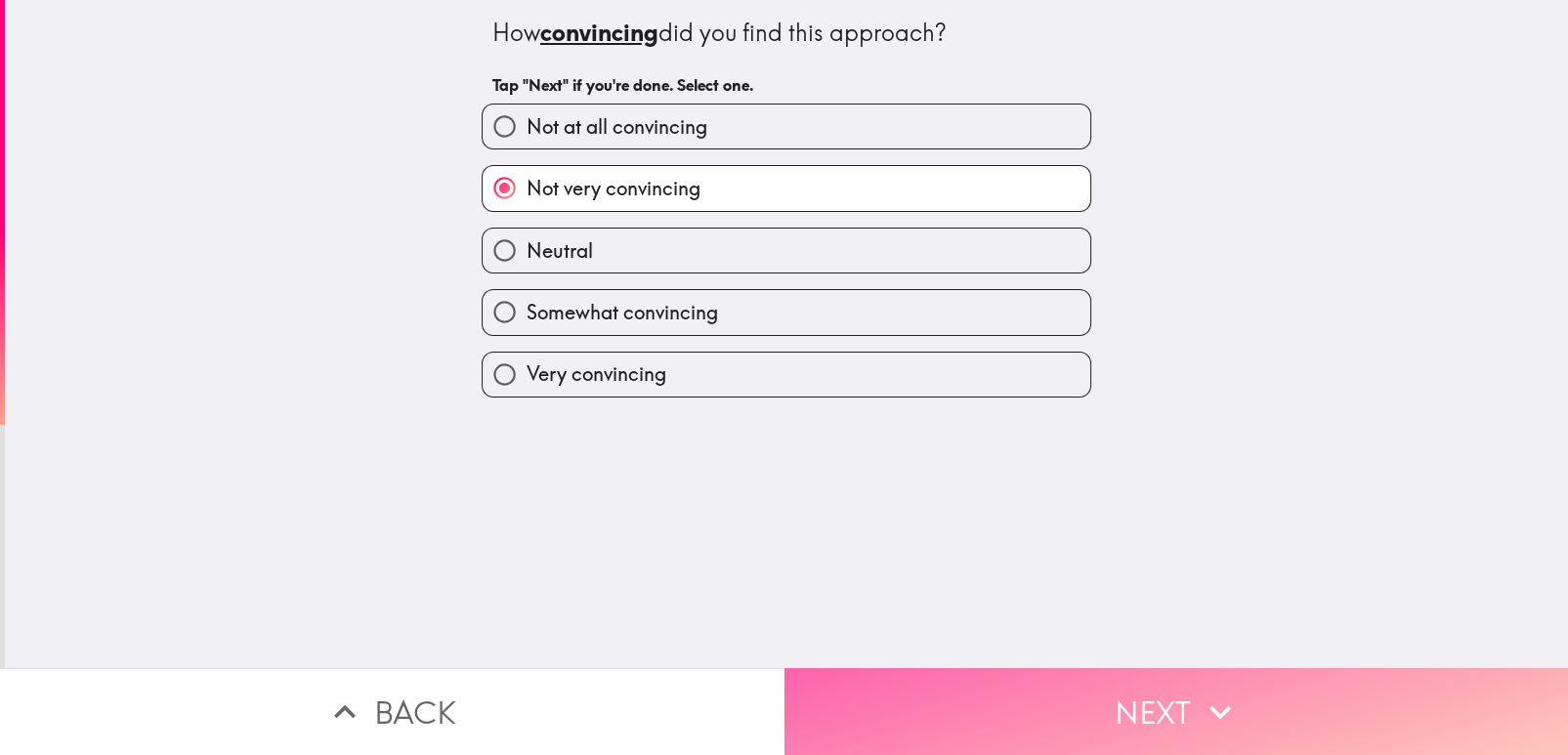
click at [922, 690] on button "Next" at bounding box center [1177, 712] width 784 height 87
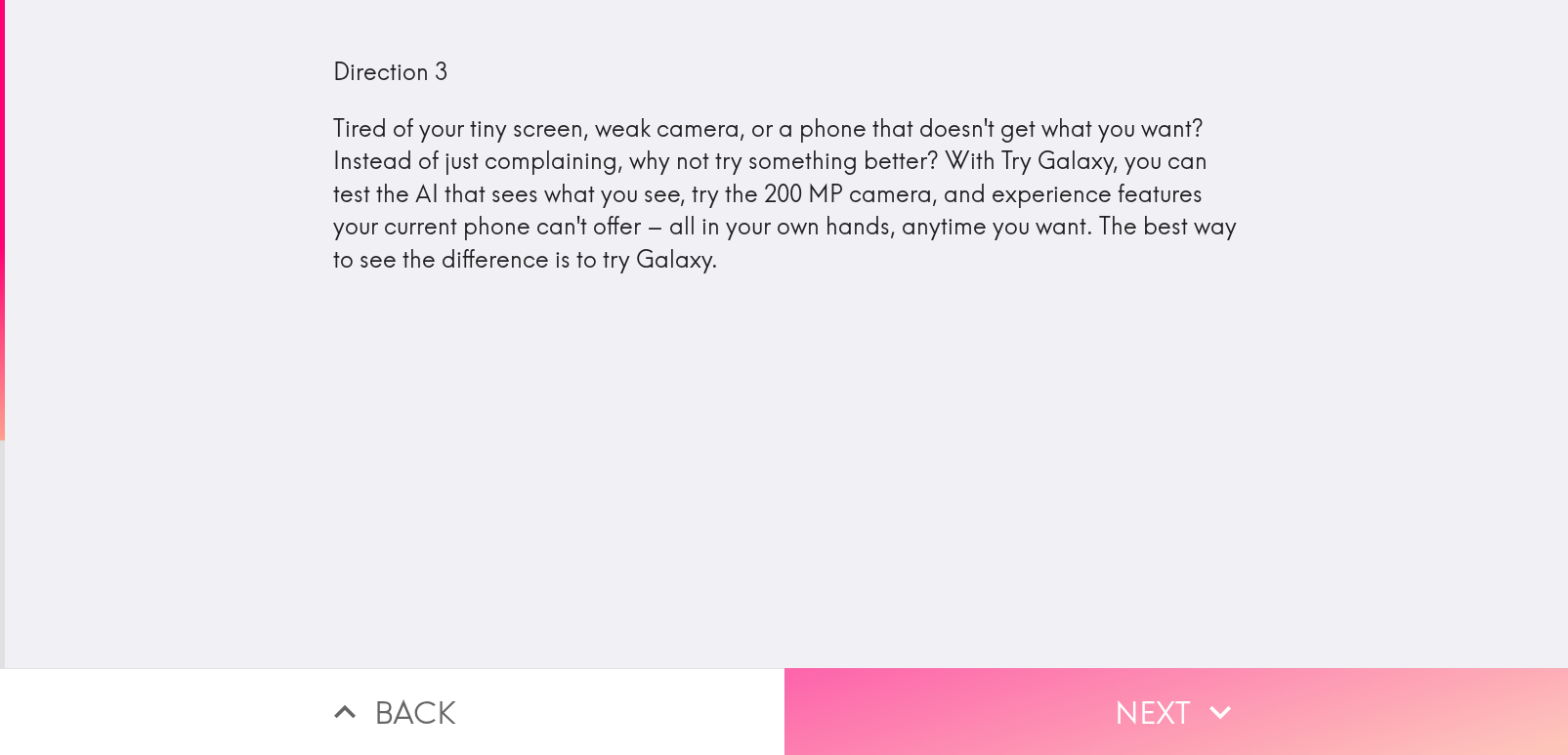
click at [910, 669] on button "Next" at bounding box center [1177, 712] width 784 height 87
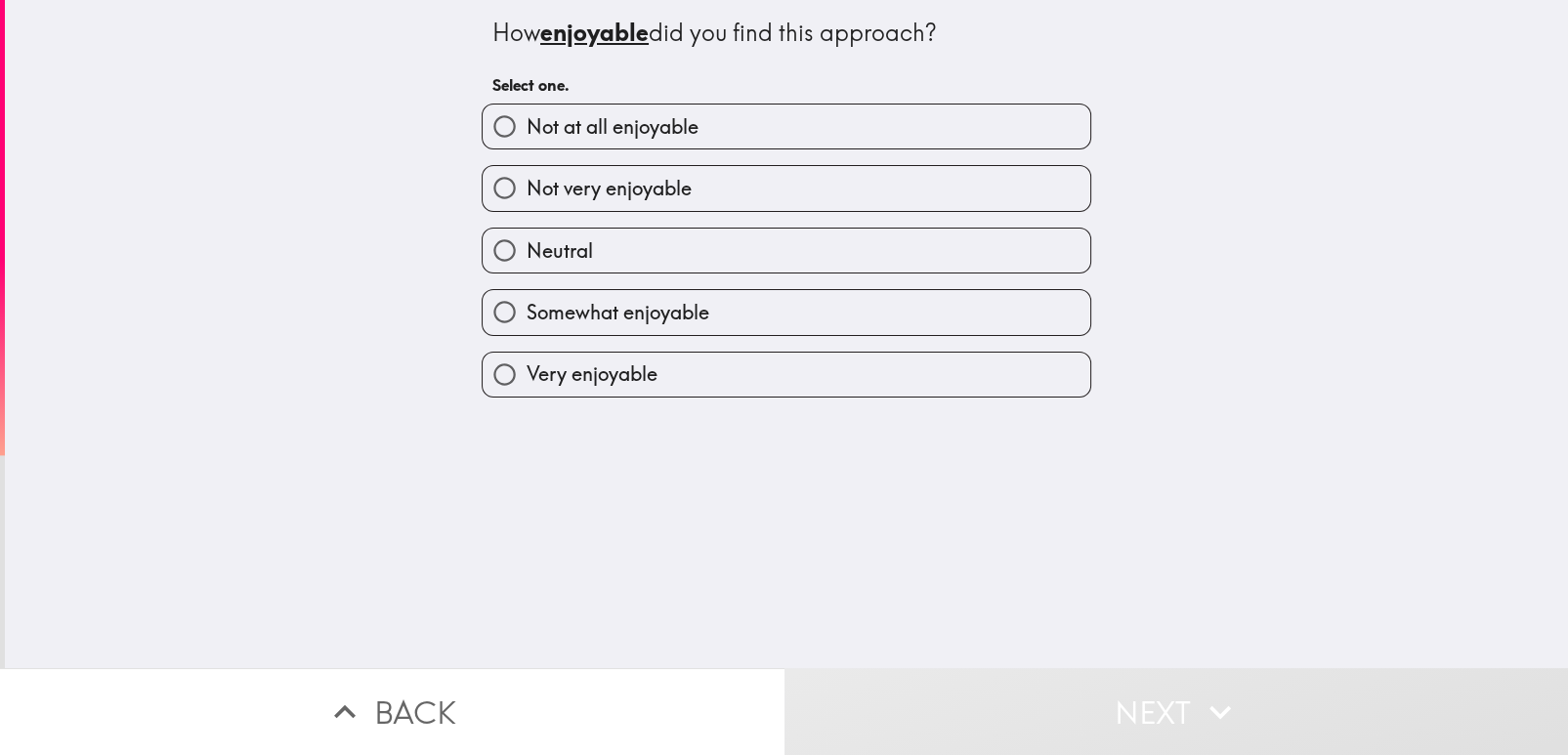
click at [914, 228] on label "Neutral" at bounding box center [786, 250] width 608 height 44
click at [526, 228] on input "Neutral" at bounding box center [504, 250] width 44 height 44
radio input "true"
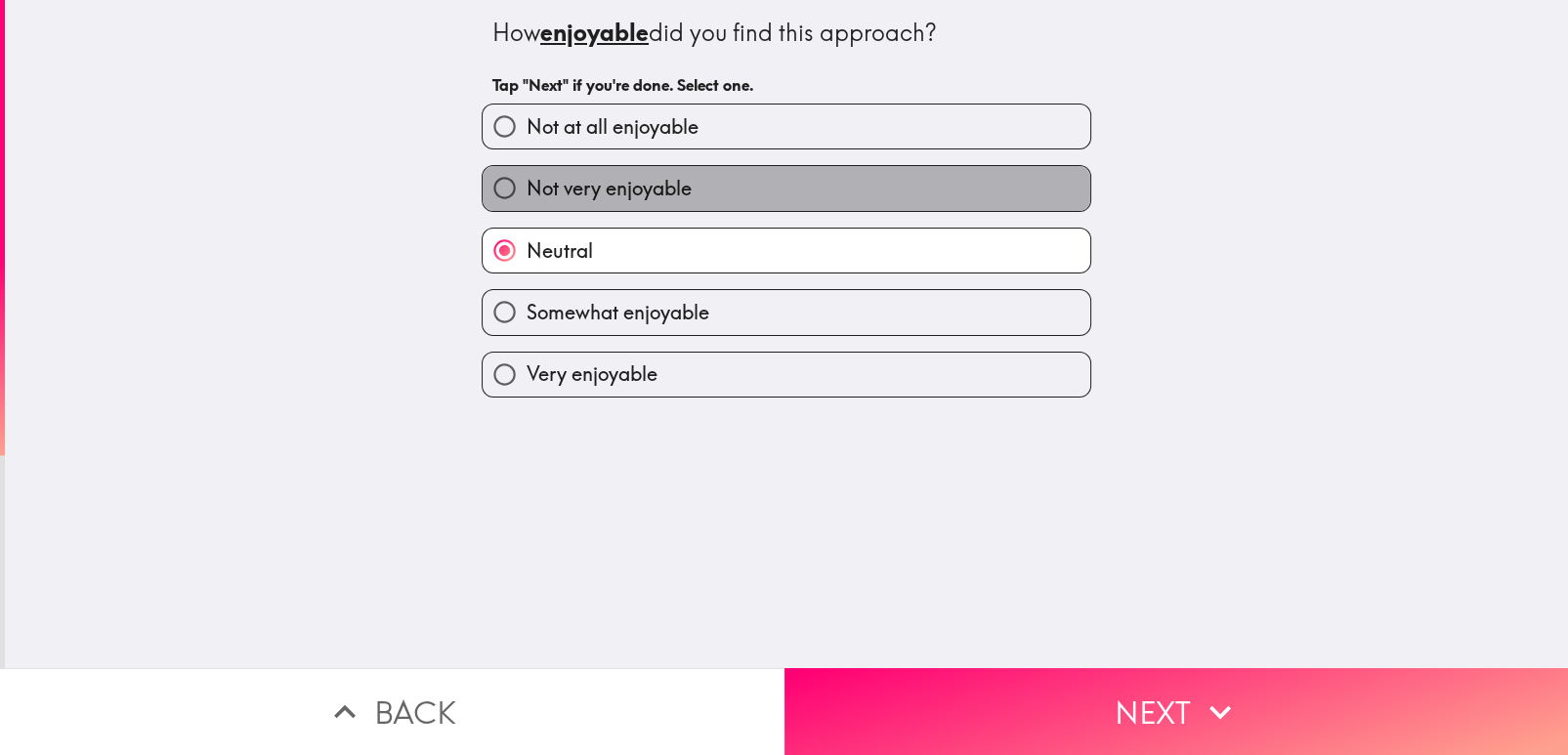
click at [901, 180] on label "Not very enjoyable" at bounding box center [786, 188] width 608 height 44
click at [526, 180] on input "Not very enjoyable" at bounding box center [504, 188] width 44 height 44
radio input "true"
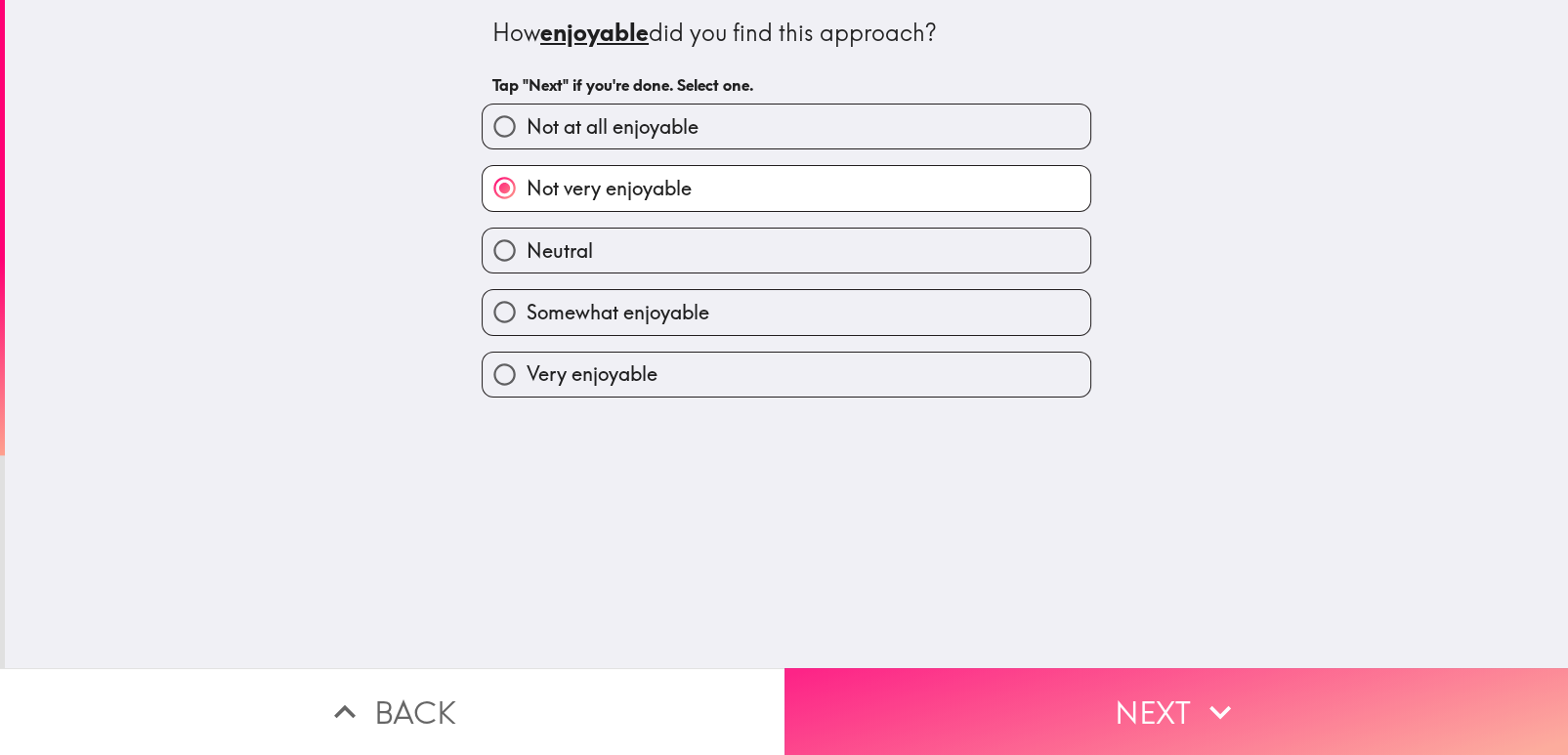
click at [914, 673] on button "Next" at bounding box center [1177, 712] width 784 height 87
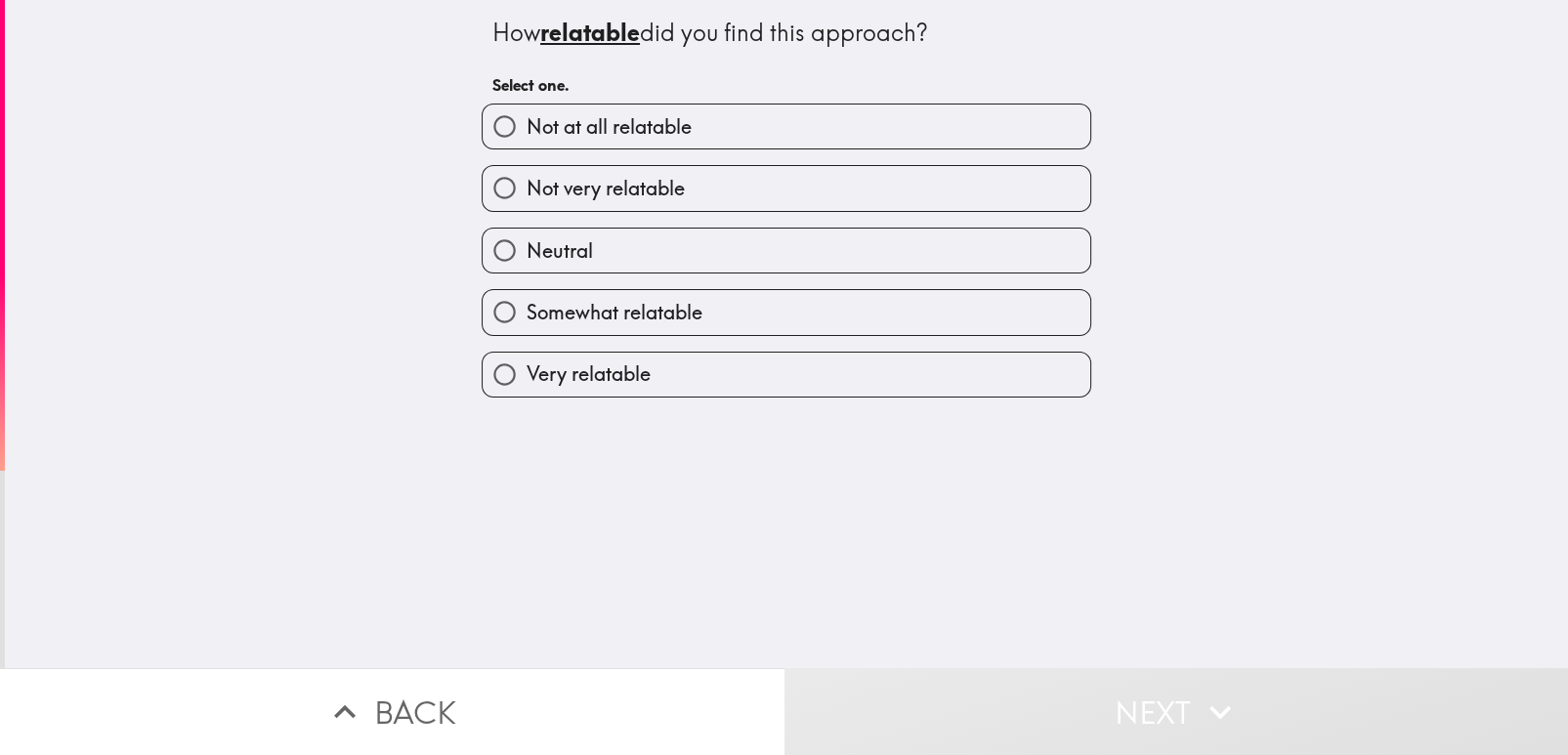
click at [860, 175] on label "Not very relatable" at bounding box center [786, 188] width 608 height 44
click at [526, 175] on input "Not very relatable" at bounding box center [504, 188] width 44 height 44
radio input "true"
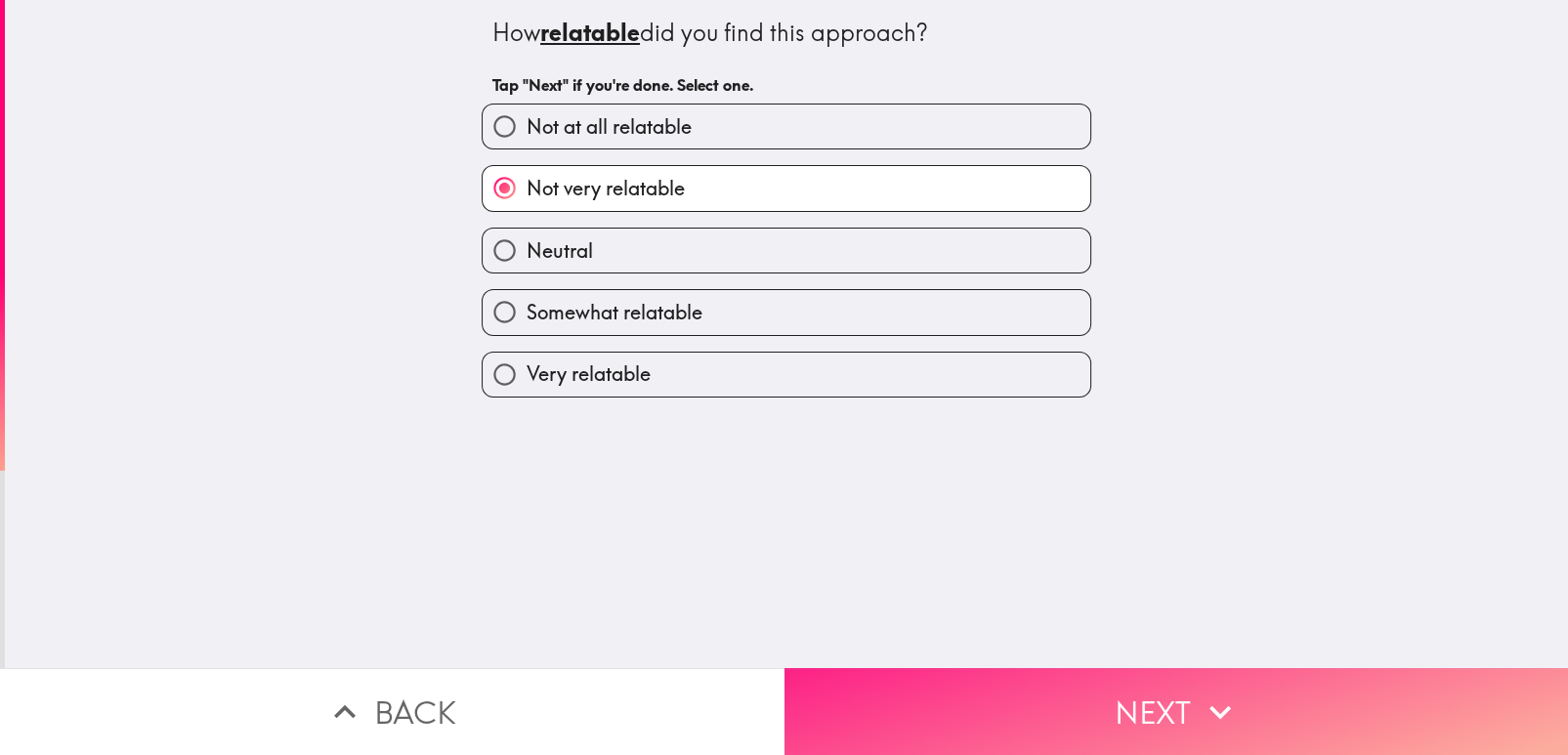
click at [961, 696] on button "Next" at bounding box center [1177, 712] width 784 height 87
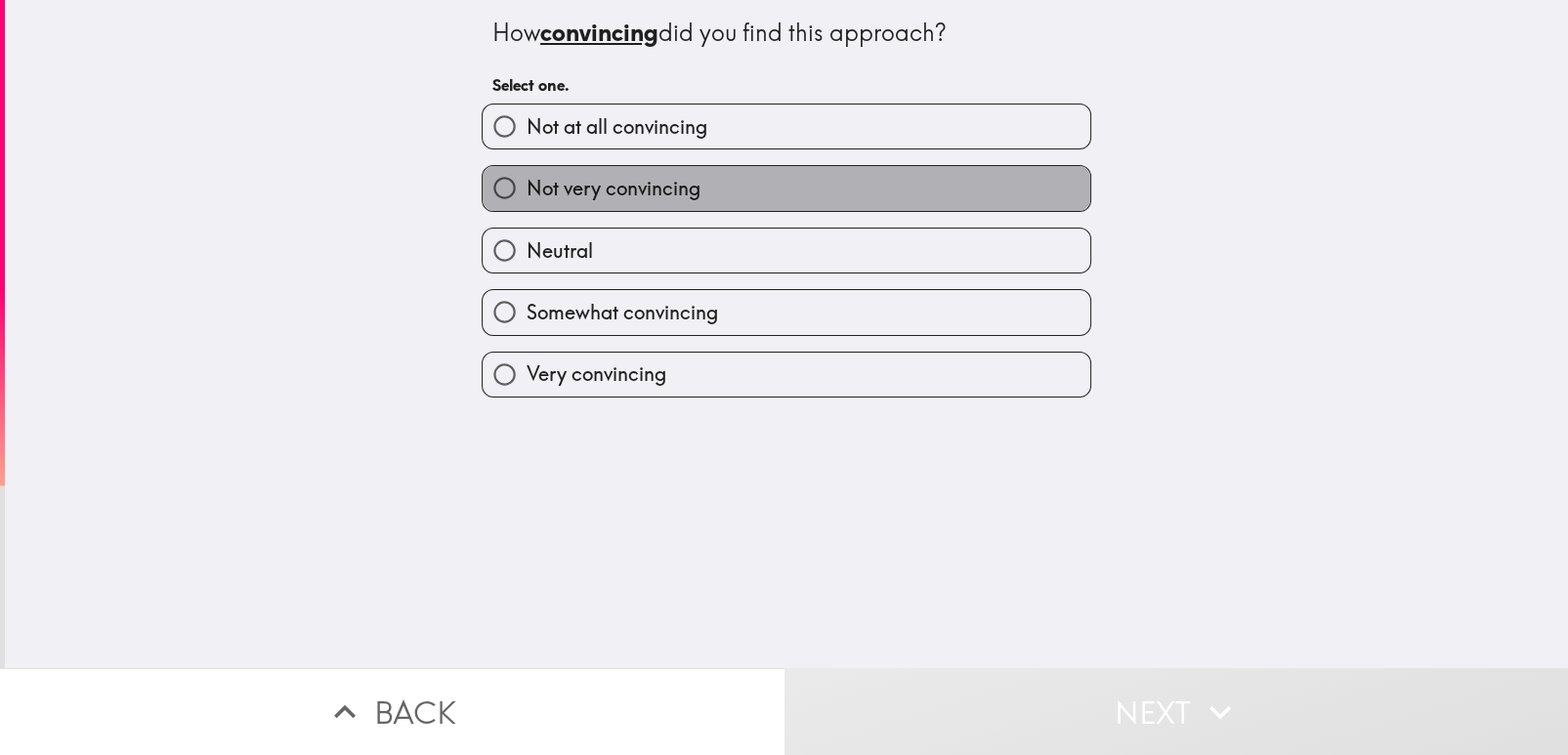
click at [900, 181] on label "Not very convincing" at bounding box center [786, 188] width 608 height 44
click at [526, 181] on input "Not very convincing" at bounding box center [504, 188] width 44 height 44
radio input "true"
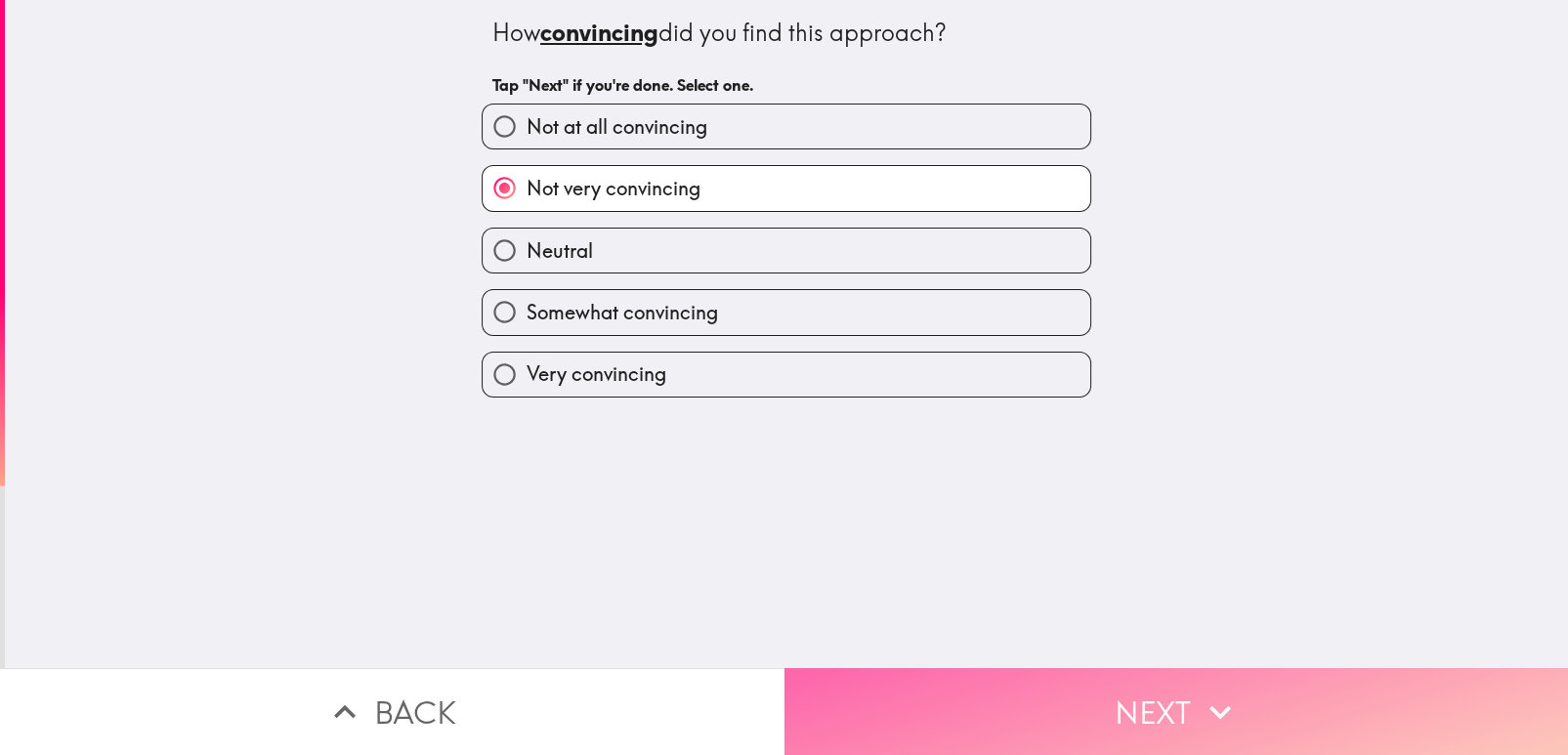
click at [966, 669] on button "Next" at bounding box center [1177, 712] width 784 height 87
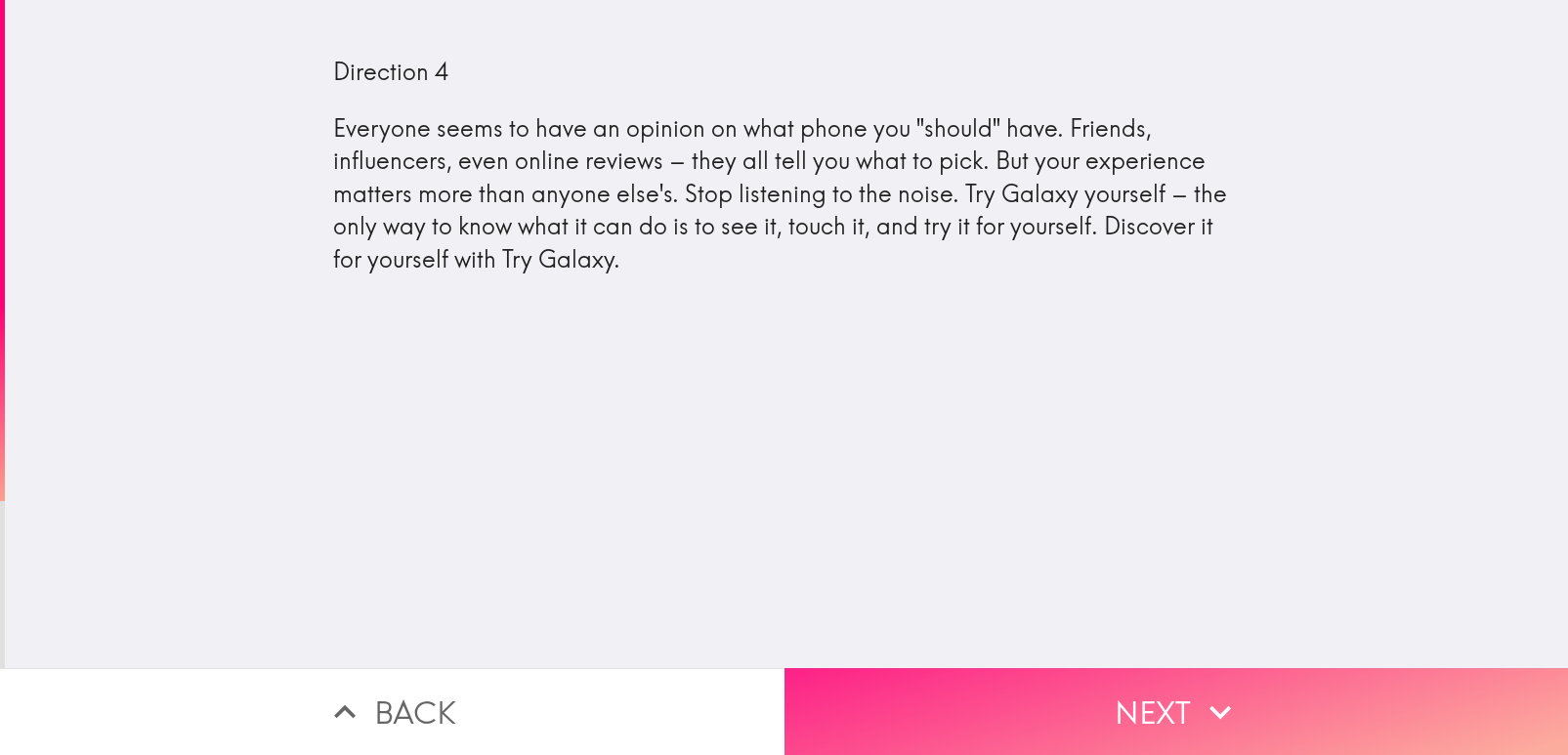
click at [951, 710] on button "Next" at bounding box center [1177, 712] width 784 height 87
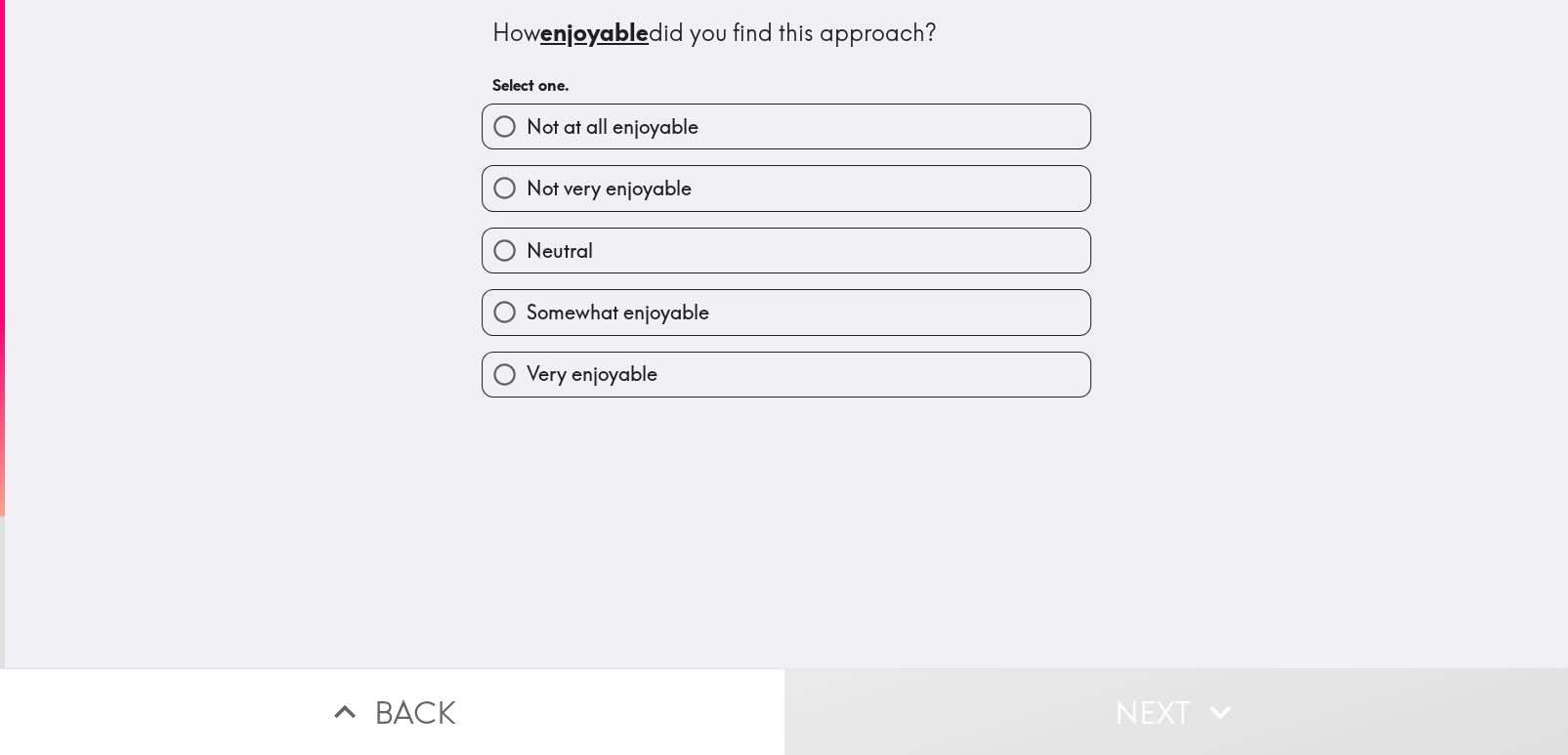
click at [947, 191] on label "Not very enjoyable" at bounding box center [786, 188] width 608 height 44
click at [526, 191] on input "Not very enjoyable" at bounding box center [504, 188] width 44 height 44
radio input "true"
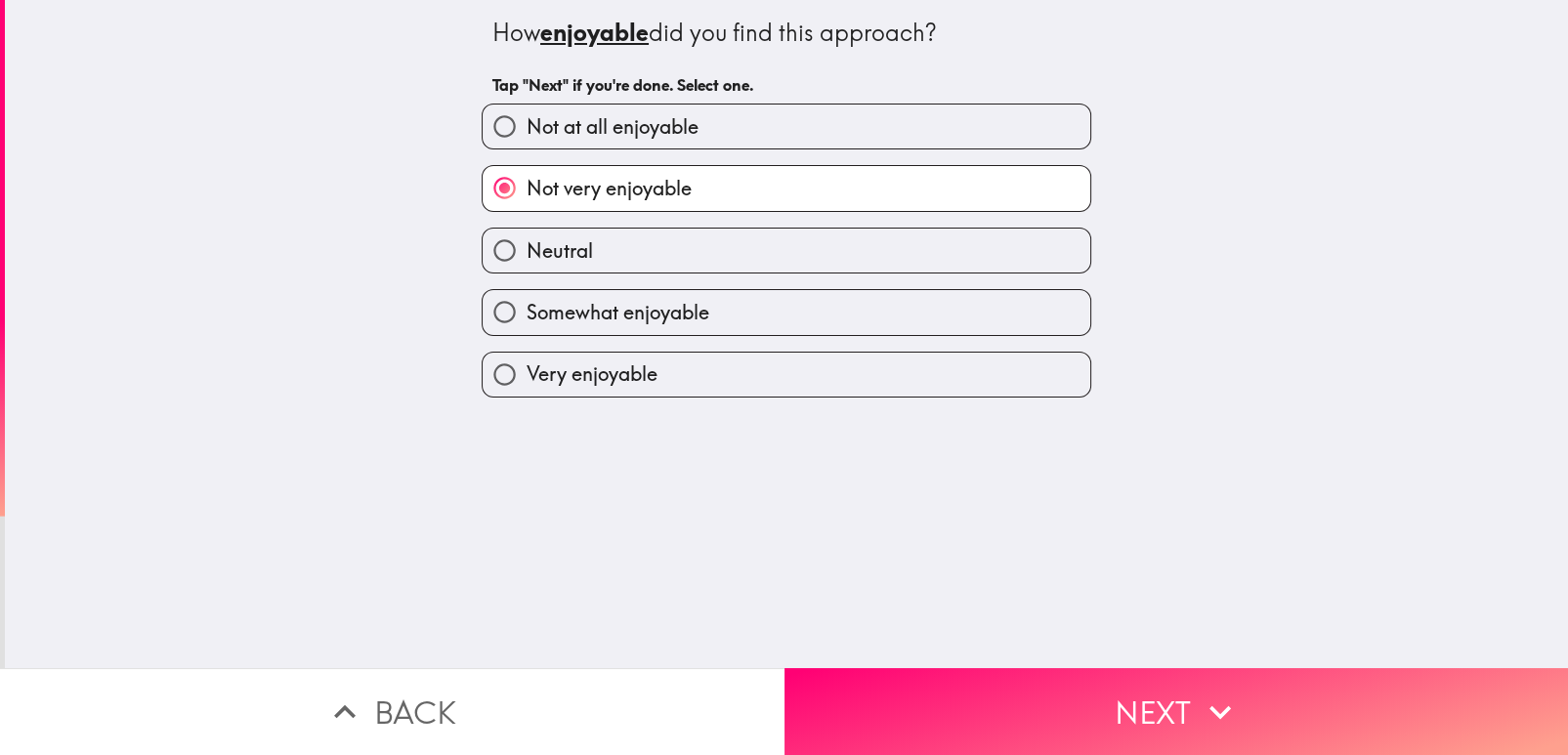
click at [935, 228] on label "Neutral" at bounding box center [786, 250] width 608 height 44
click at [526, 228] on input "Neutral" at bounding box center [504, 250] width 44 height 44
radio input "true"
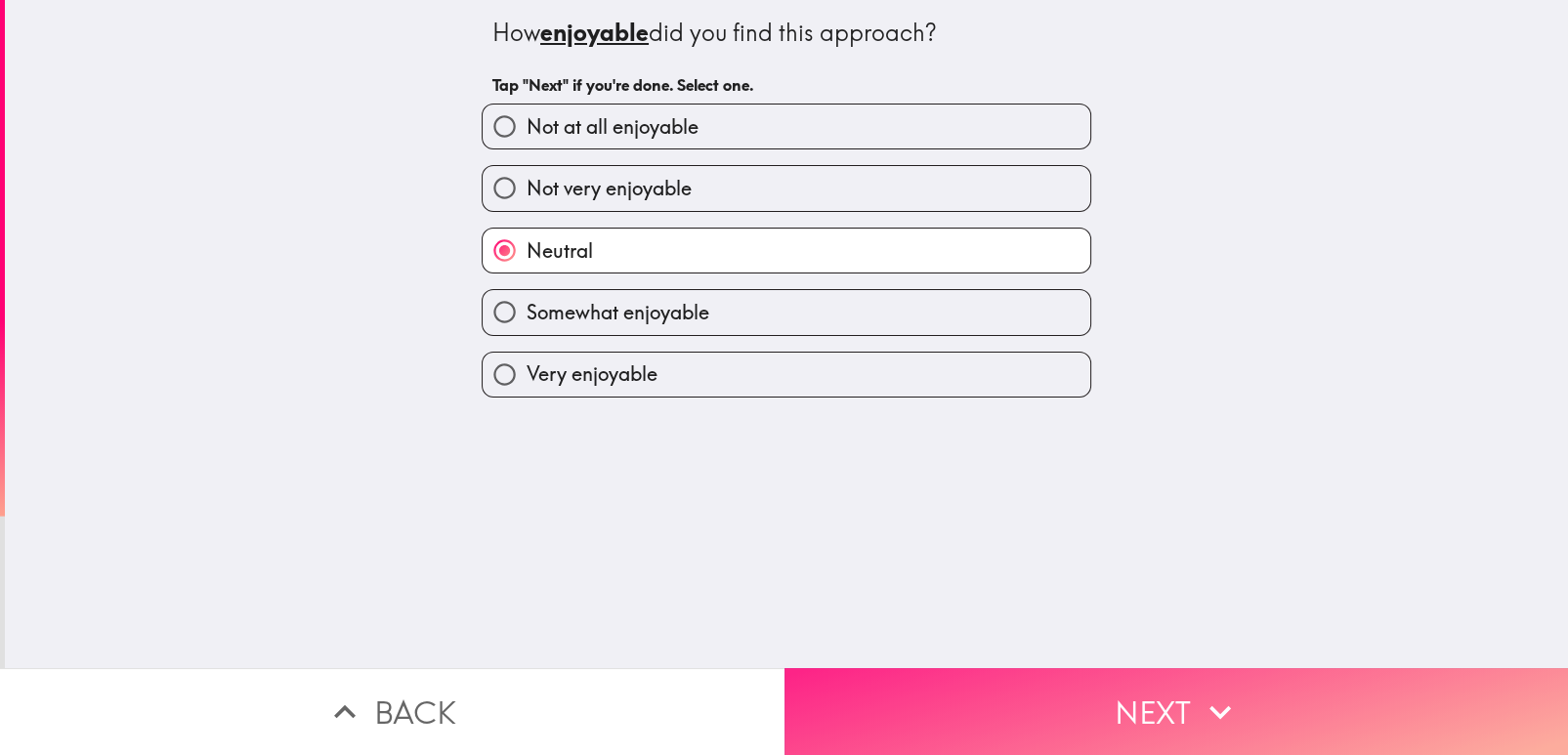
click at [1018, 684] on button "Next" at bounding box center [1177, 712] width 784 height 87
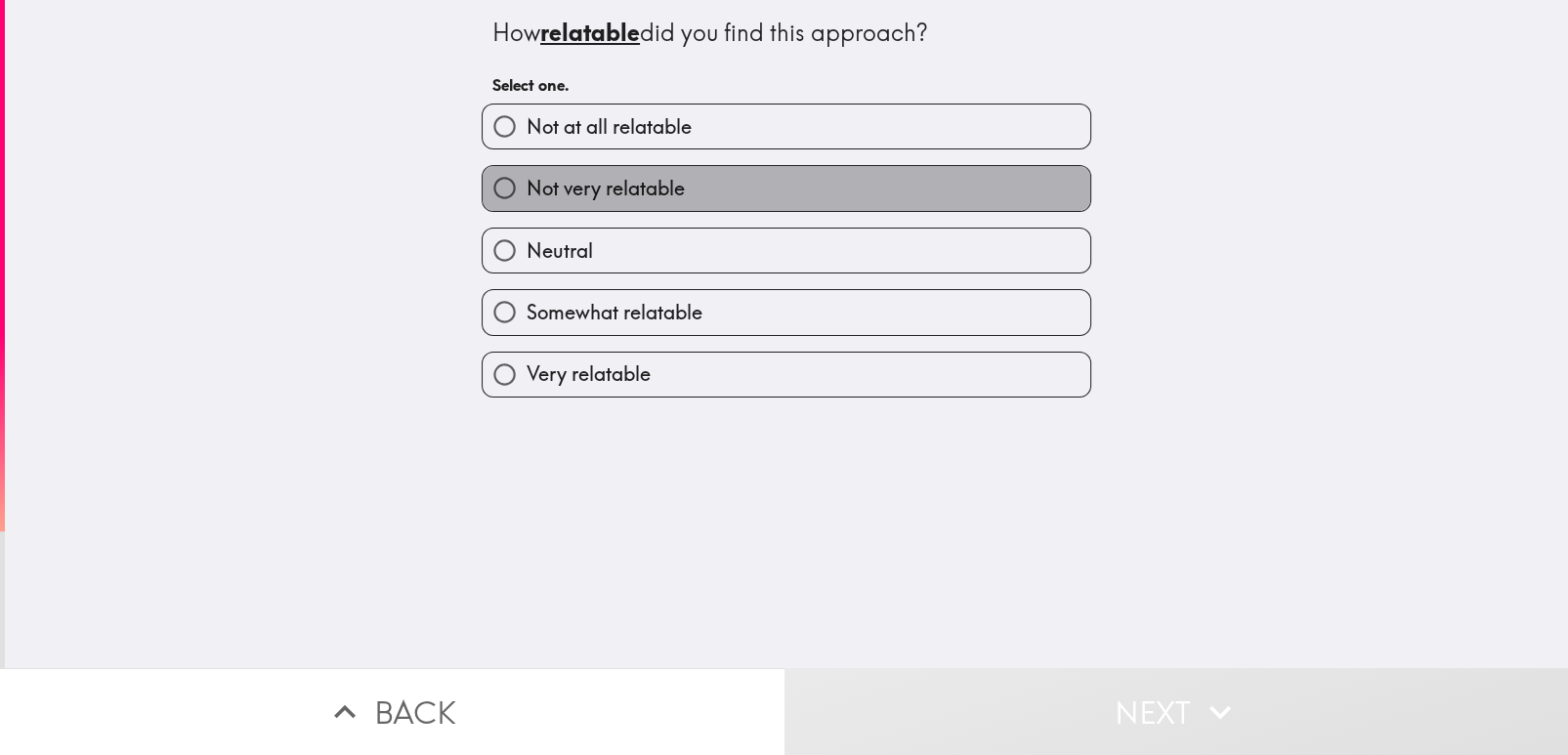
click at [1022, 175] on label "Not very relatable" at bounding box center [786, 188] width 608 height 44
click at [526, 175] on input "Not very relatable" at bounding box center [504, 188] width 44 height 44
radio input "true"
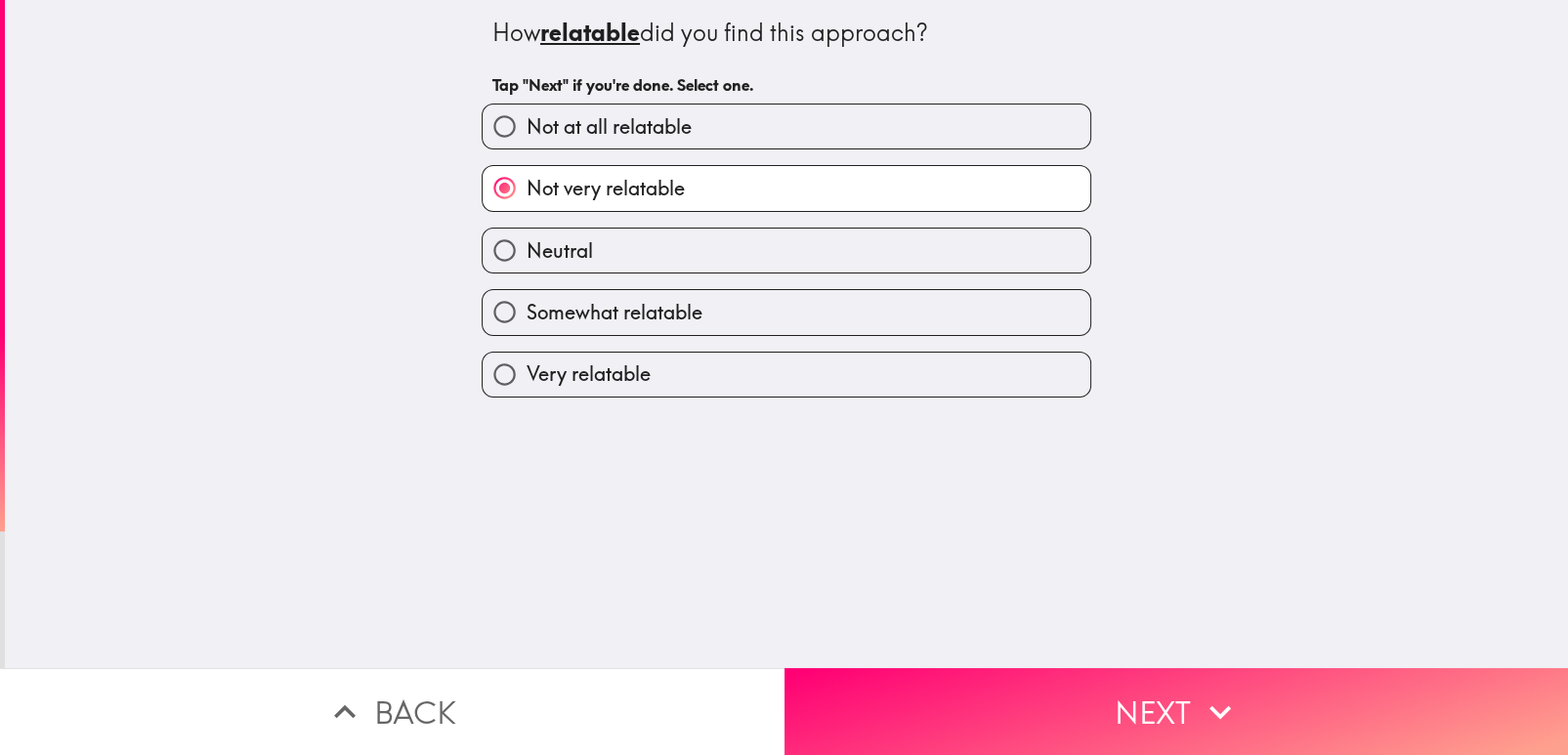
drag, startPoint x: 1006, startPoint y: 690, endPoint x: 1001, endPoint y: 632, distance: 58.2
click at [1004, 681] on button "Next" at bounding box center [1177, 712] width 784 height 87
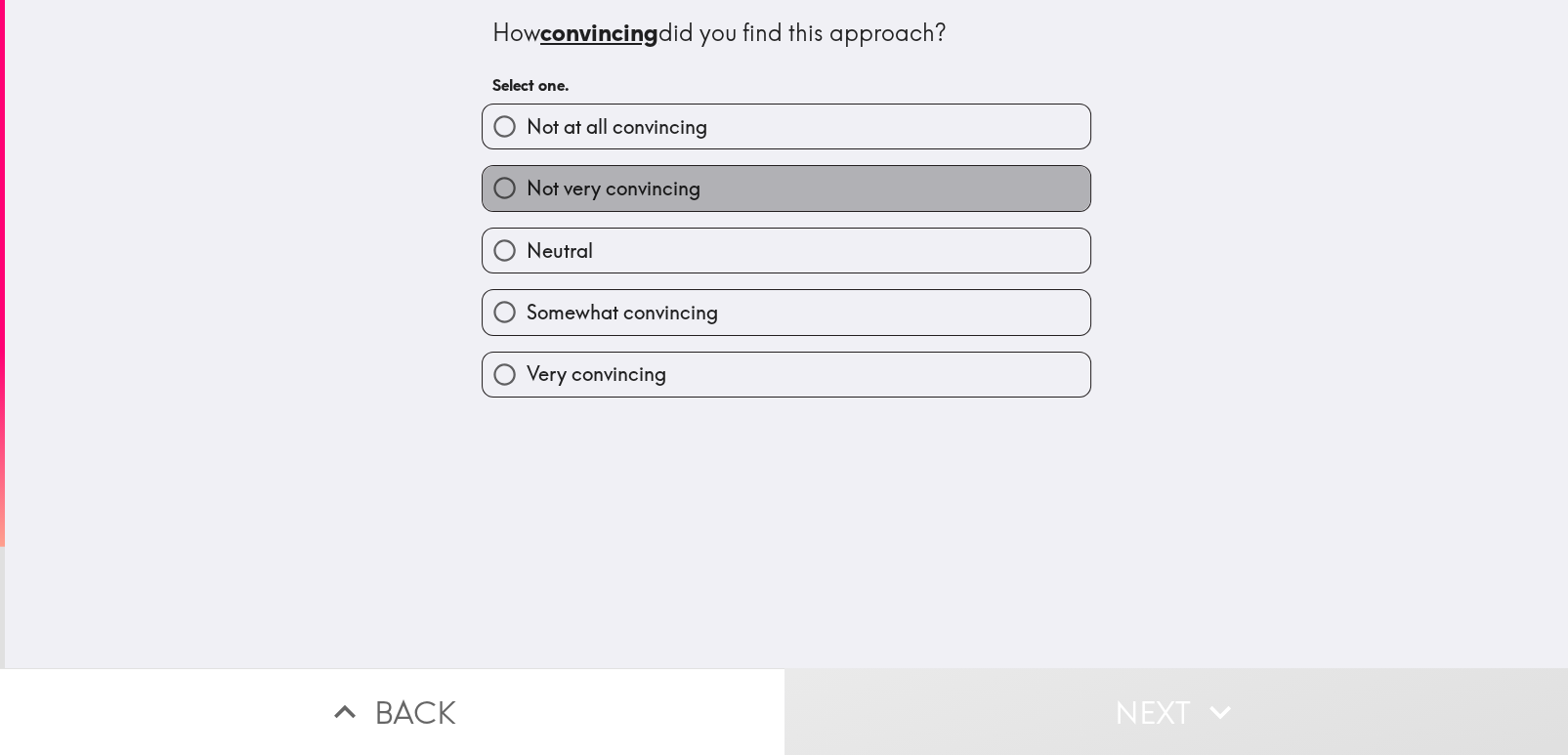
click at [881, 185] on label "Not very convincing" at bounding box center [786, 188] width 608 height 44
click at [526, 185] on input "Not very convincing" at bounding box center [504, 188] width 44 height 44
radio input "true"
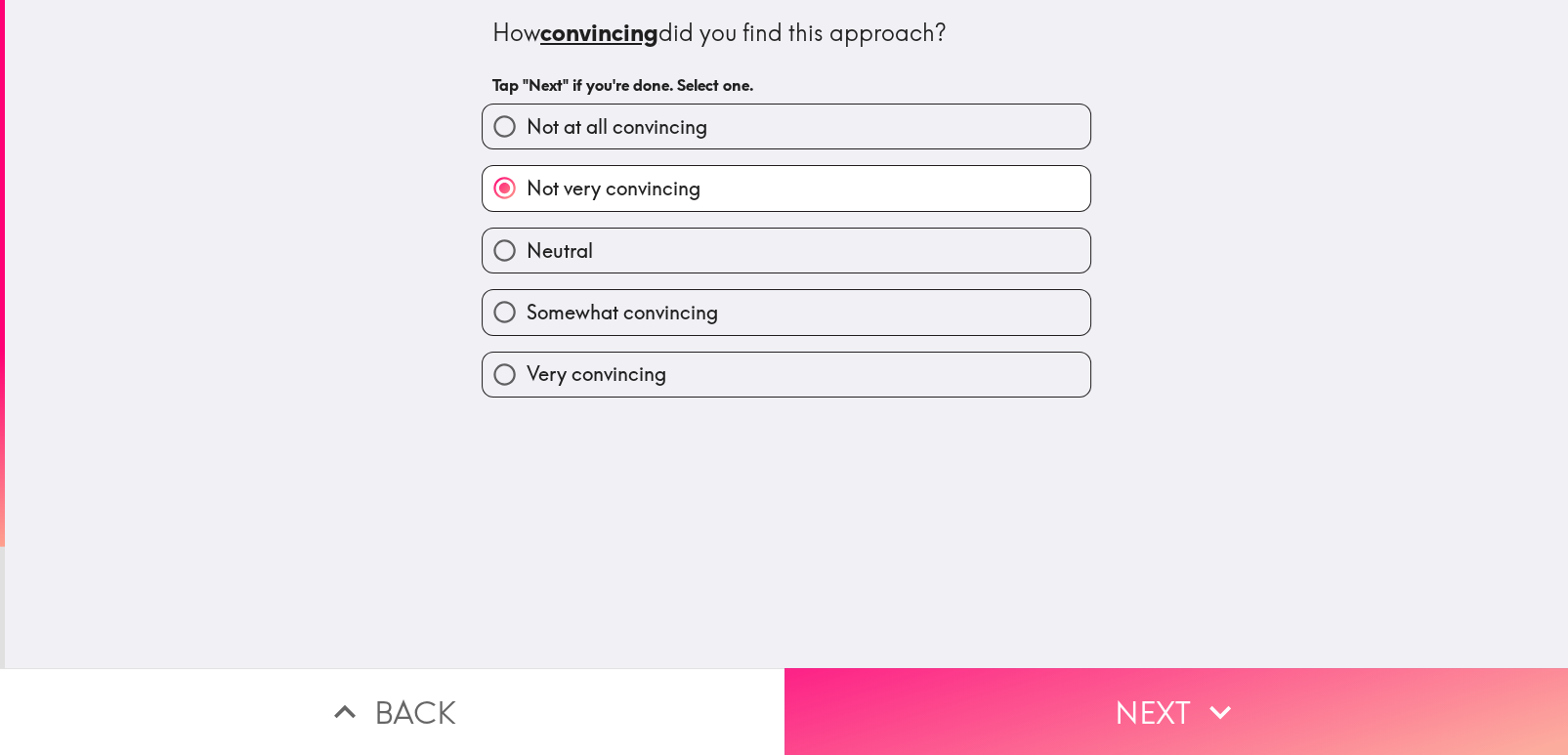
click at [976, 708] on button "Next" at bounding box center [1177, 712] width 784 height 87
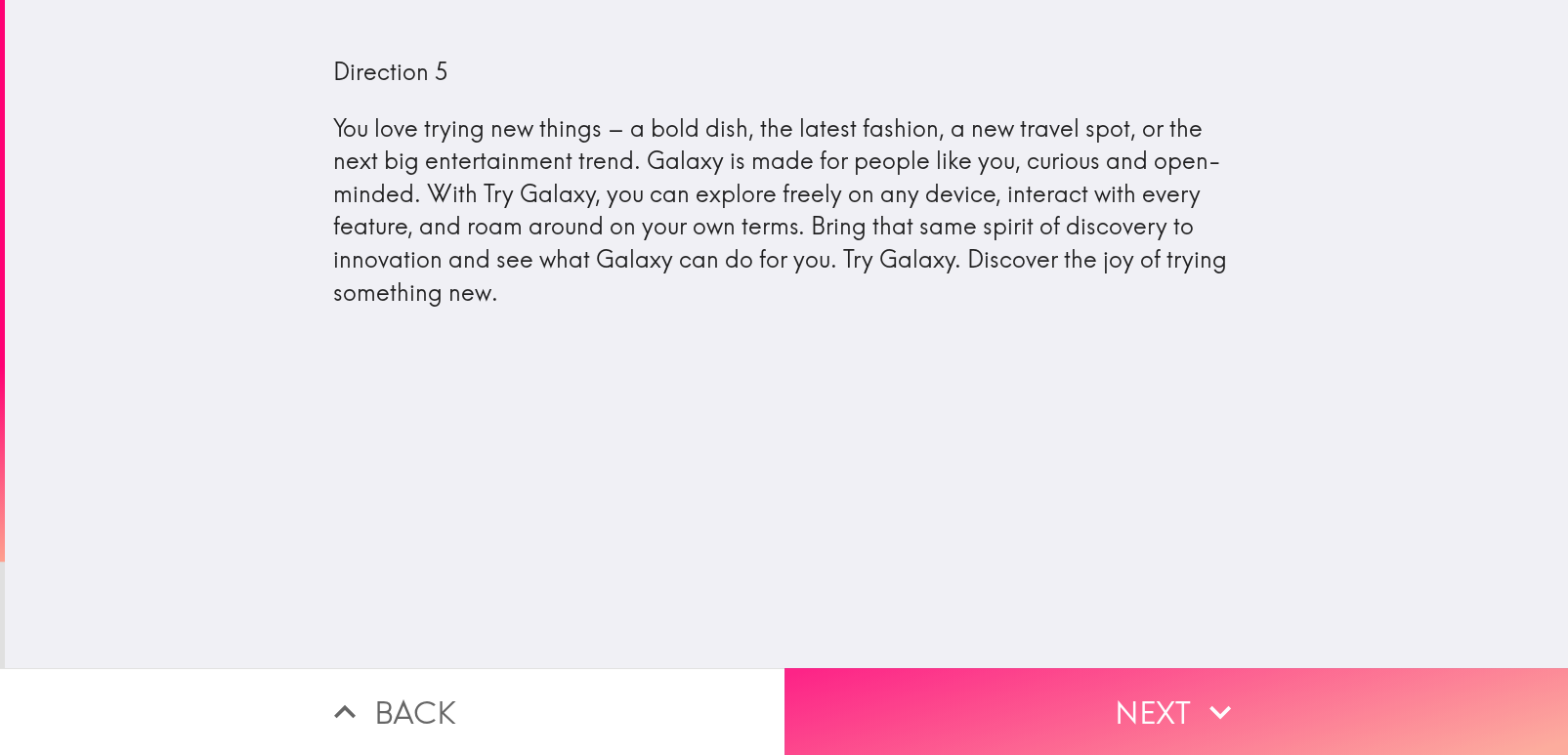
click at [1022, 696] on button "Next" at bounding box center [1177, 712] width 784 height 87
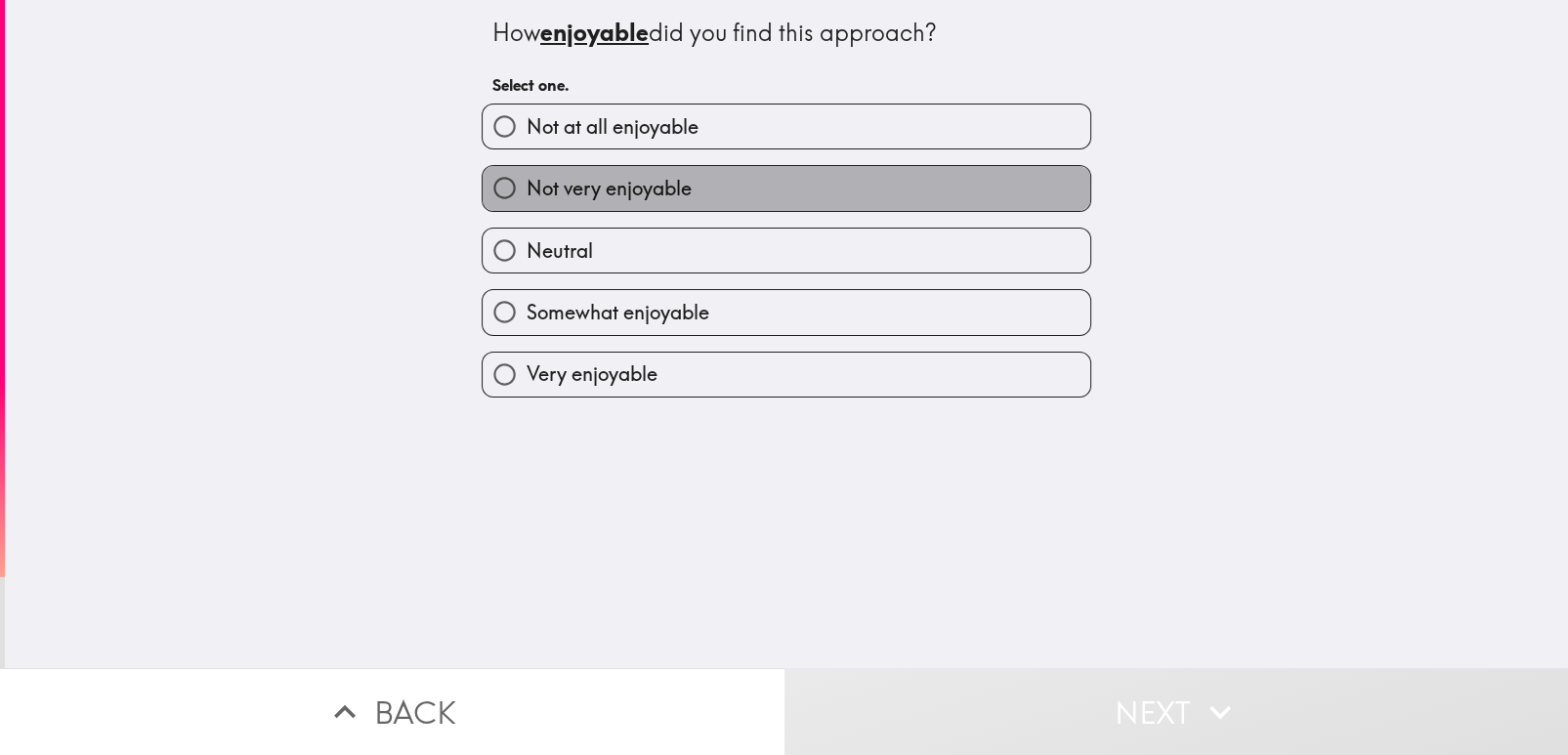
click at [936, 174] on label "Not very enjoyable" at bounding box center [786, 188] width 608 height 44
click at [526, 174] on input "Not very enjoyable" at bounding box center [504, 188] width 44 height 44
radio input "true"
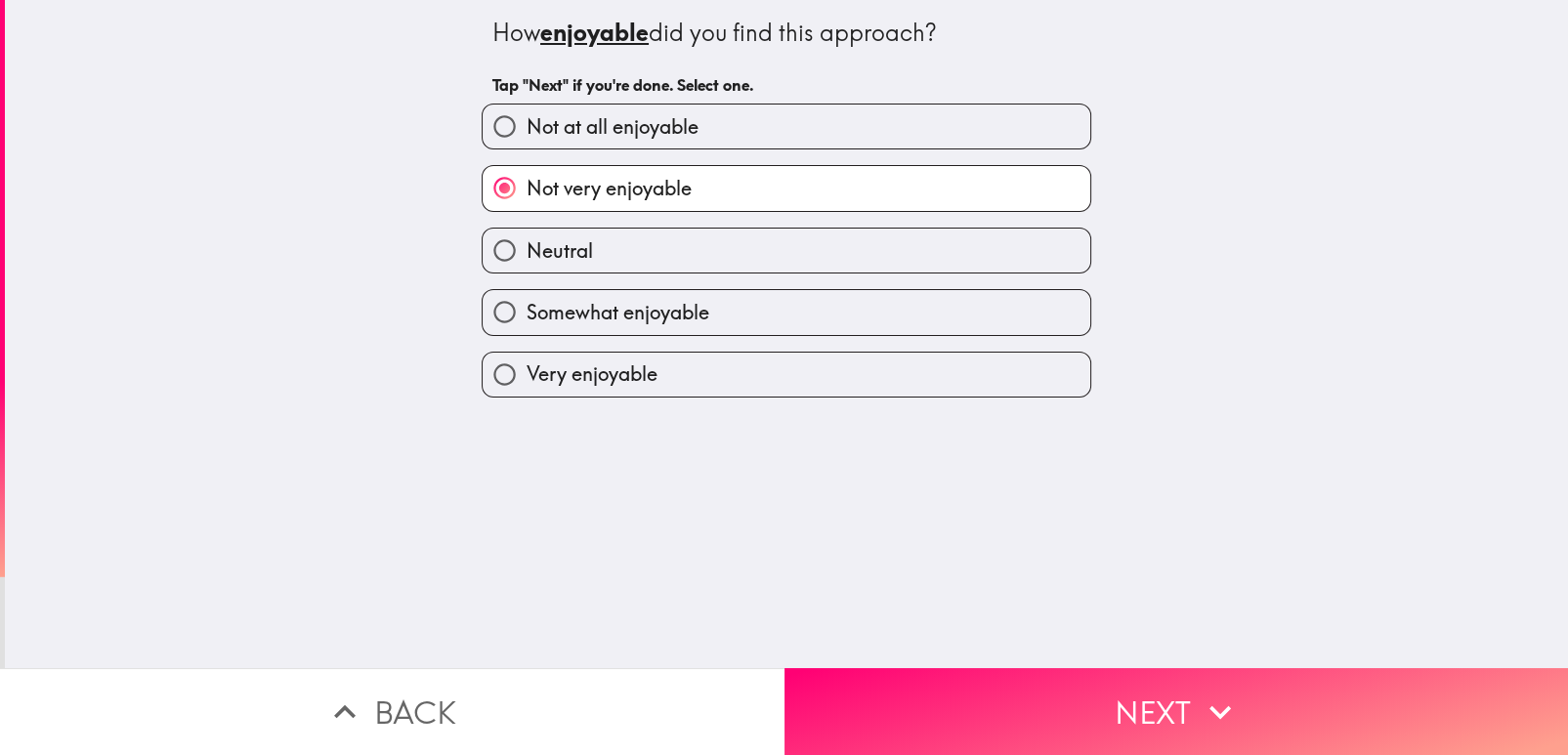
click at [931, 179] on label "Not very enjoyable" at bounding box center [786, 188] width 608 height 44
click at [526, 179] on input "Not very enjoyable" at bounding box center [504, 188] width 44 height 44
click at [931, 179] on label "Not very enjoyable" at bounding box center [786, 188] width 608 height 44
click at [526, 179] on input "Not very enjoyable" at bounding box center [504, 188] width 44 height 44
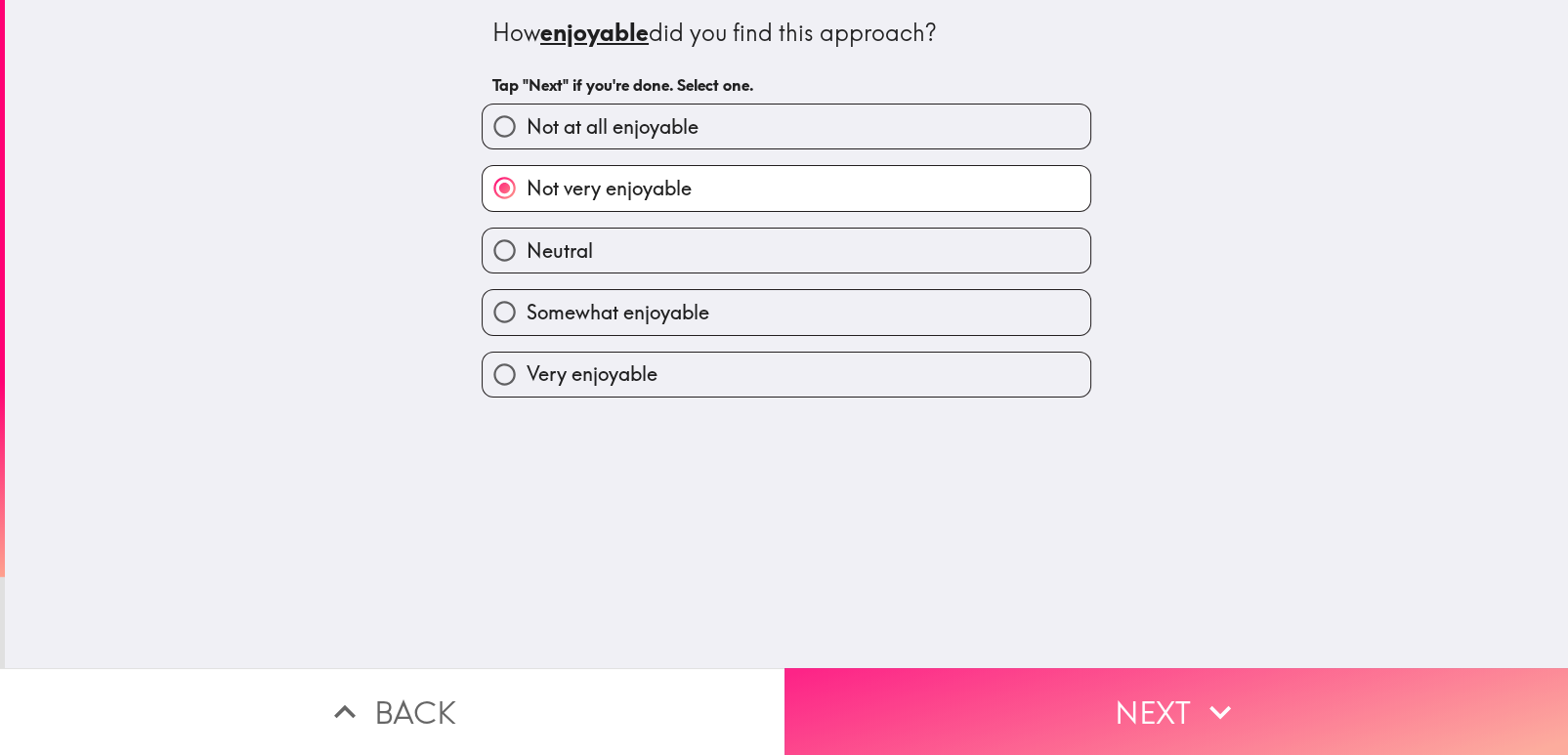
click at [967, 680] on button "Next" at bounding box center [1177, 712] width 784 height 87
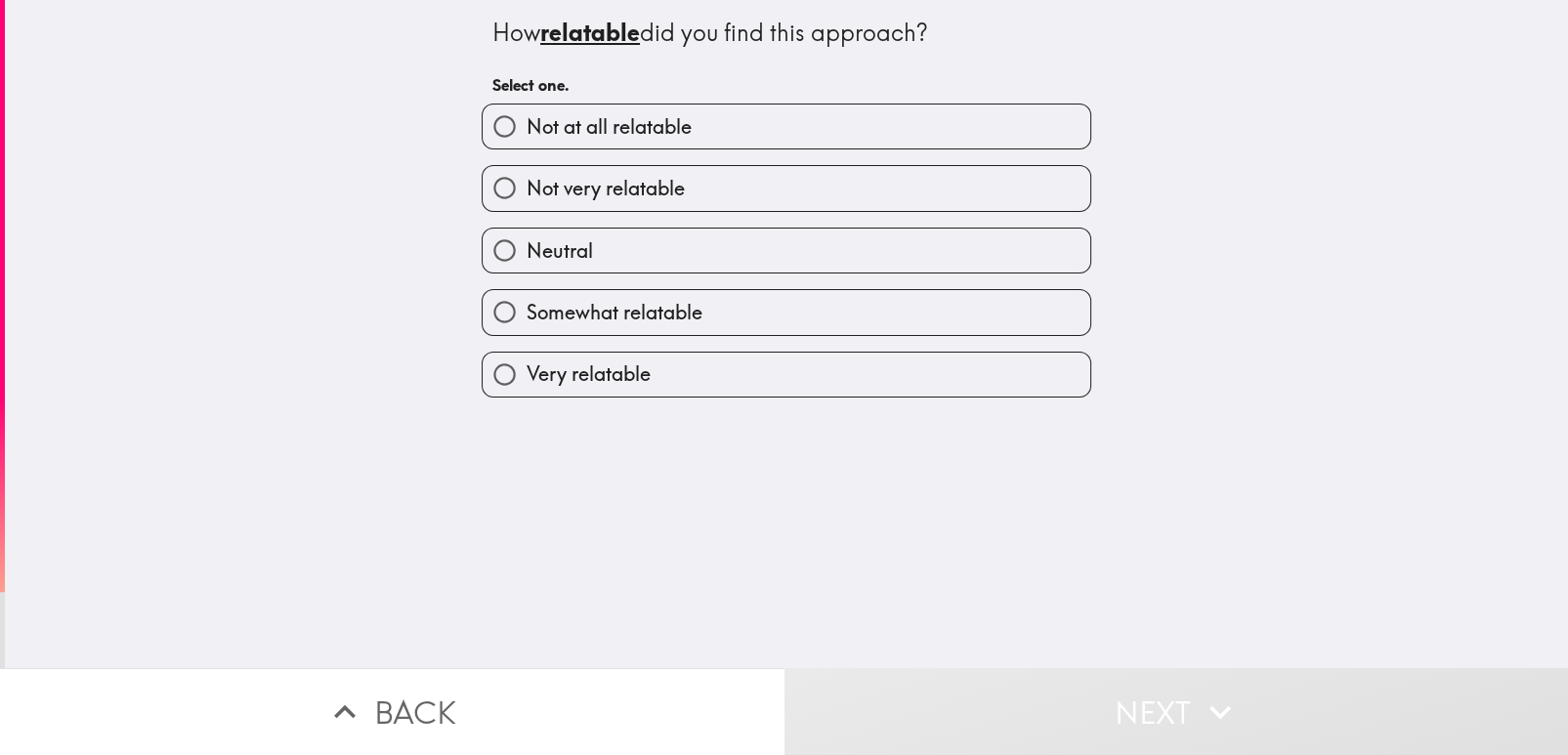
click at [1006, 166] on label "Not very relatable" at bounding box center [786, 188] width 608 height 44
click at [526, 166] on input "Not very relatable" at bounding box center [504, 188] width 44 height 44
radio input "true"
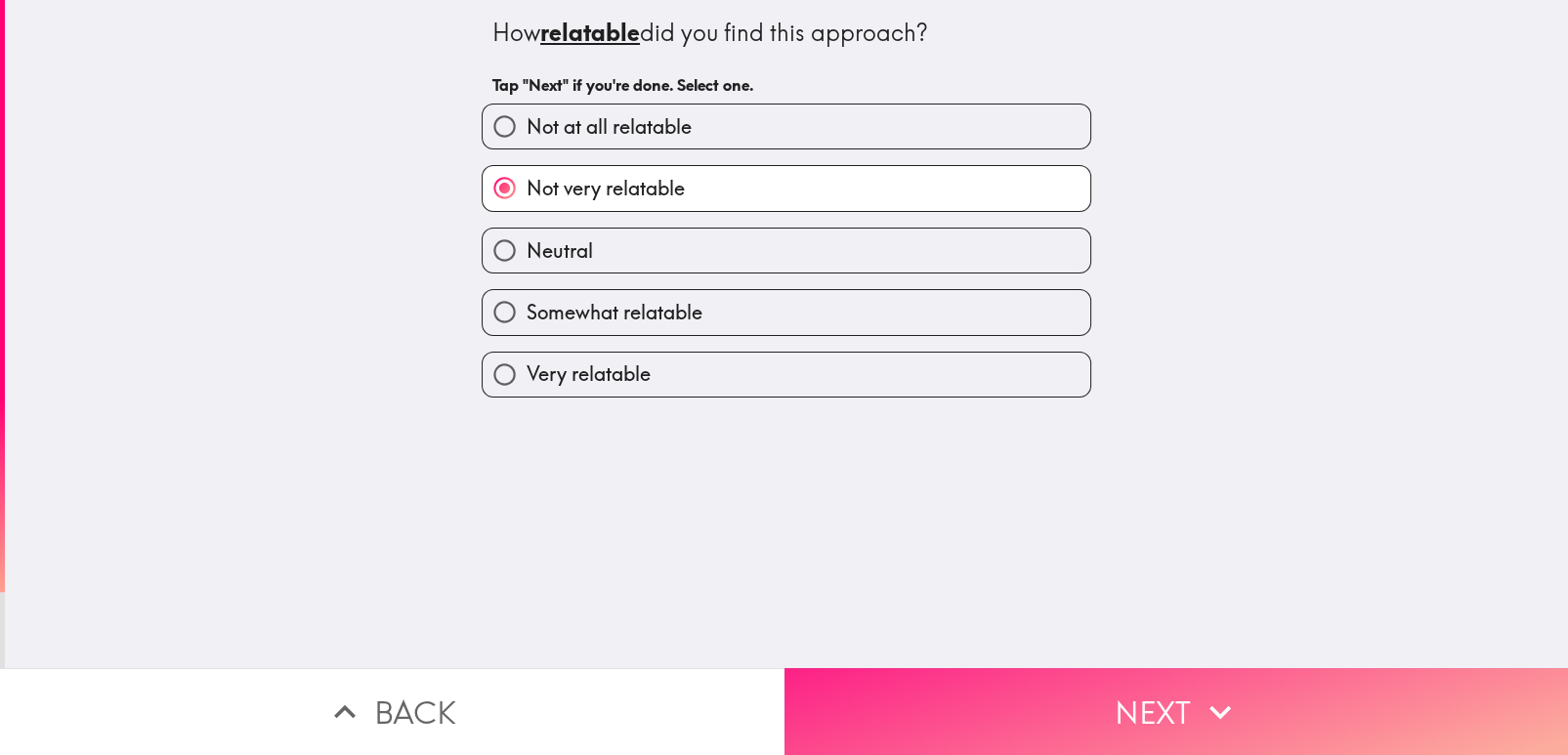
click at [989, 736] on button "Next" at bounding box center [1177, 712] width 784 height 87
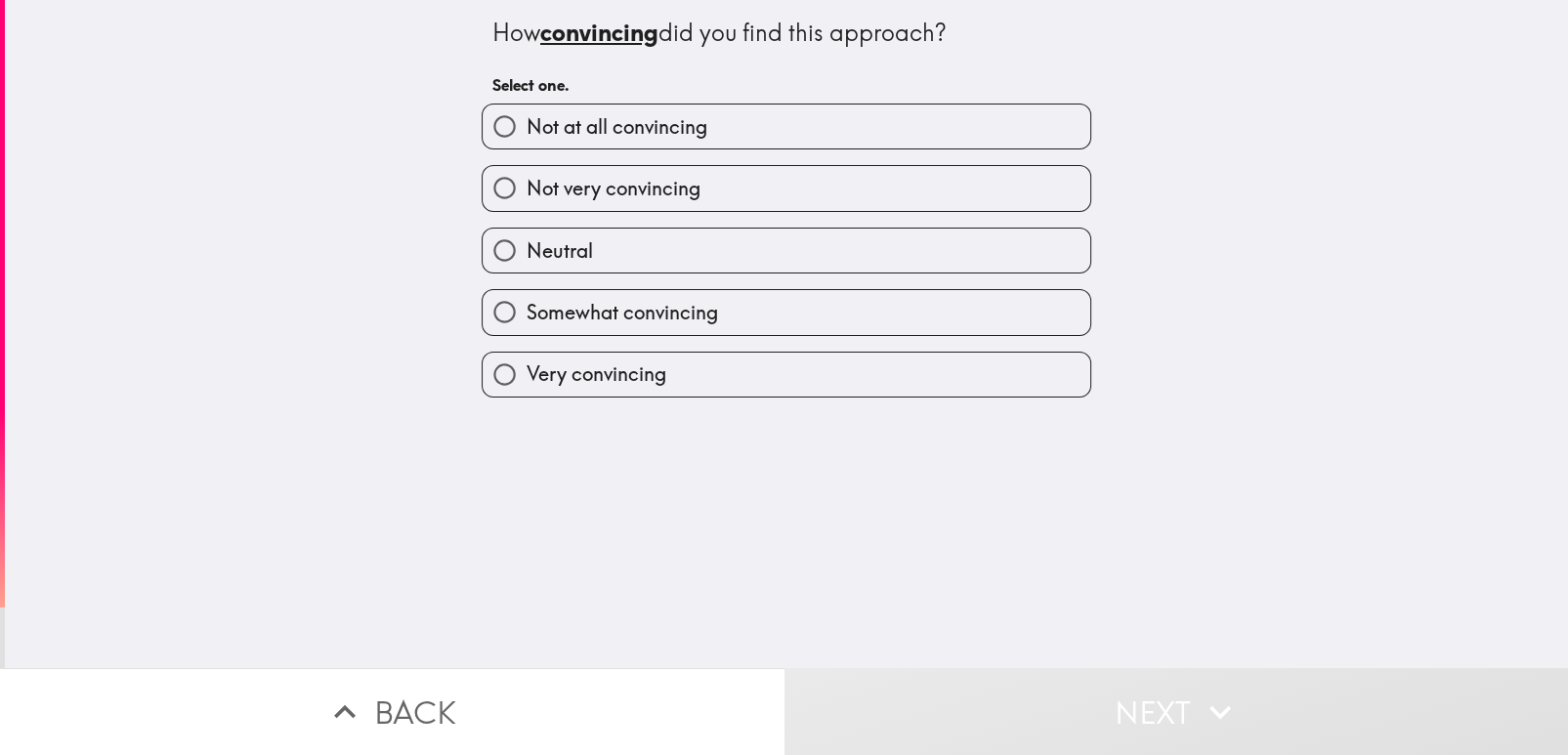
click at [925, 127] on label "Not at all convincing" at bounding box center [786, 126] width 608 height 44
click at [526, 127] on input "Not at all convincing" at bounding box center [504, 126] width 44 height 44
radio input "true"
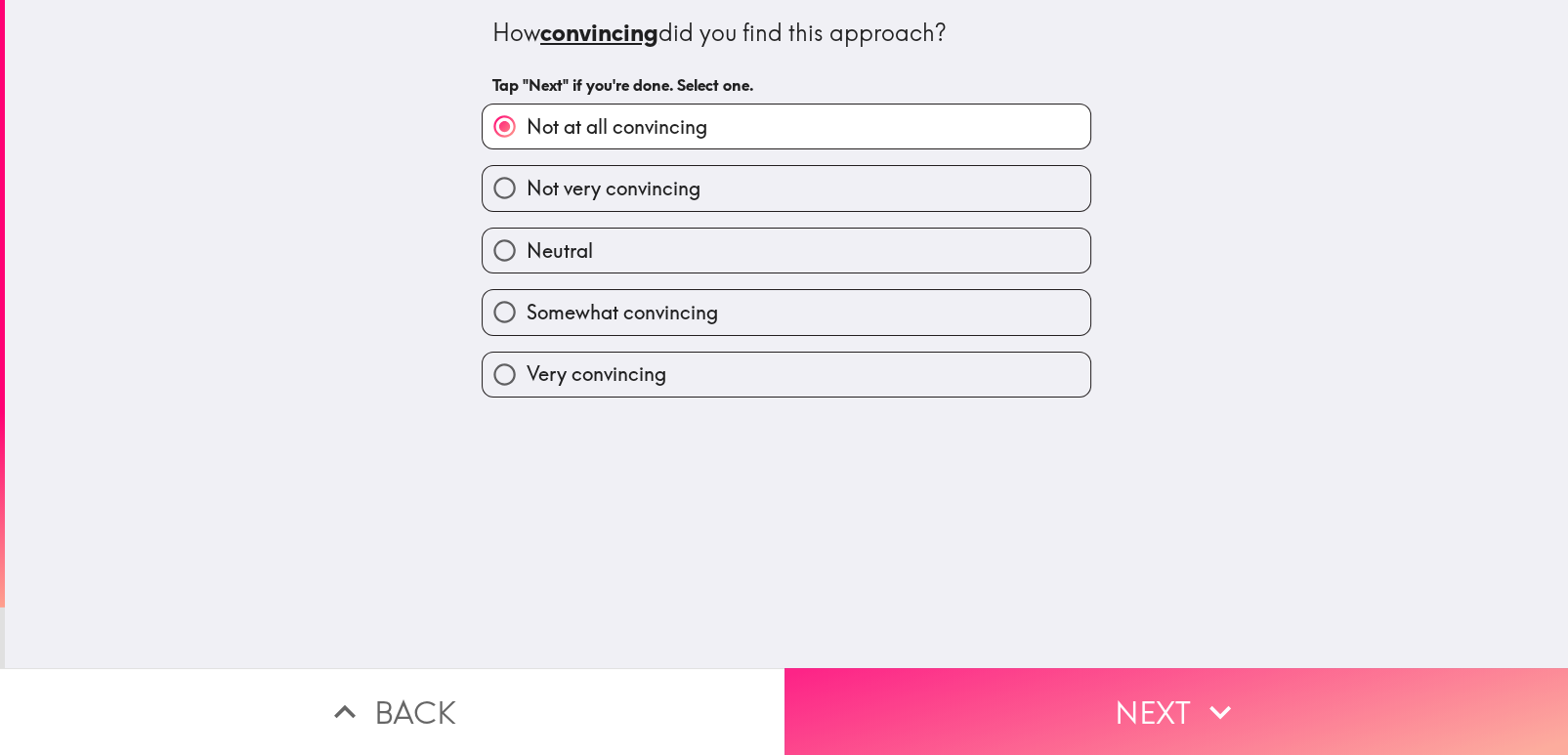
click at [962, 697] on button "Next" at bounding box center [1177, 712] width 784 height 87
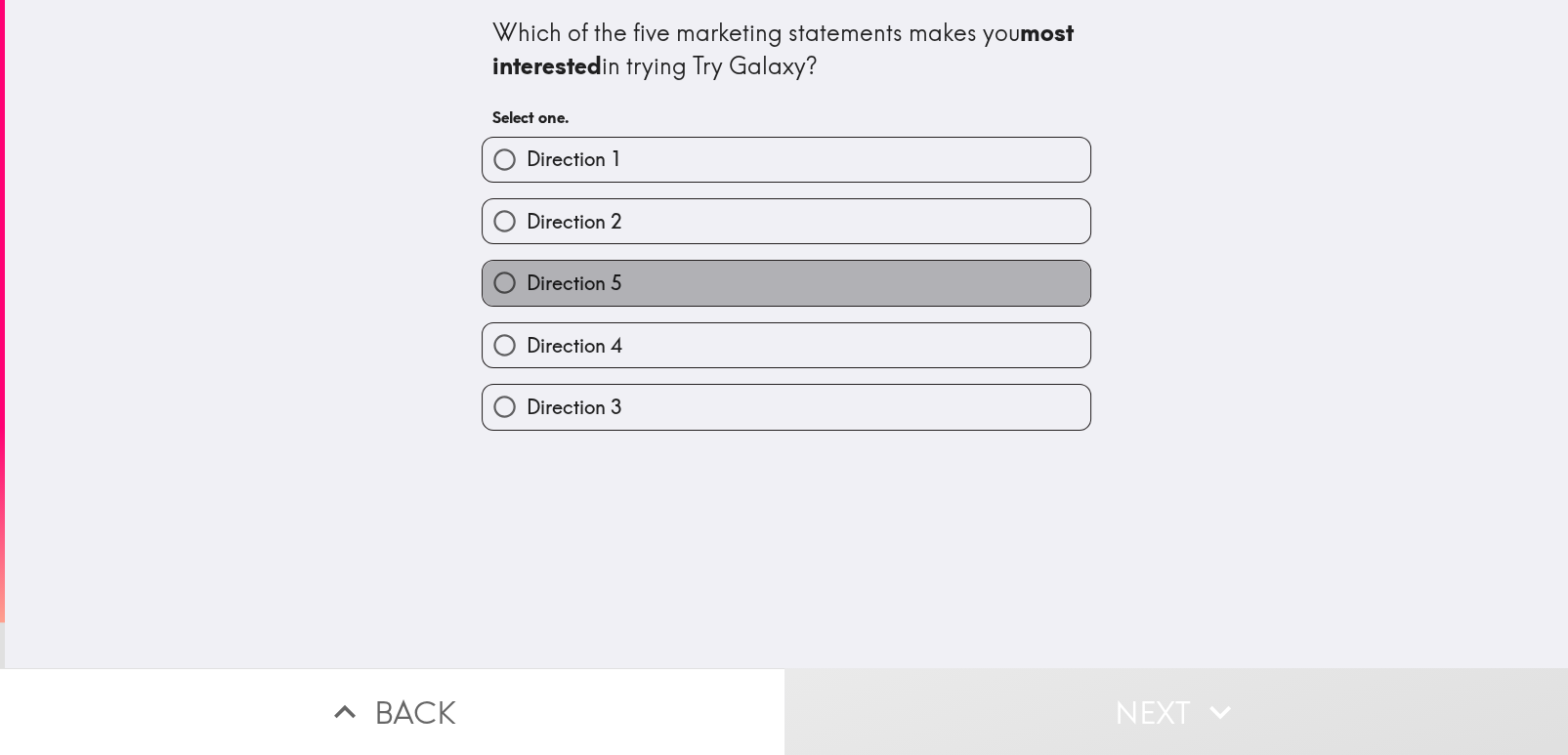
click at [958, 261] on label "Direction 5" at bounding box center [786, 283] width 608 height 44
click at [526, 261] on input "Direction 5" at bounding box center [504, 283] width 44 height 44
radio input "true"
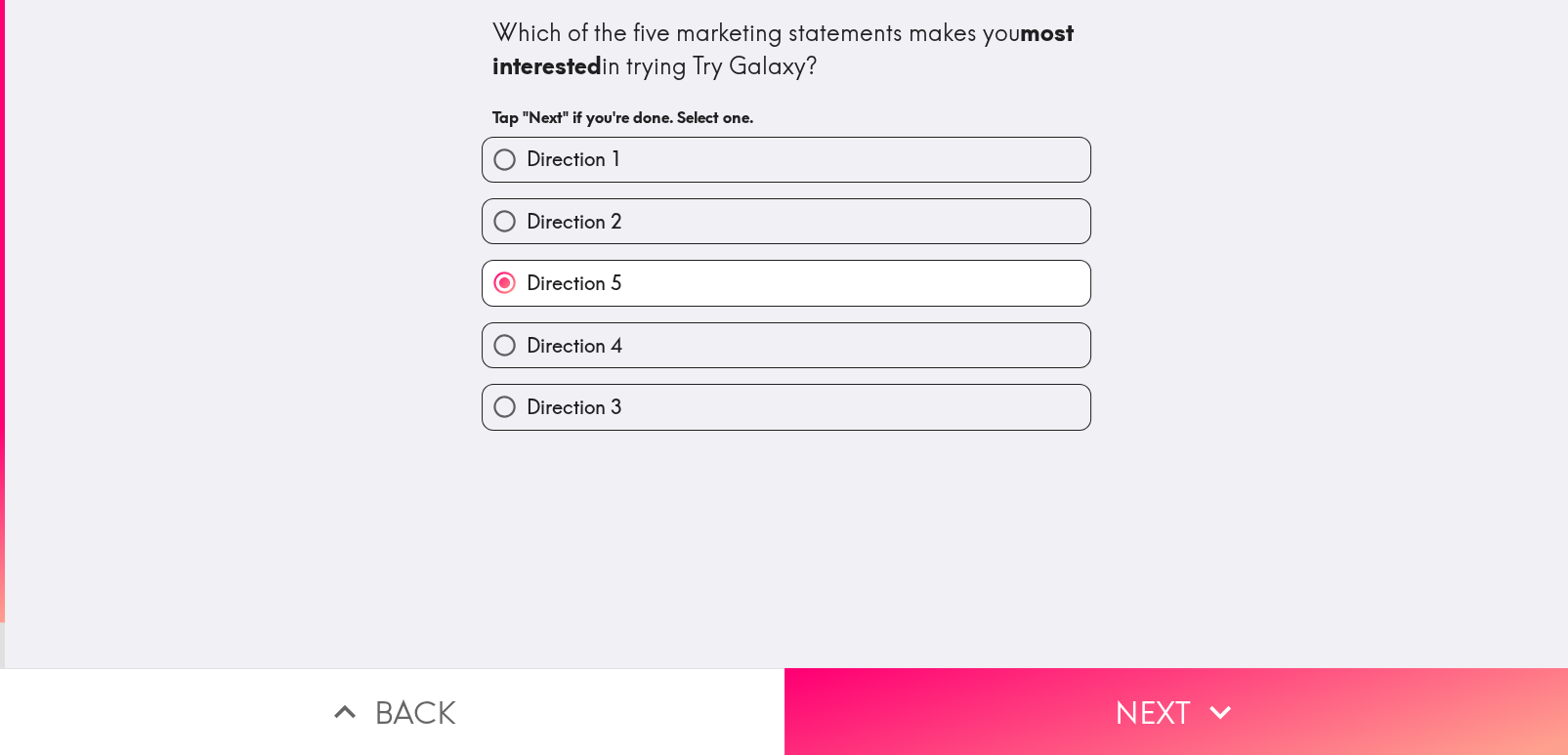
click at [921, 215] on label "Direction 2" at bounding box center [786, 222] width 608 height 44
click at [526, 215] on input "Direction 2" at bounding box center [504, 222] width 44 height 44
radio input "true"
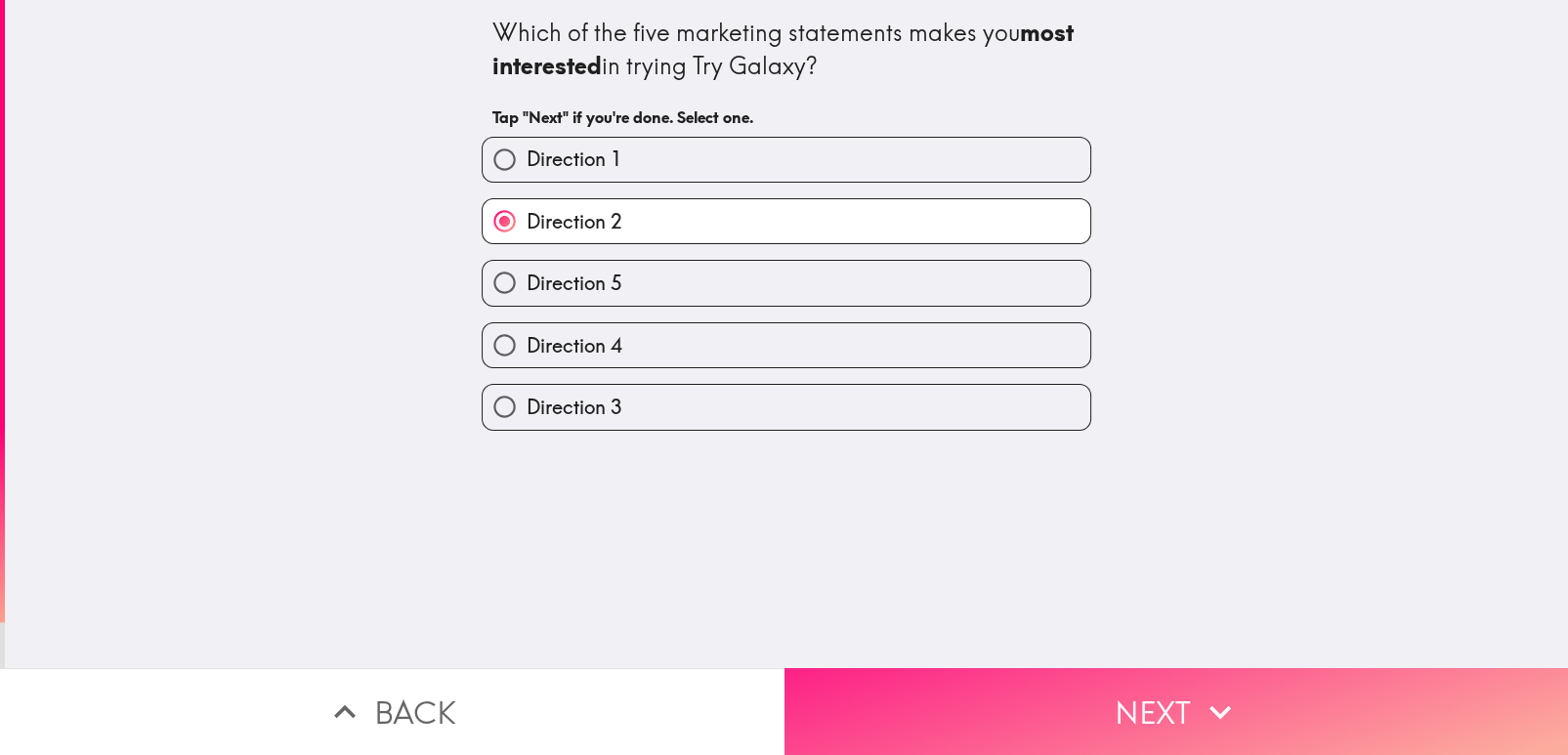
click at [944, 704] on button "Next" at bounding box center [1177, 712] width 784 height 87
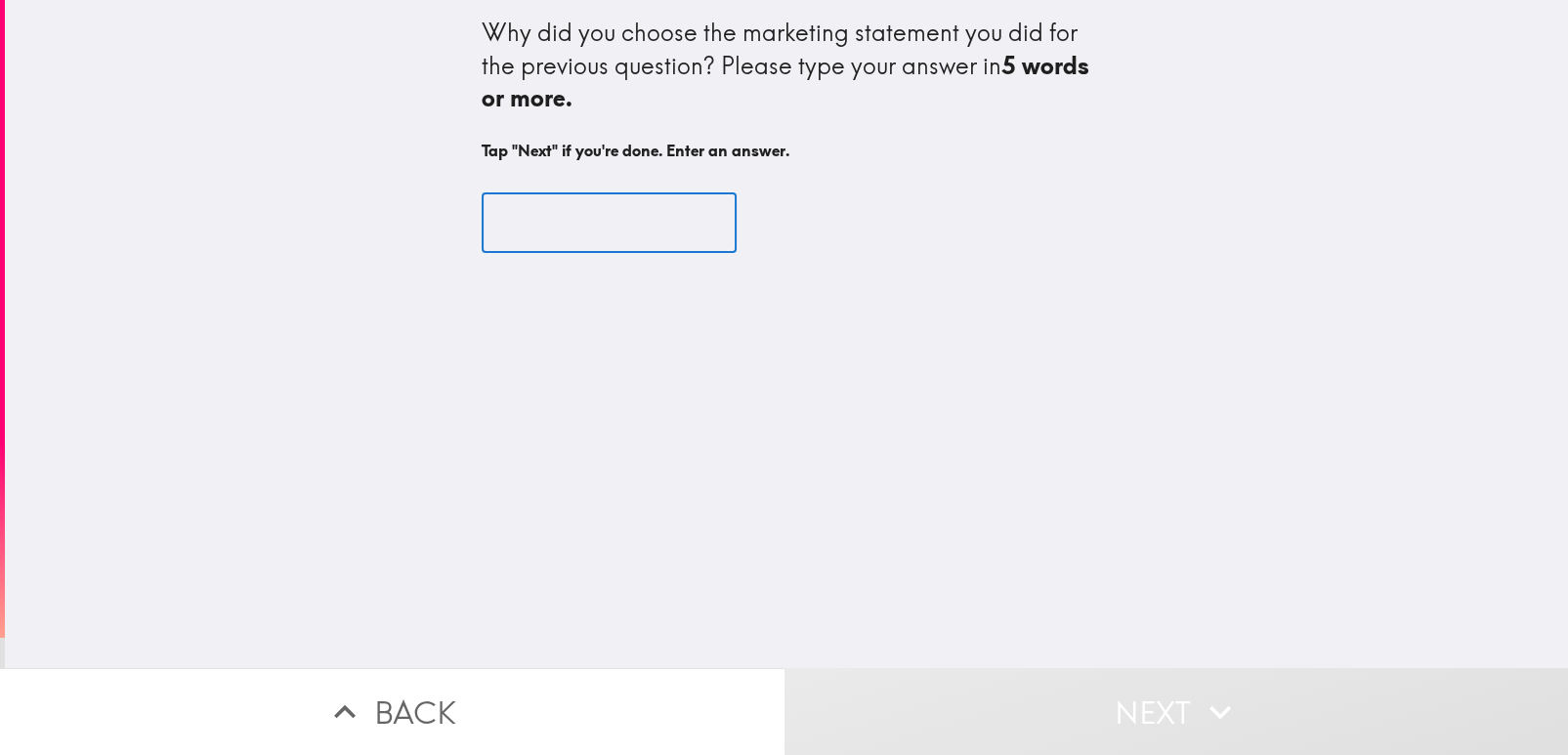
click at [615, 212] on input "text" at bounding box center [609, 223] width 255 height 61
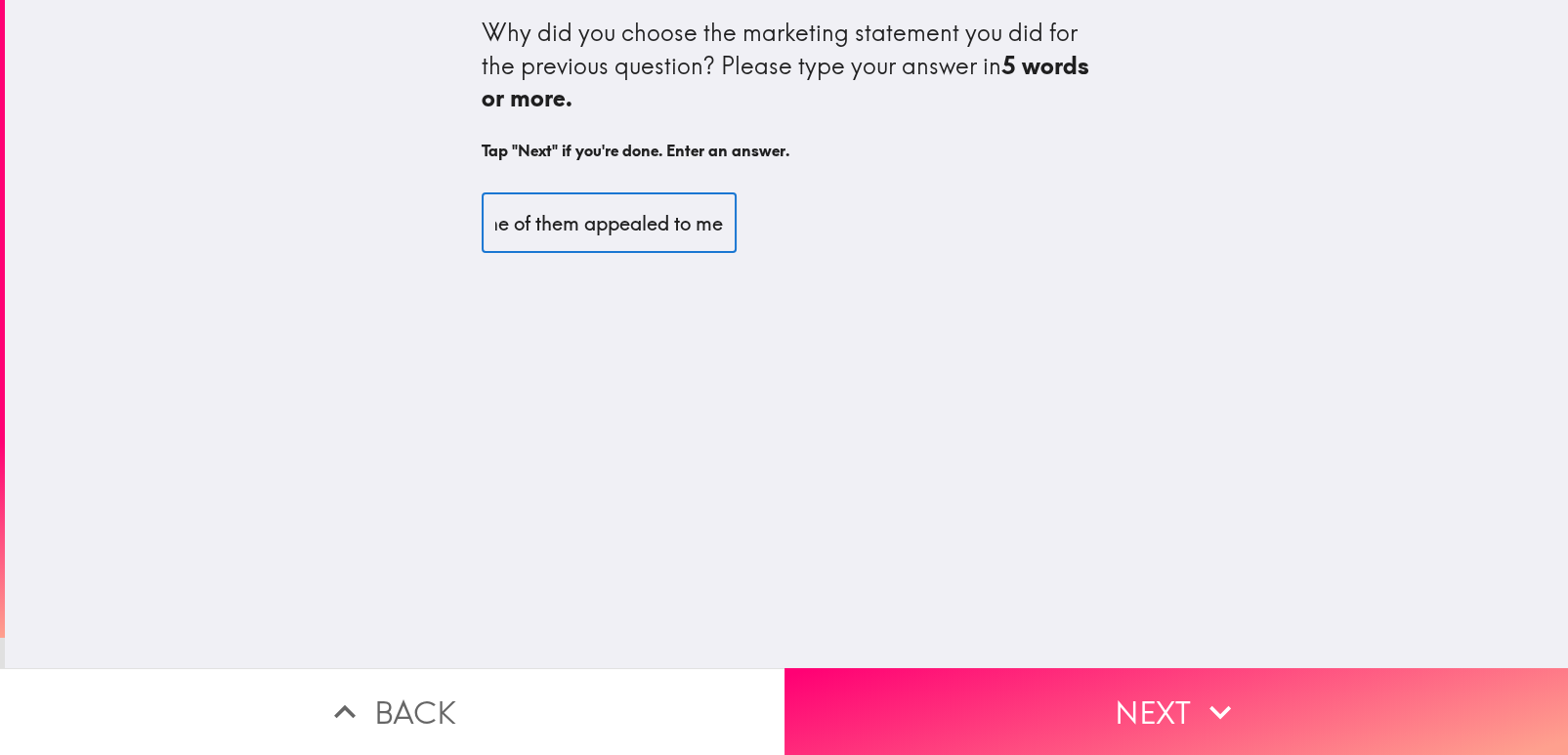
scroll to position [0, 322]
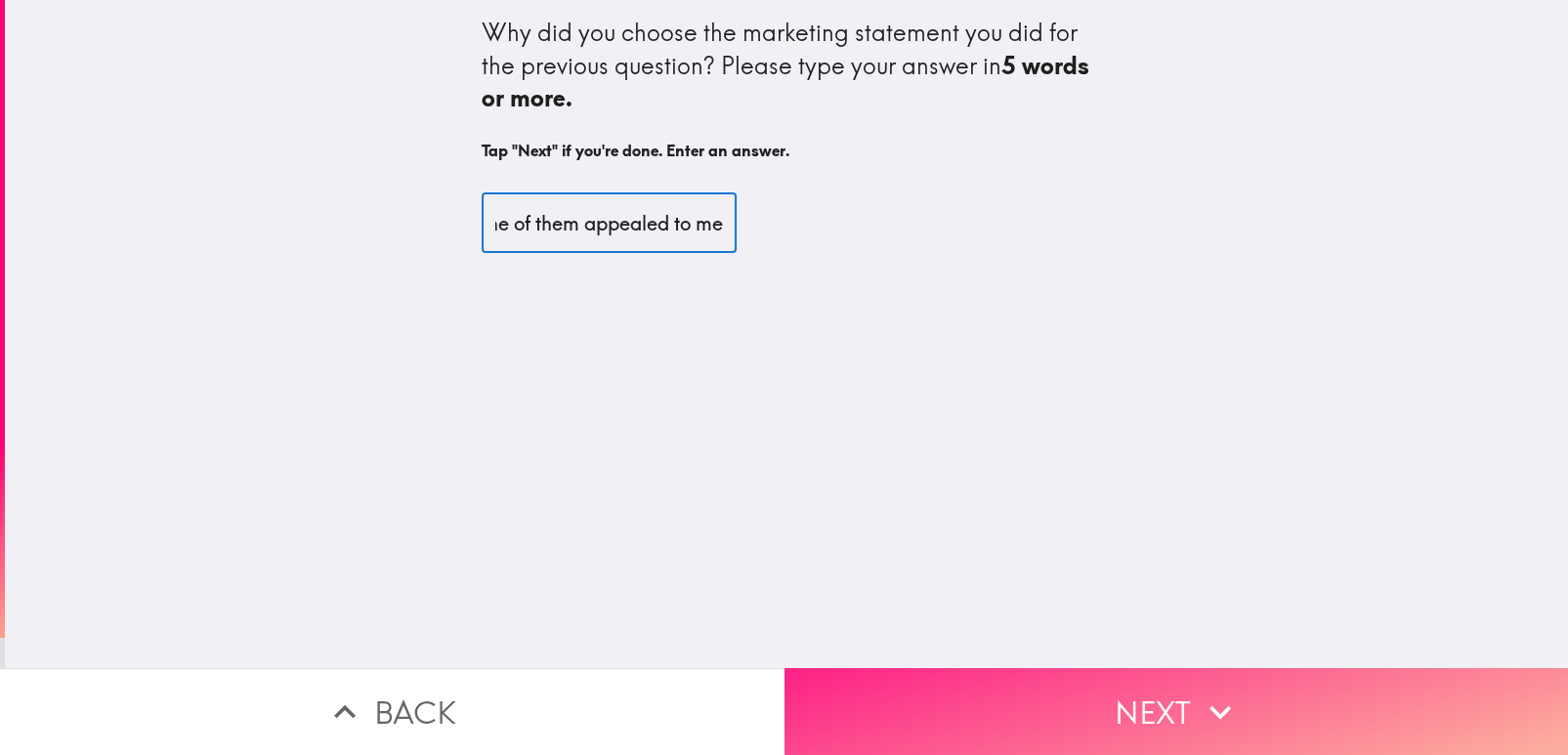
type input "you gave me no other answer, none of them appealed to me"
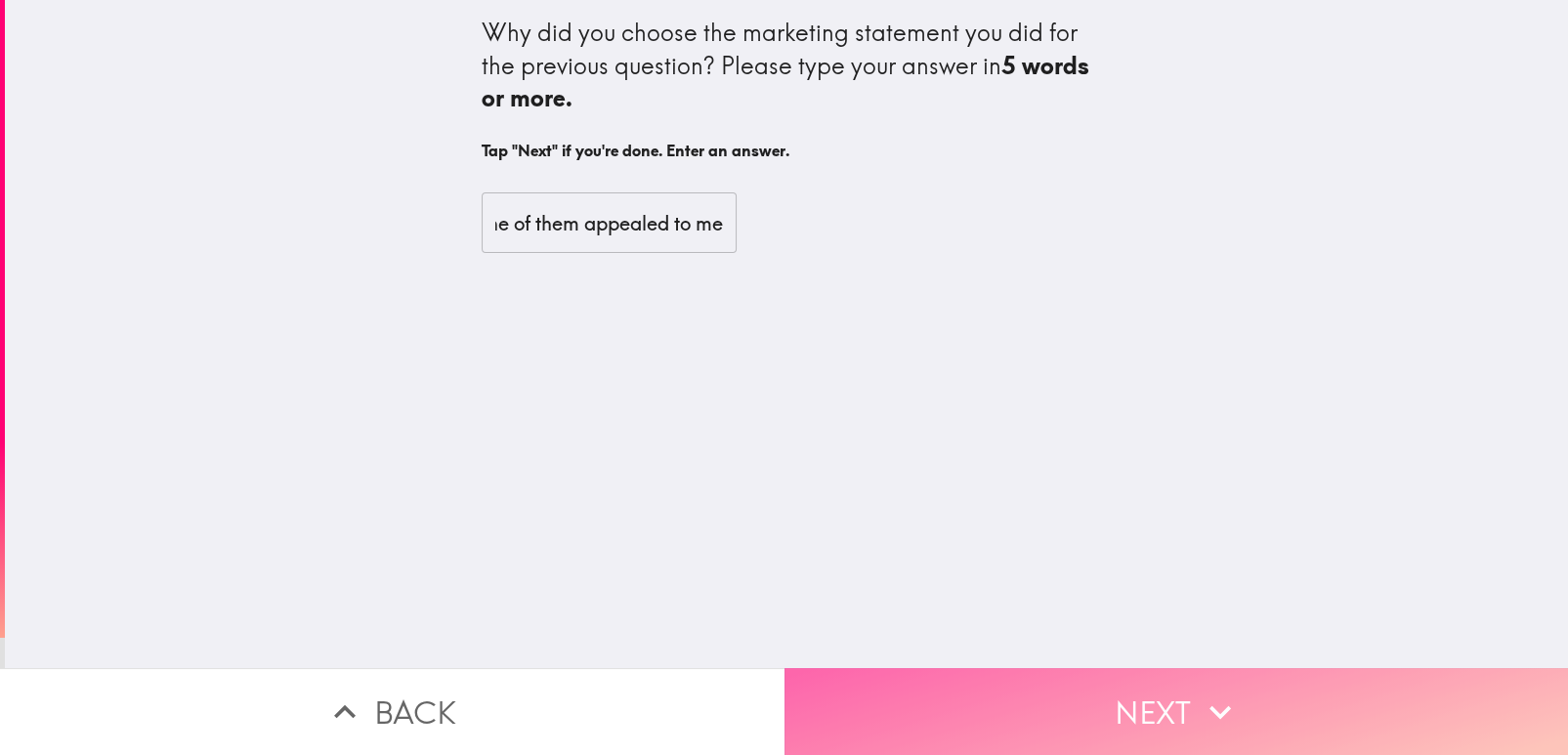
click at [834, 684] on button "Next" at bounding box center [1177, 712] width 784 height 87
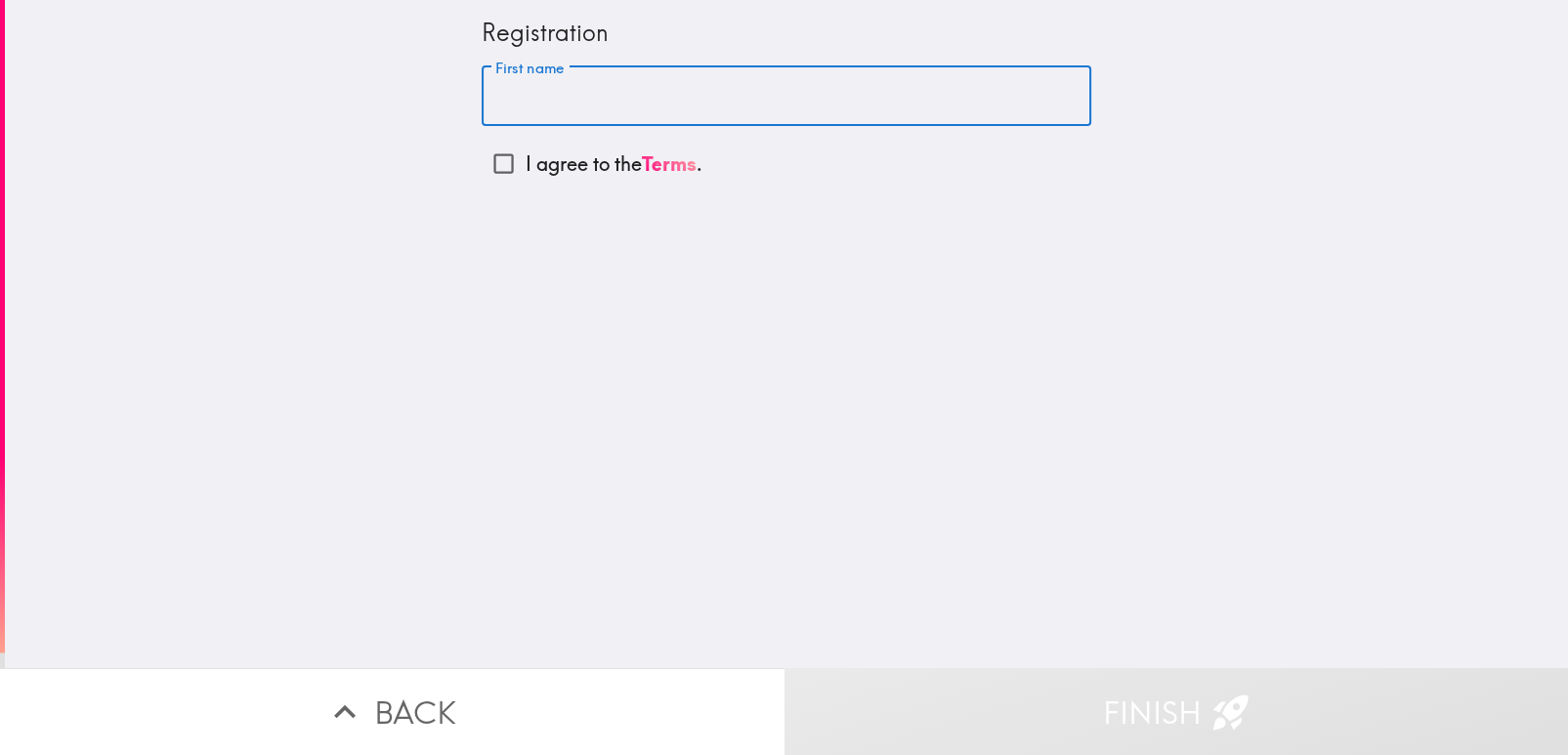
click at [795, 107] on input "First name" at bounding box center [786, 96] width 610 height 61
type input "[PERSON_NAME]"
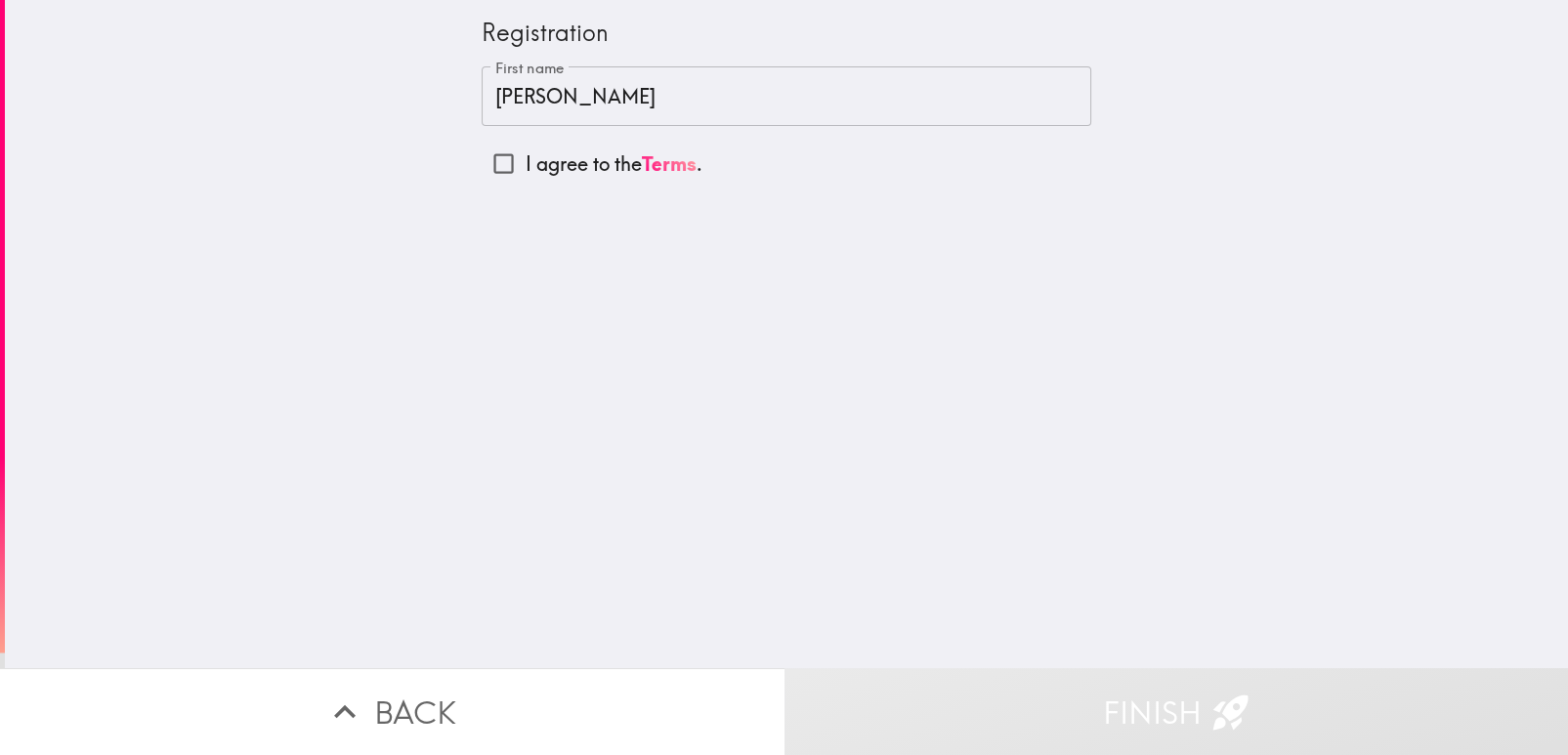
click at [594, 161] on p "I agree to the Terms ." at bounding box center [614, 164] width 177 height 28
click at [525, 161] on input "I agree to the Terms ." at bounding box center [503, 164] width 44 height 44
checkbox input "true"
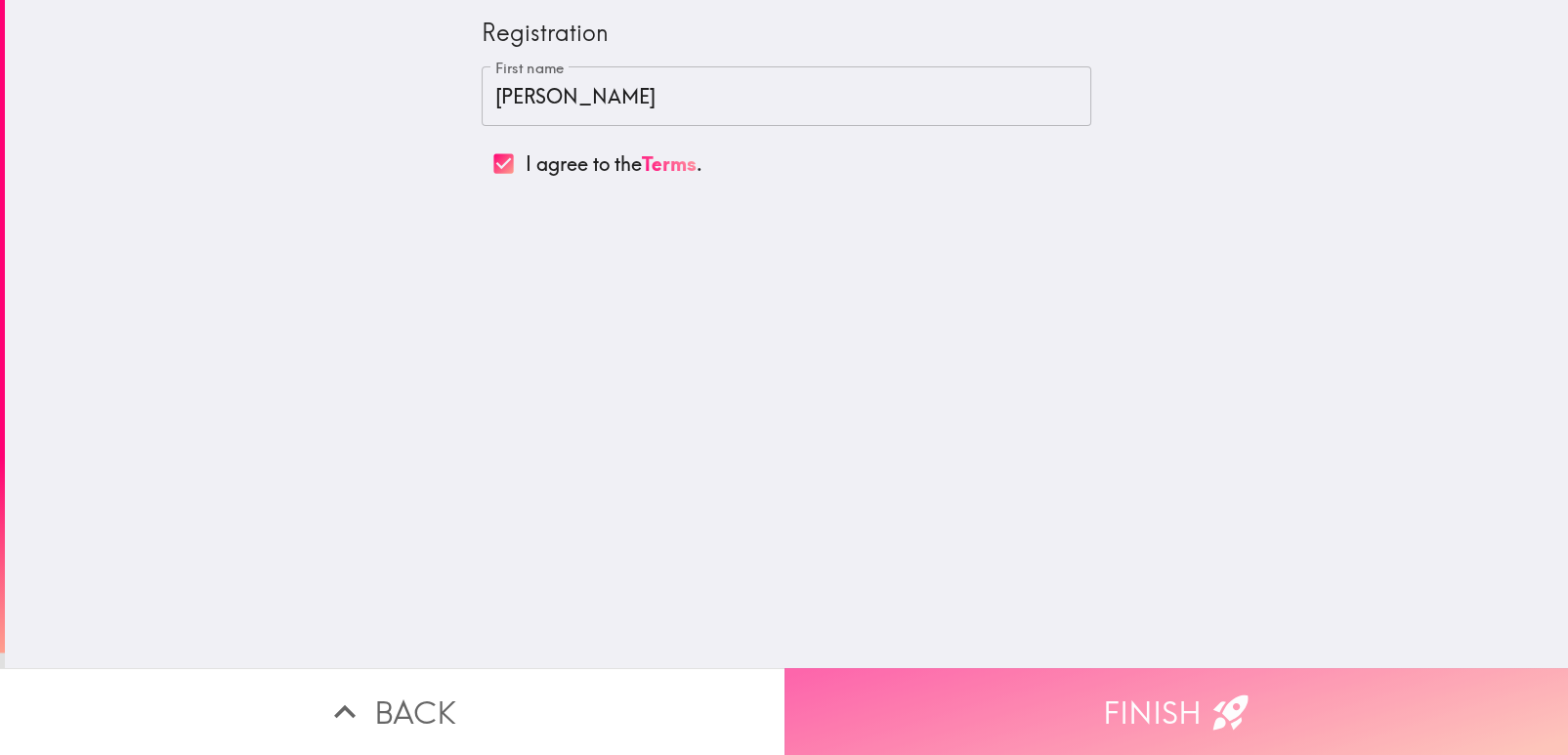
click at [949, 684] on button "Finish" at bounding box center [1177, 712] width 784 height 87
